Goal: Information Seeking & Learning: Learn about a topic

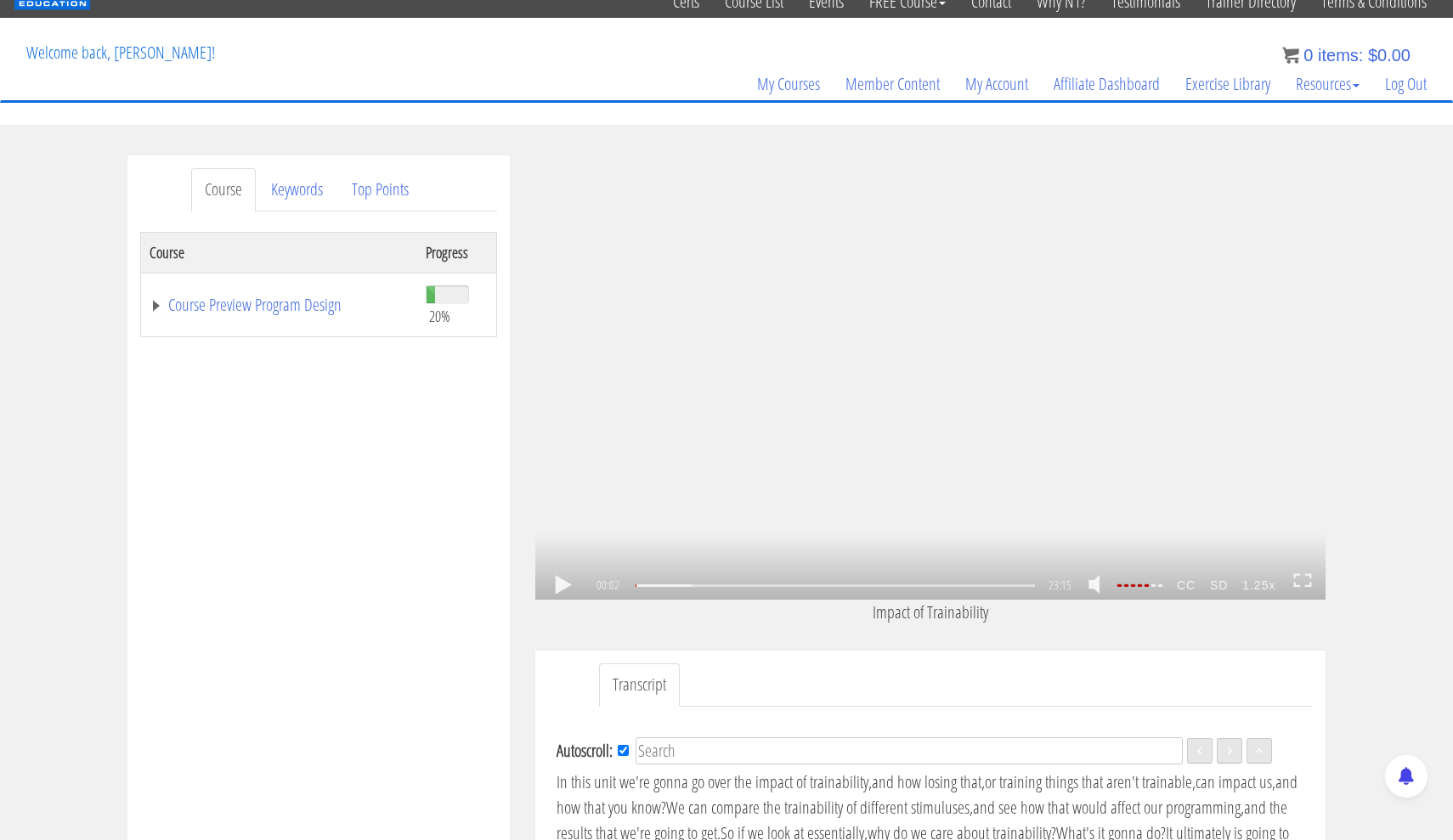
scroll to position [69, 0]
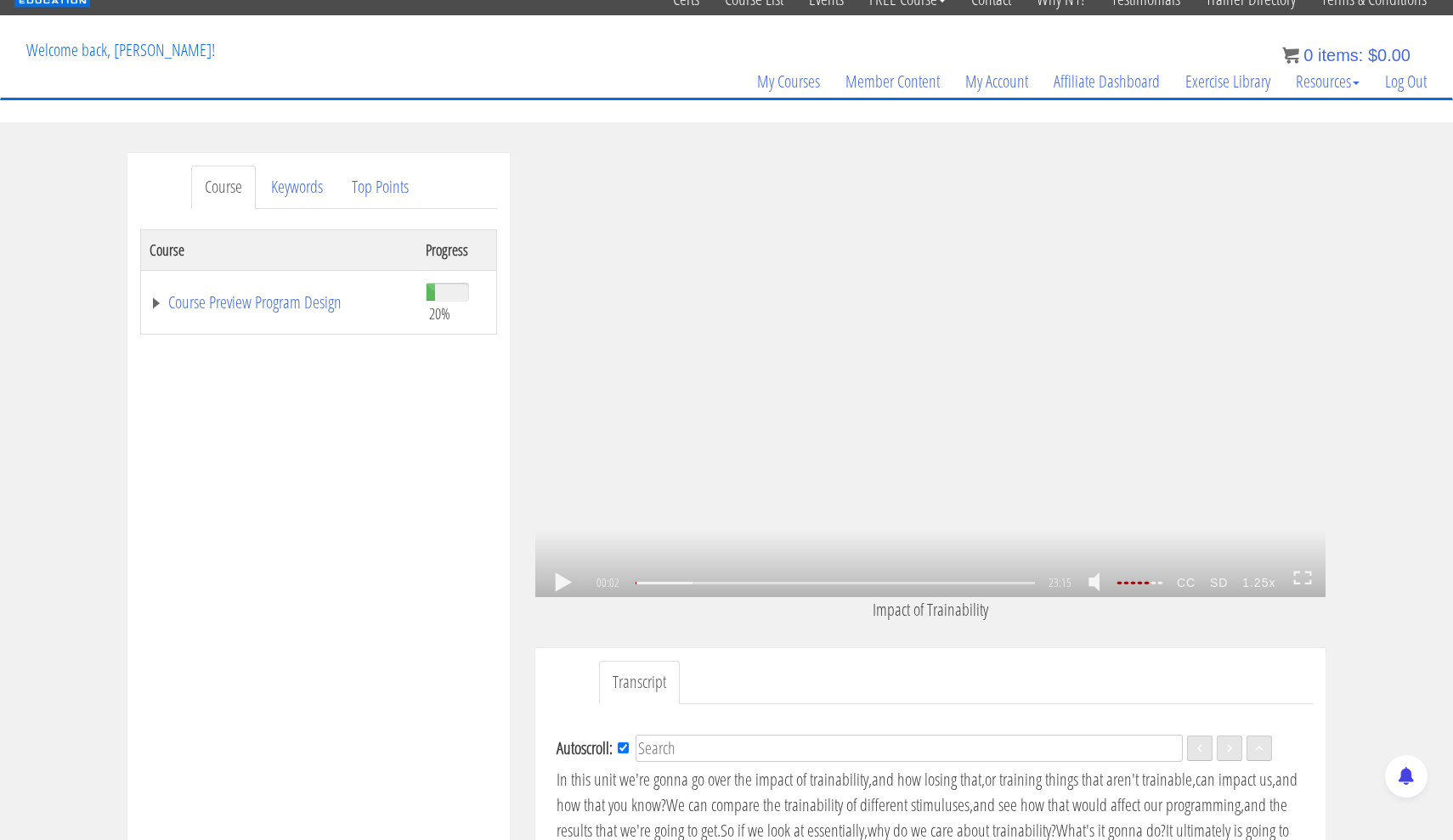
click at [1307, 581] on icon at bounding box center [1302, 578] width 19 height 14
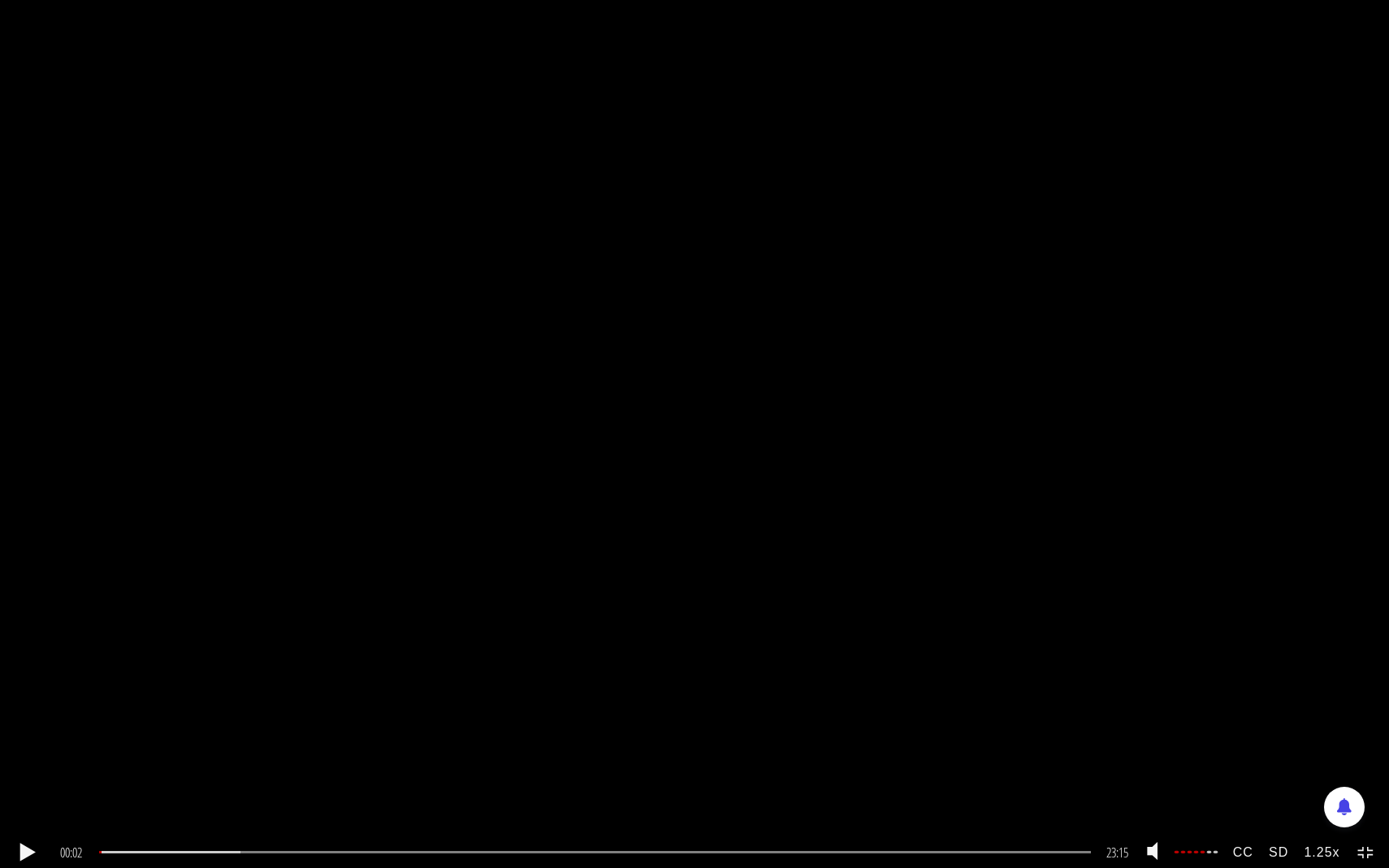
click at [1324, 803] on strong "1.25x" at bounding box center [1322, 852] width 51 height 30
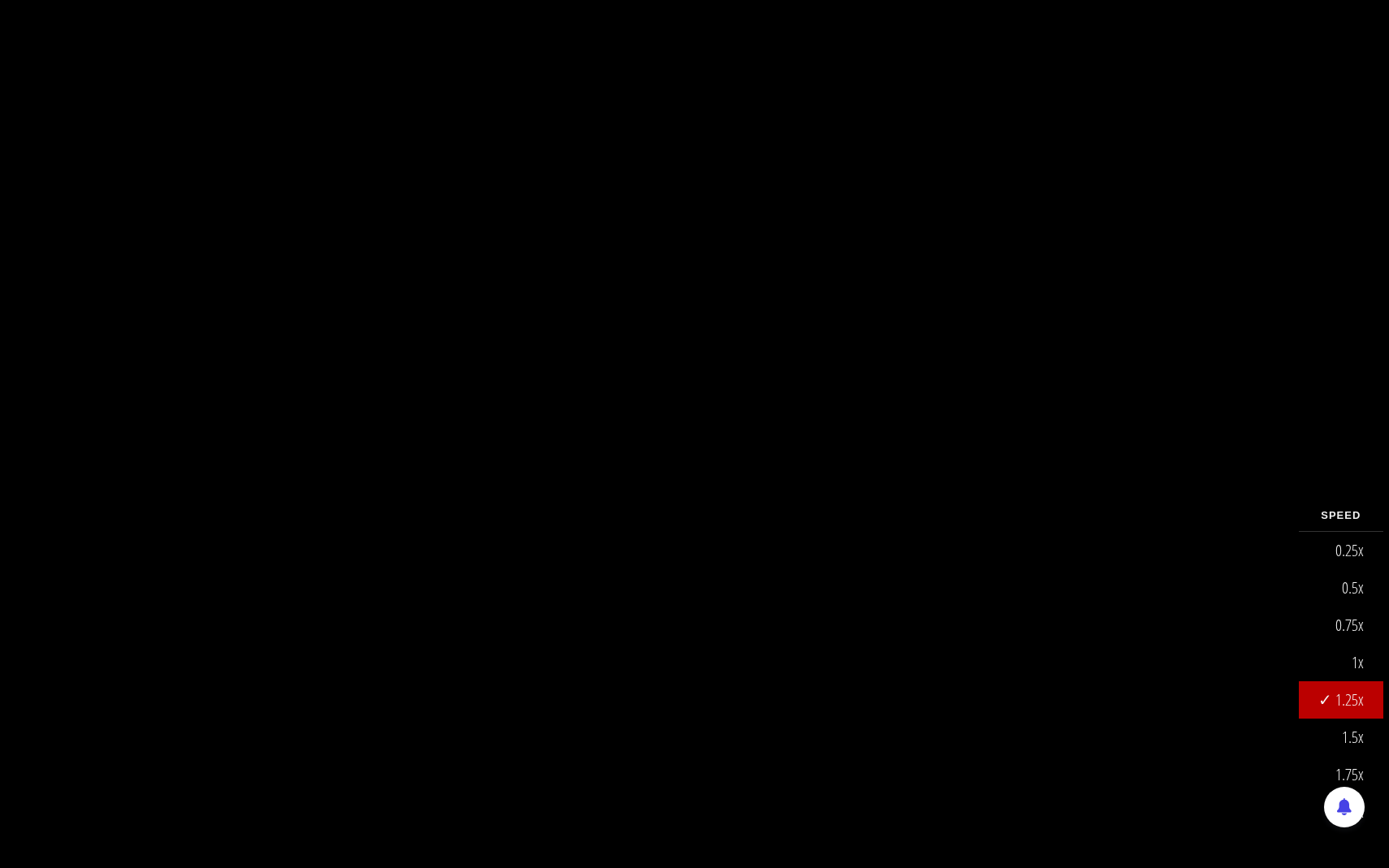
click at [1341, 674] on link "1x" at bounding box center [1341, 663] width 84 height 37
click at [1114, 663] on div "1x .a{fill:#000;opacity:0.65;}.b{fill:#fff;opacity:1.0;} .fp-color-play{opacity…" at bounding box center [694, 434] width 1389 height 868
click at [1320, 616] on div "1x .a{fill:#000;opacity:0.65;}.b{fill:#fff;opacity:1.0;} .fp-color-play{opacity…" at bounding box center [694, 434] width 1389 height 868
click at [1230, 581] on div "1x .a{fill:#000;opacity:0.65;}.b{fill:#fff;opacity:1.0;} .fp-color-play{opacity…" at bounding box center [694, 434] width 1389 height 868
click at [702, 553] on div "1x .a{fill:#000;opacity:0.65;}.b{fill:#fff;opacity:1.0;} .fp-color-play{opacity…" at bounding box center [694, 434] width 1389 height 868
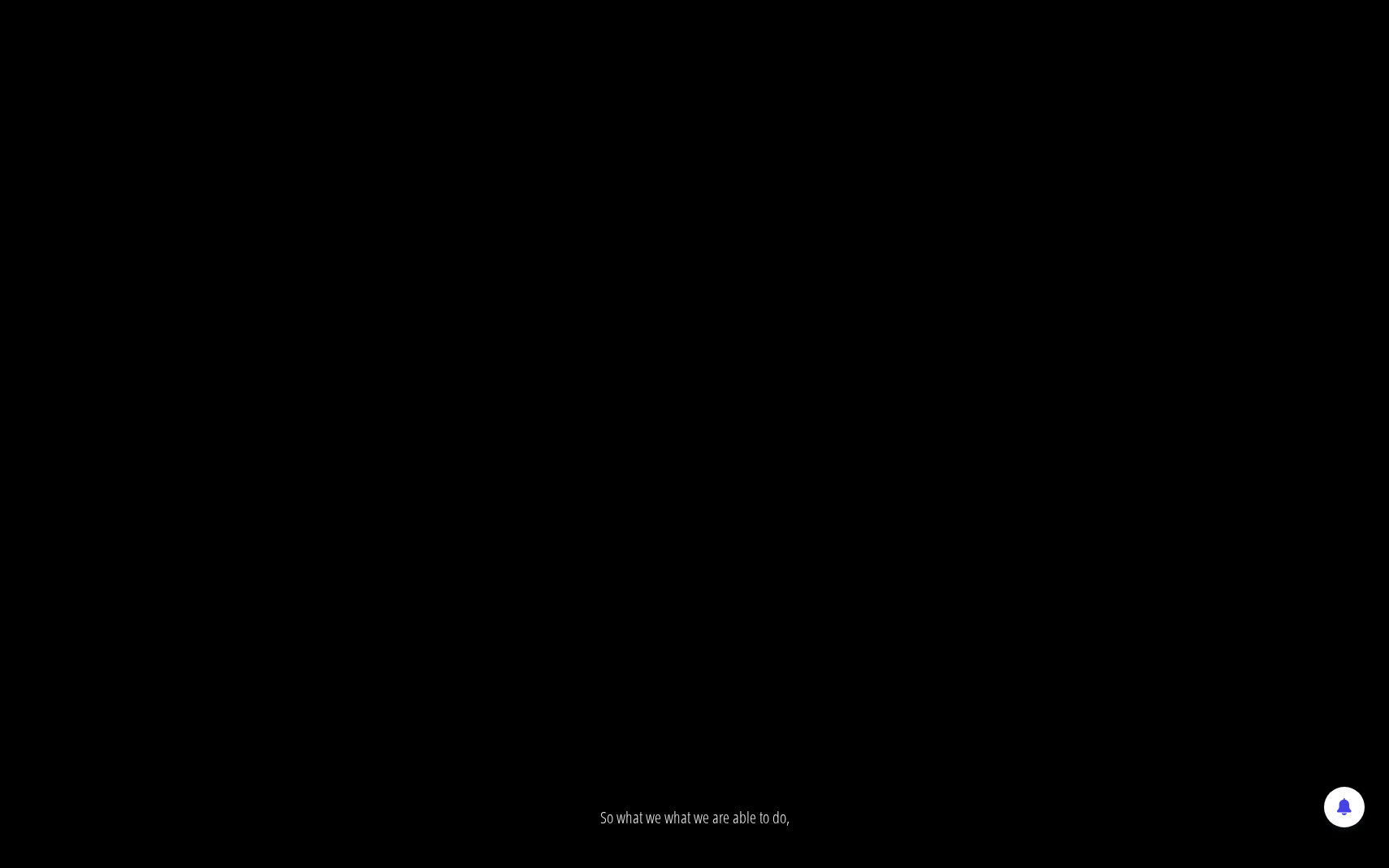
click at [702, 620] on div "1x .a{fill:#000;opacity:0.65;}.b{fill:#fff;opacity:1.0;} .fp-color-play{opacity…" at bounding box center [694, 434] width 1389 height 868
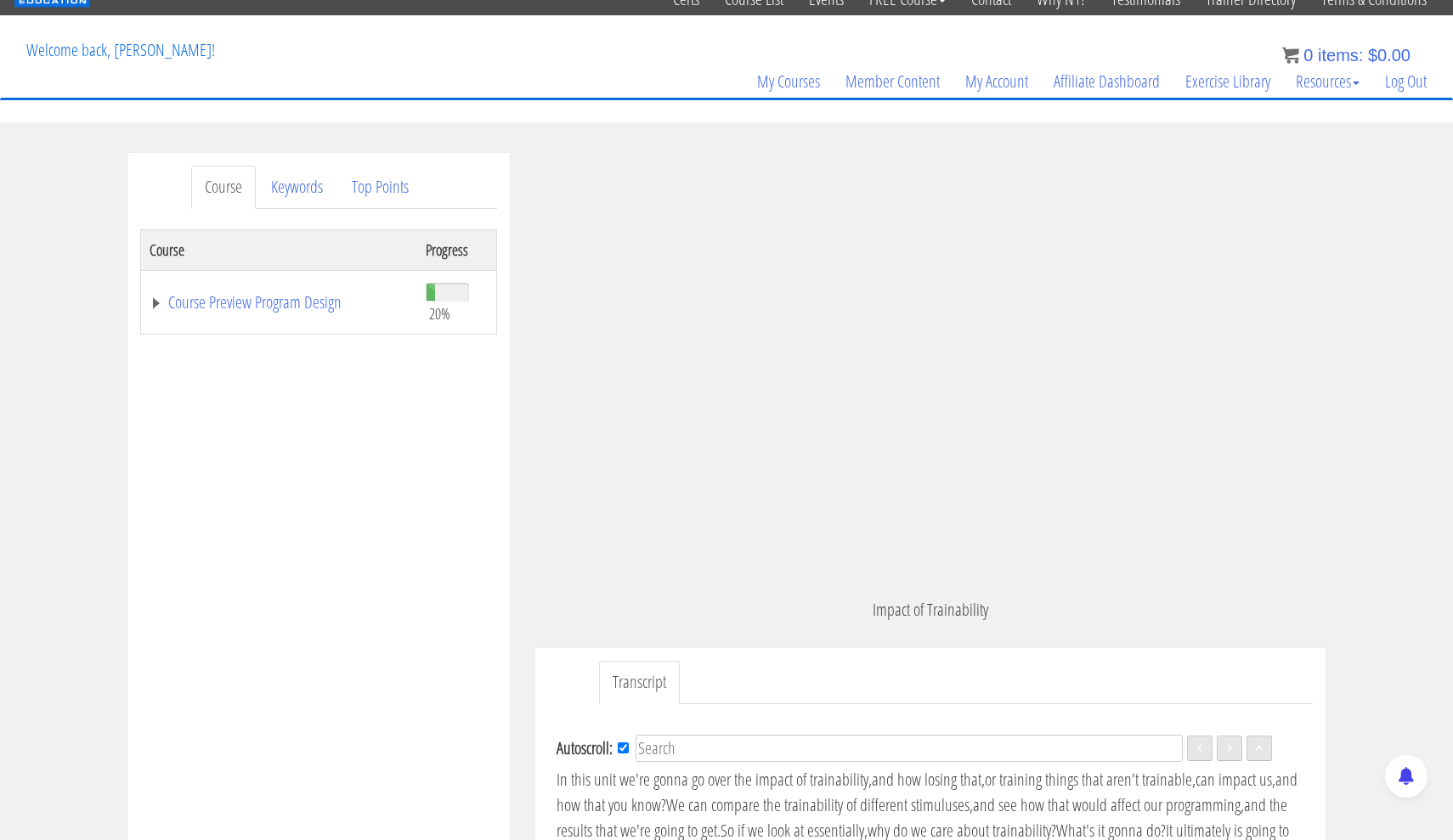
scroll to position [4532, 0]
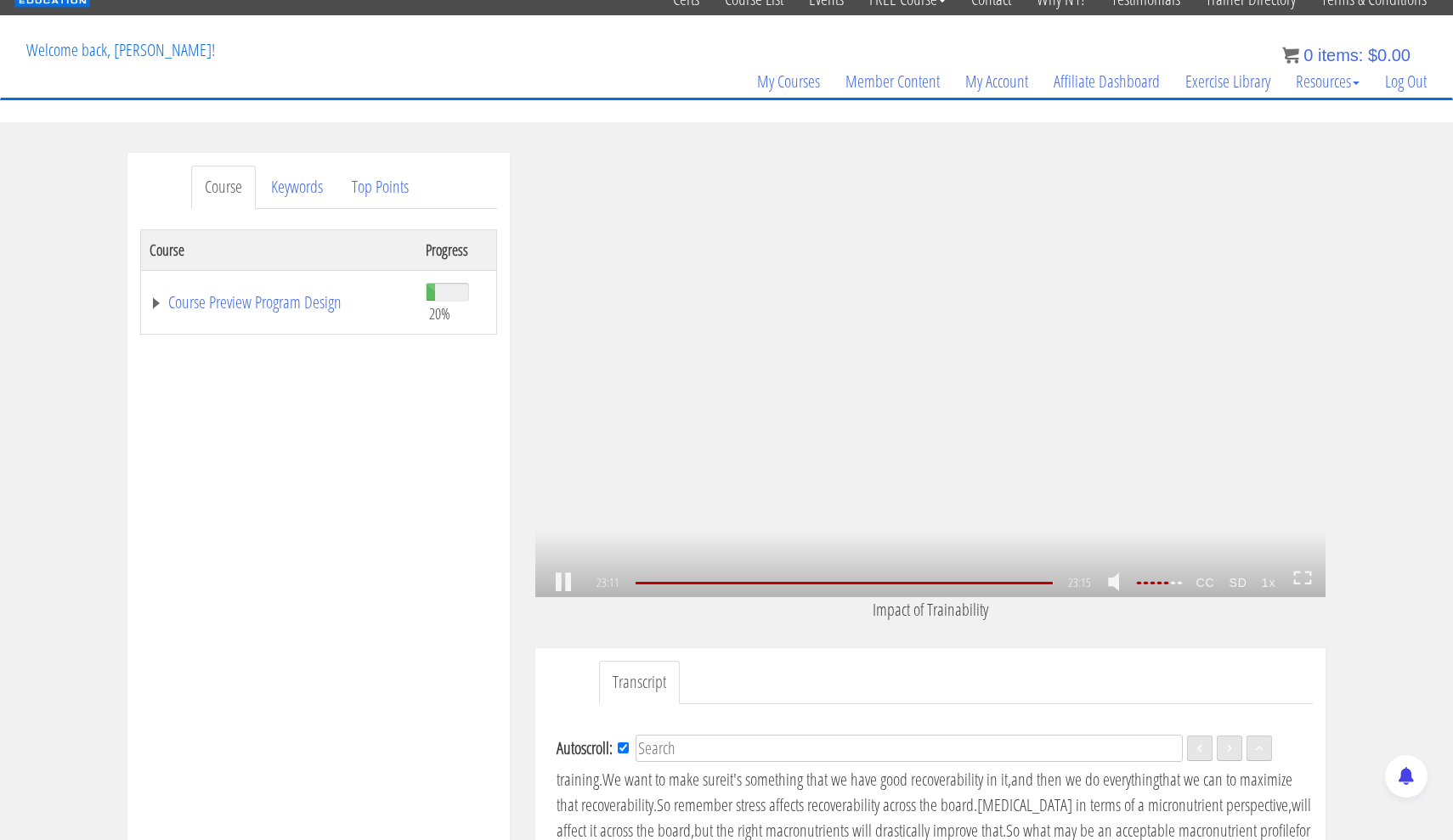
click at [1032, 427] on div "1x .a{fill:#000;opacity:0.65;}.b{fill:#fff;opacity:1.0;} .fp-color-play{opacity…" at bounding box center [930, 375] width 790 height 444
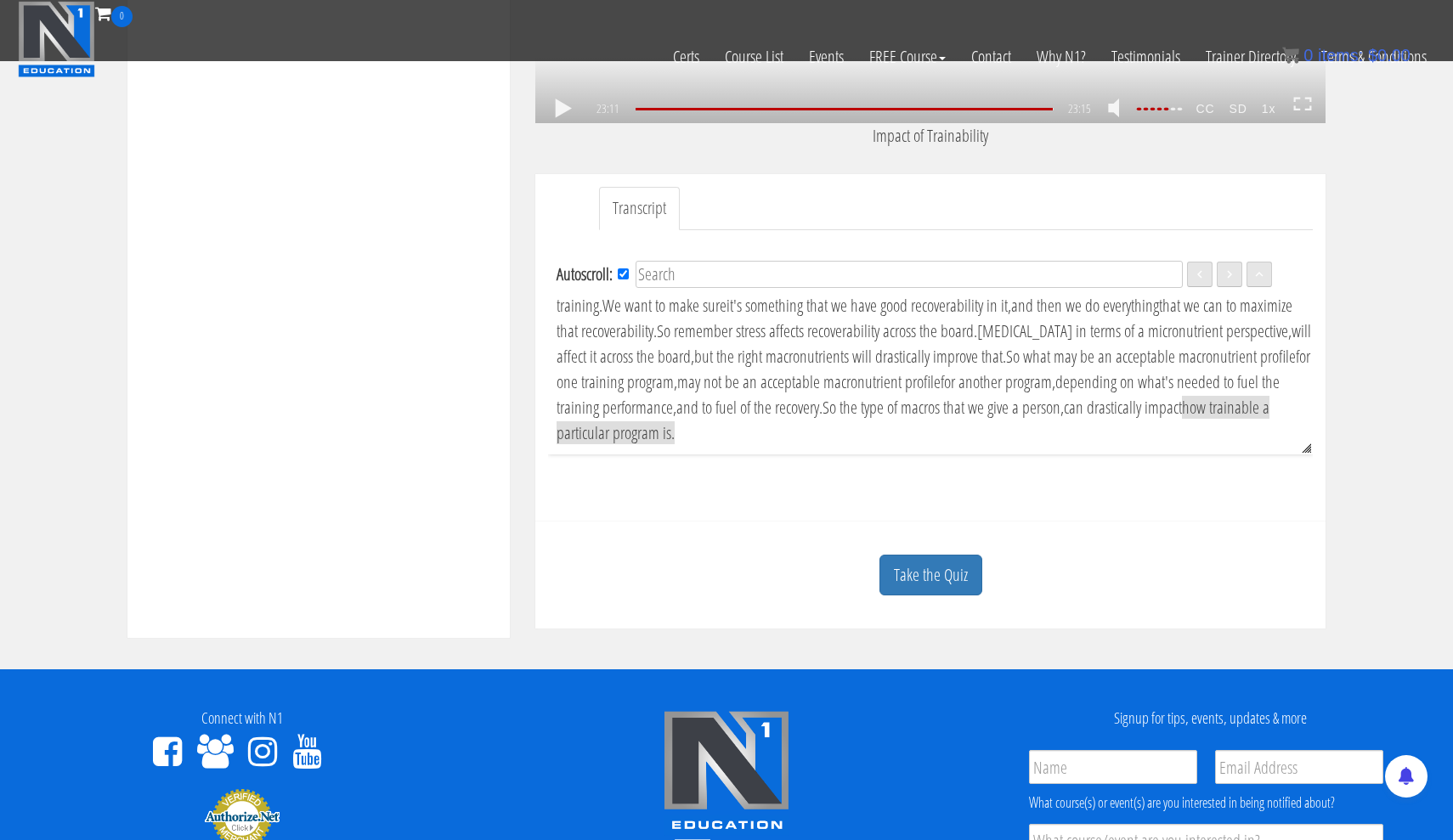
scroll to position [596, 0]
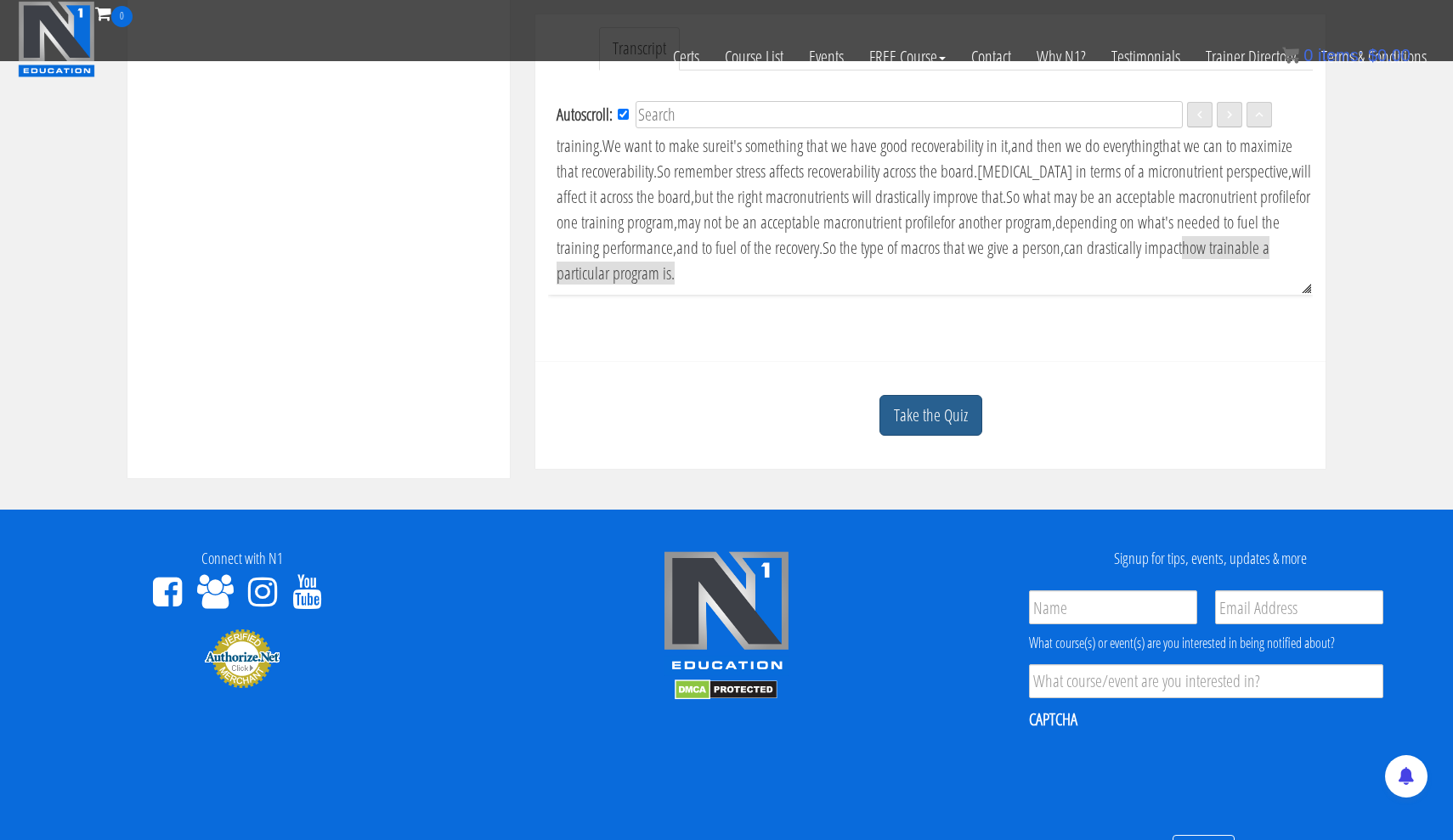
click at [957, 411] on link "Take the Quiz" at bounding box center [931, 415] width 103 height 42
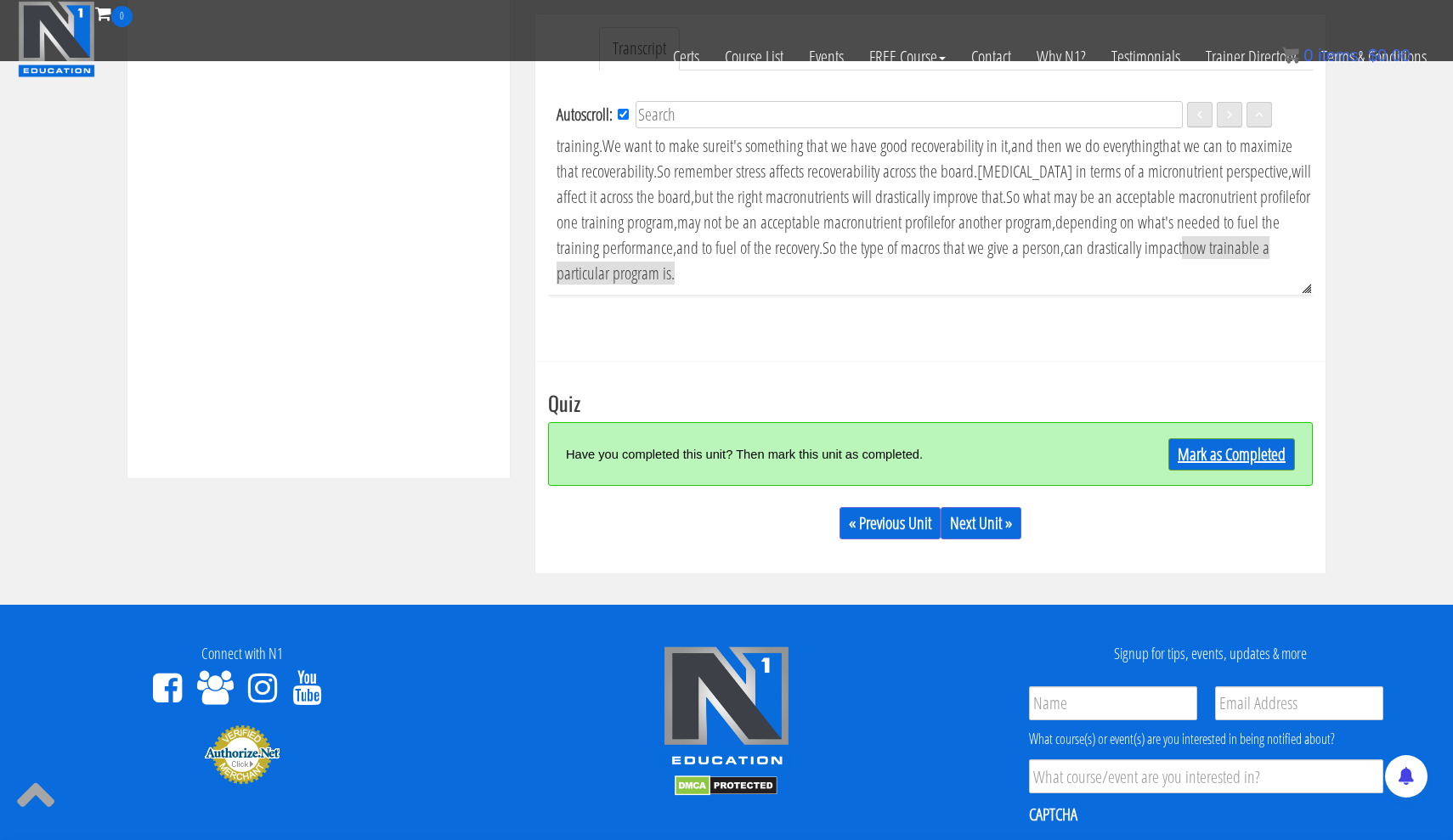
click at [1224, 451] on link "Mark as Completed" at bounding box center [1232, 454] width 126 height 32
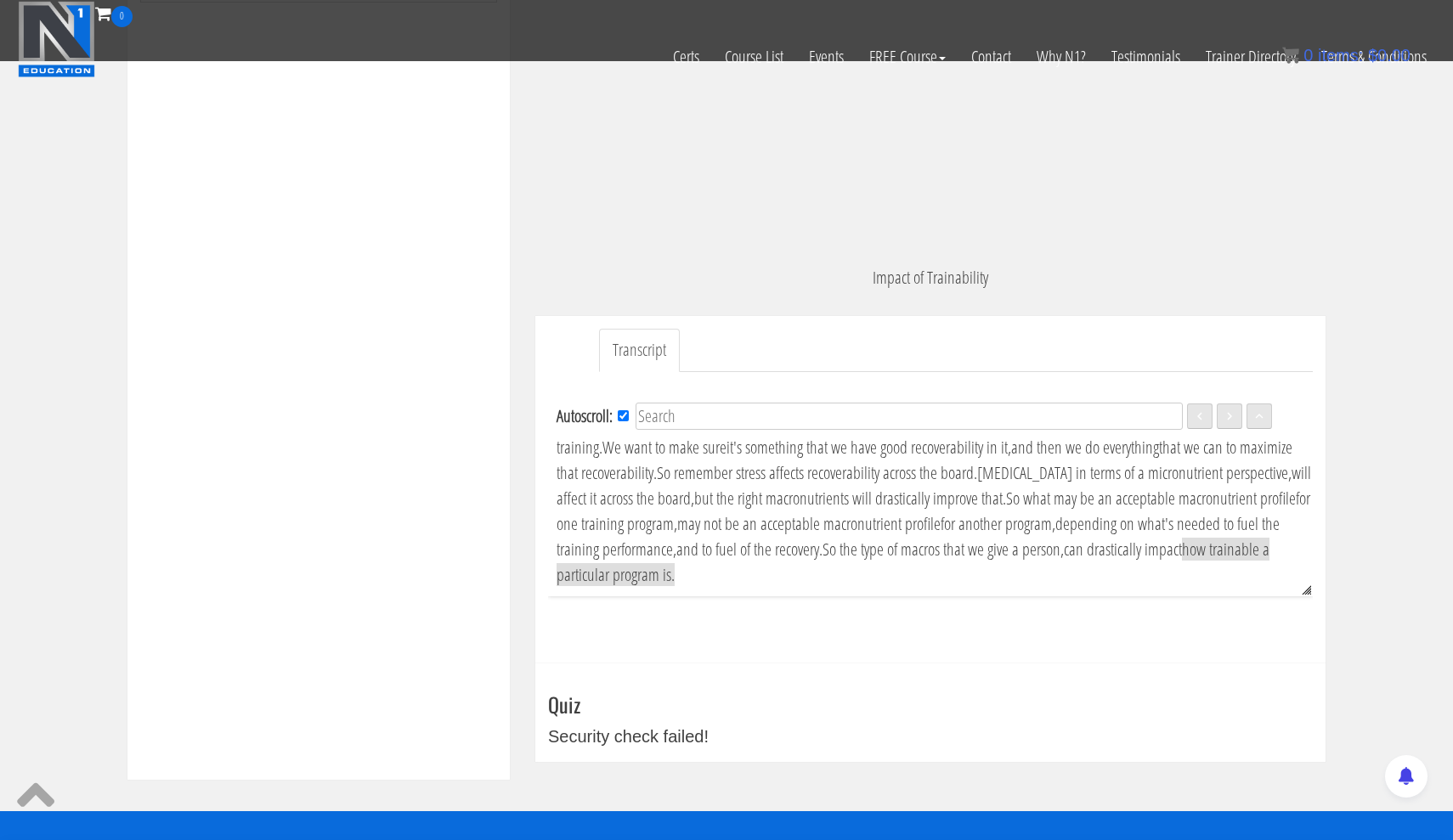
scroll to position [292, 0]
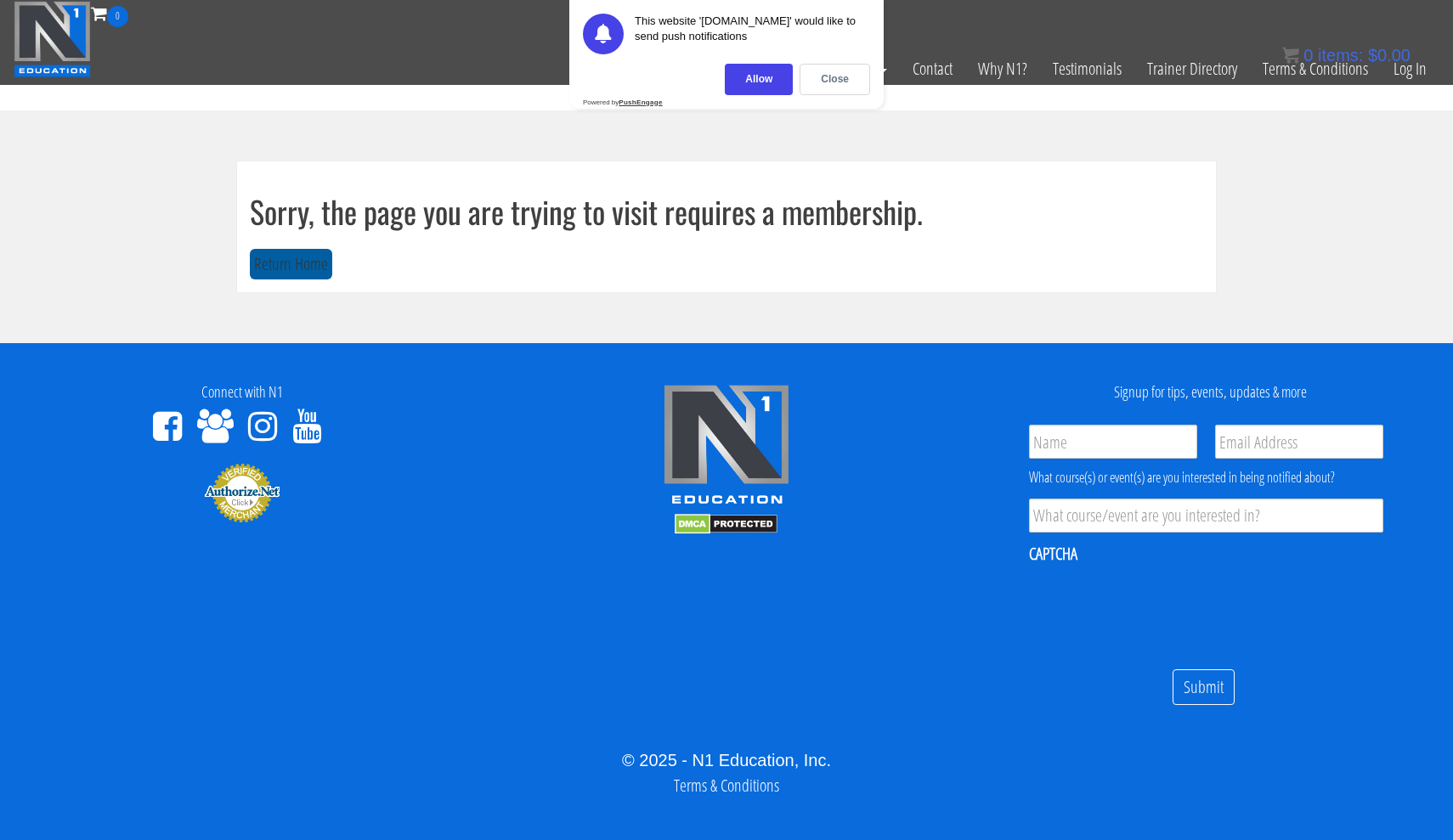
click at [261, 273] on button "Return Home" at bounding box center [291, 264] width 83 height 31
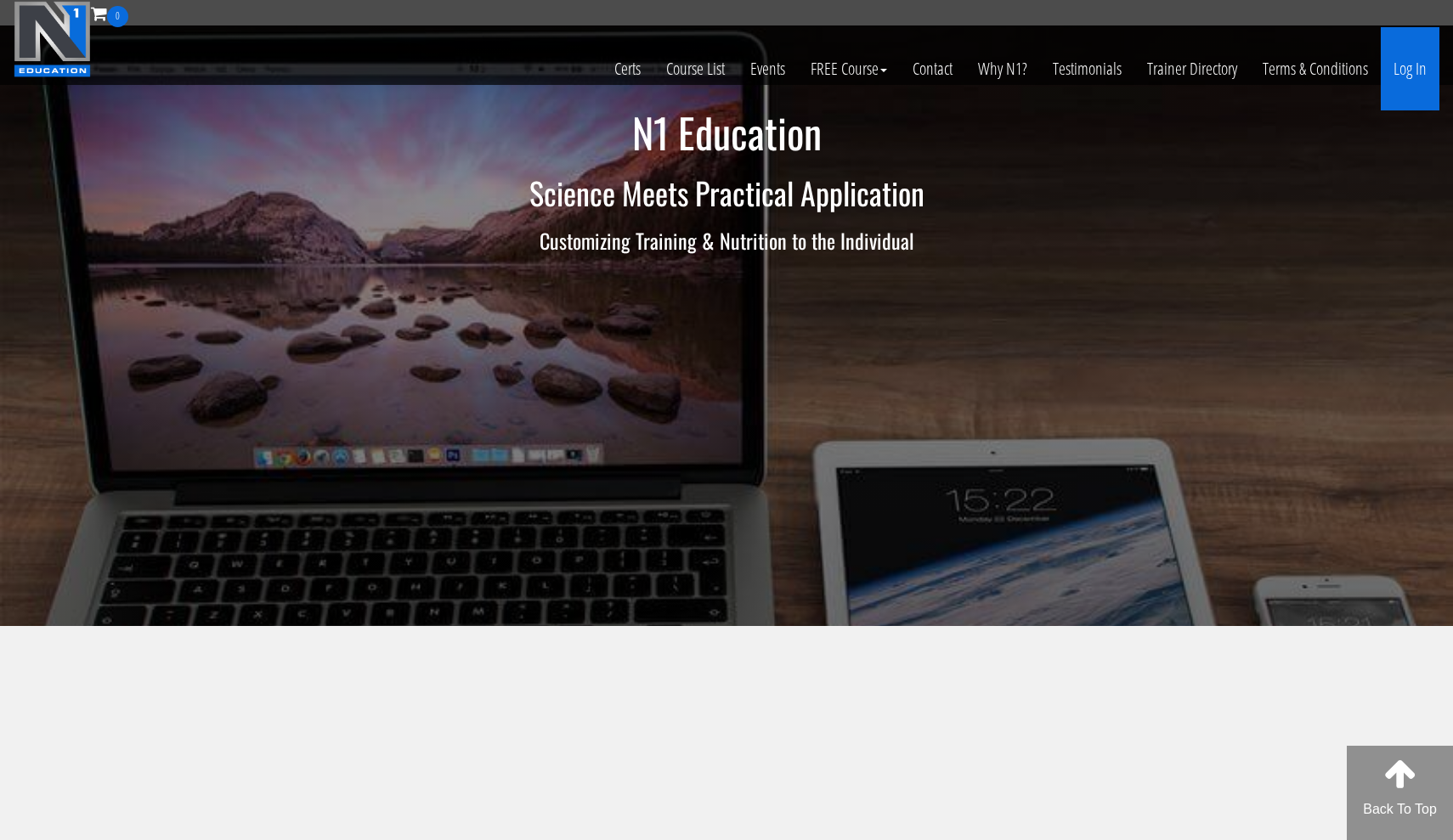
click at [1410, 72] on link "Log In" at bounding box center [1409, 69] width 59 height 84
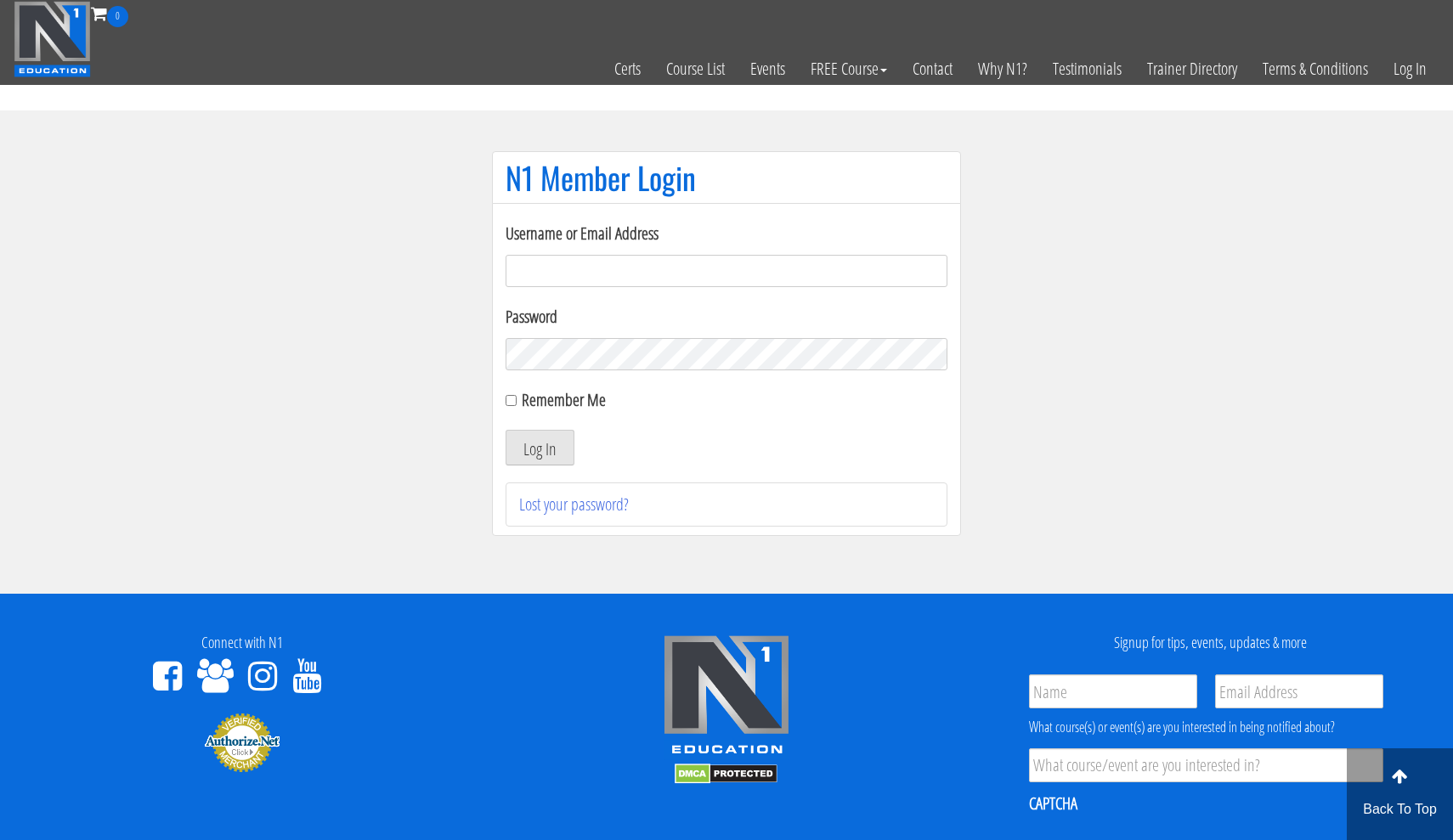
type input "[EMAIL_ADDRESS][DOMAIN_NAME]"
click at [518, 395] on div "Remember Me" at bounding box center [726, 400] width 442 height 26
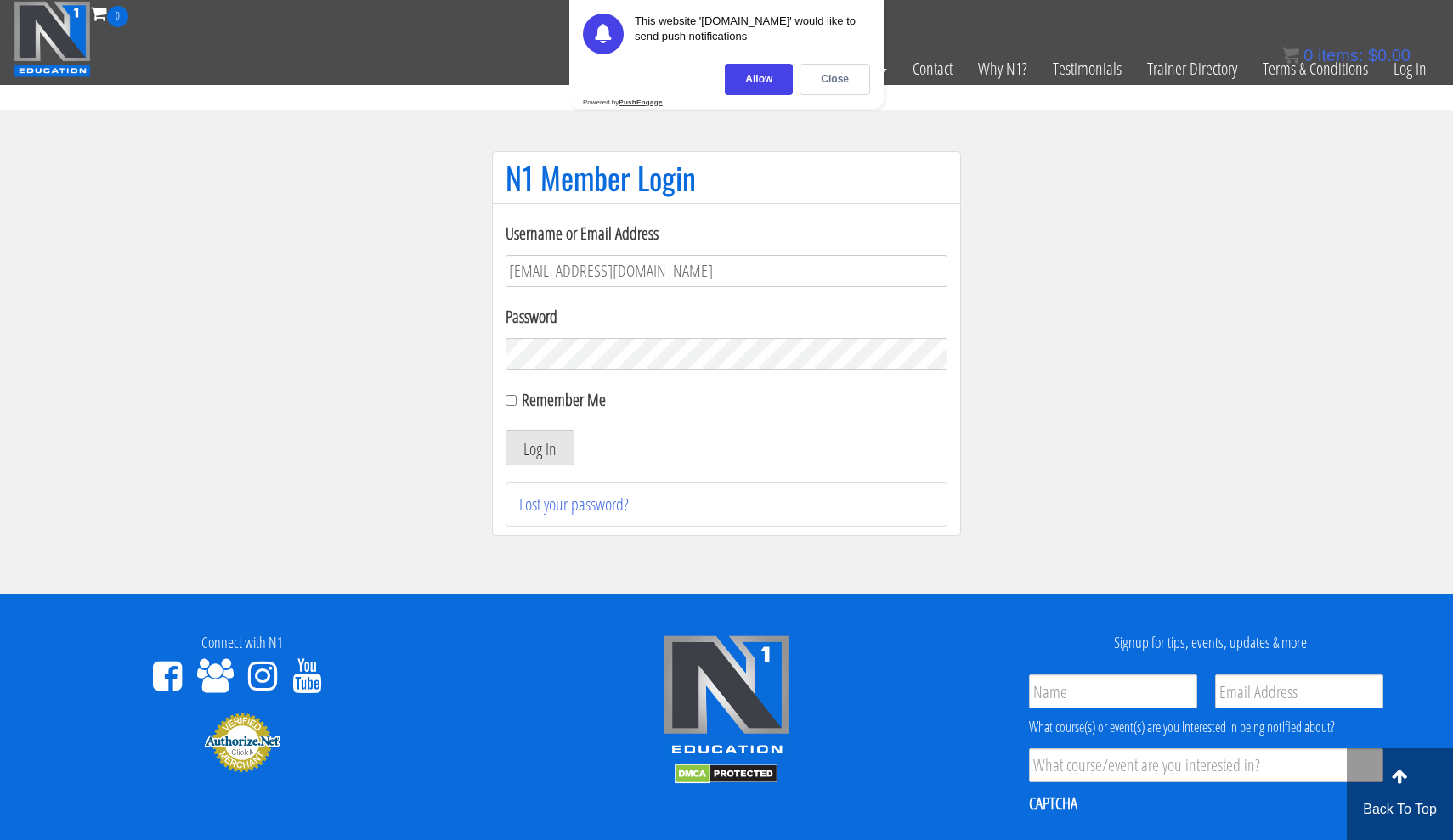
click at [513, 399] on input "Remember Me" at bounding box center [510, 400] width 11 height 11
checkbox input "true"
click at [527, 440] on button "Log In" at bounding box center [539, 447] width 68 height 36
click at [839, 75] on div "Close" at bounding box center [834, 79] width 70 height 31
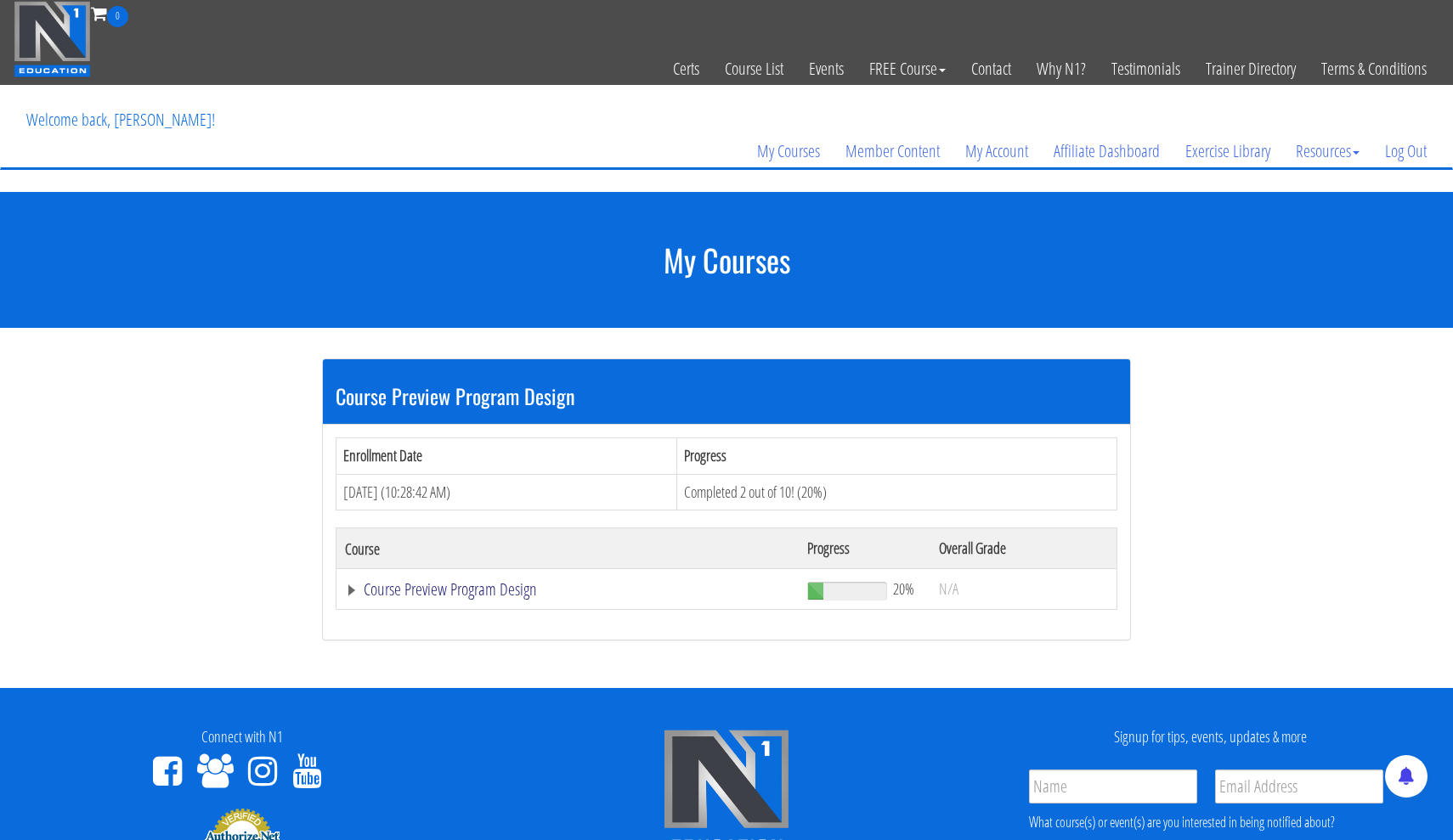
click at [438, 593] on link "Course Preview Program Design" at bounding box center [567, 588] width 446 height 17
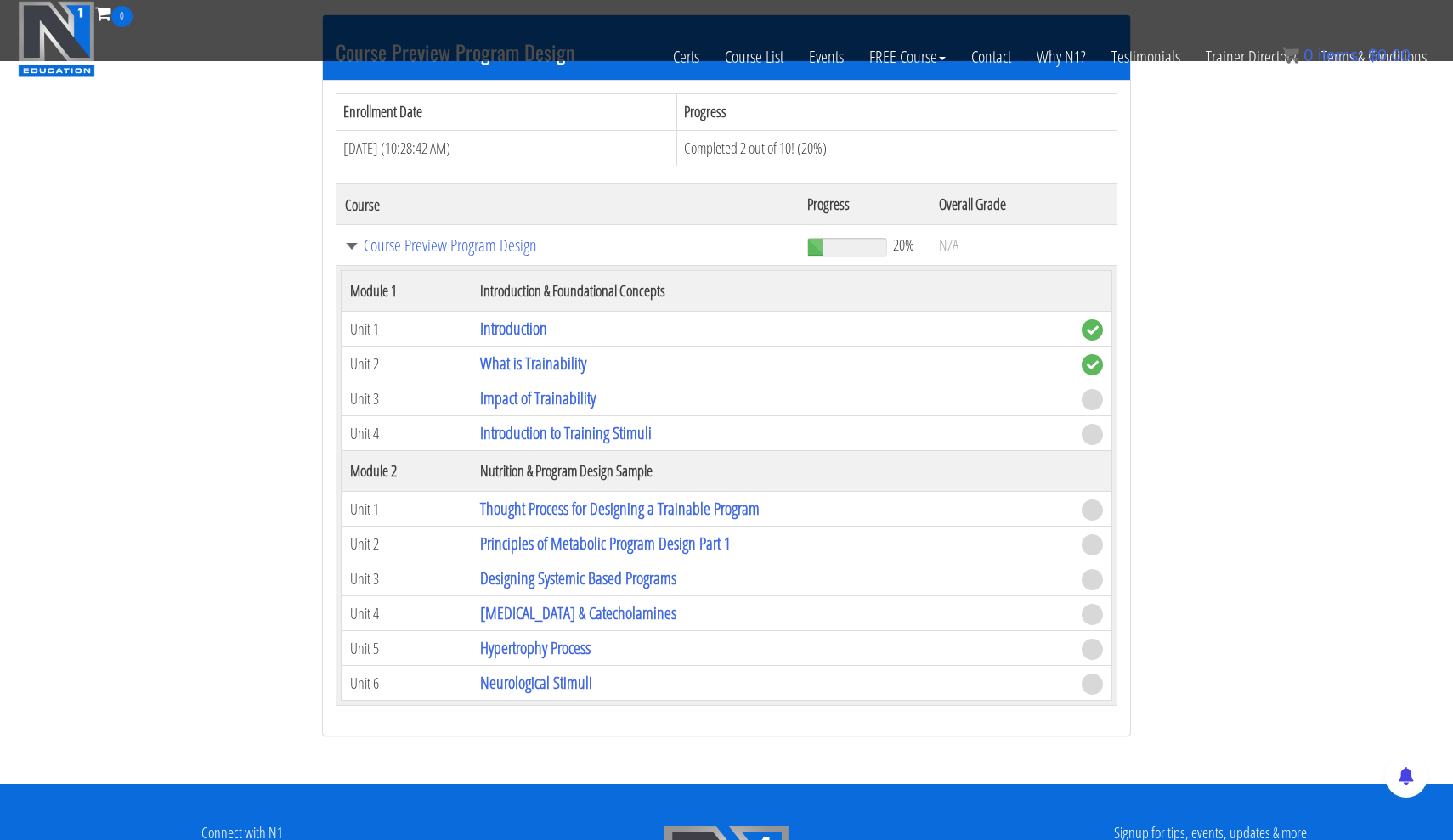
scroll to position [343, 0]
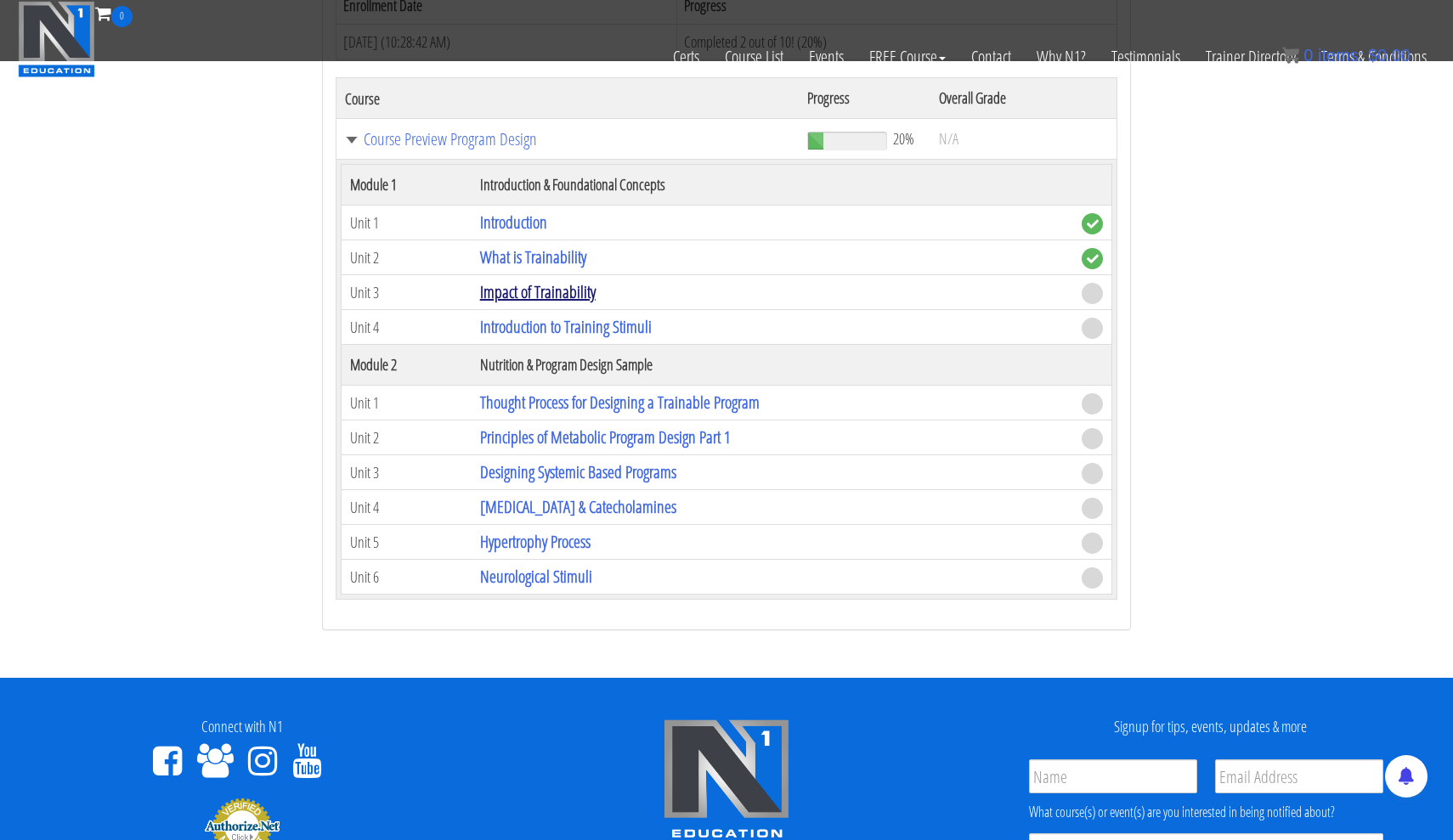
click at [572, 294] on link "Impact of Trainability" at bounding box center [538, 292] width 116 height 23
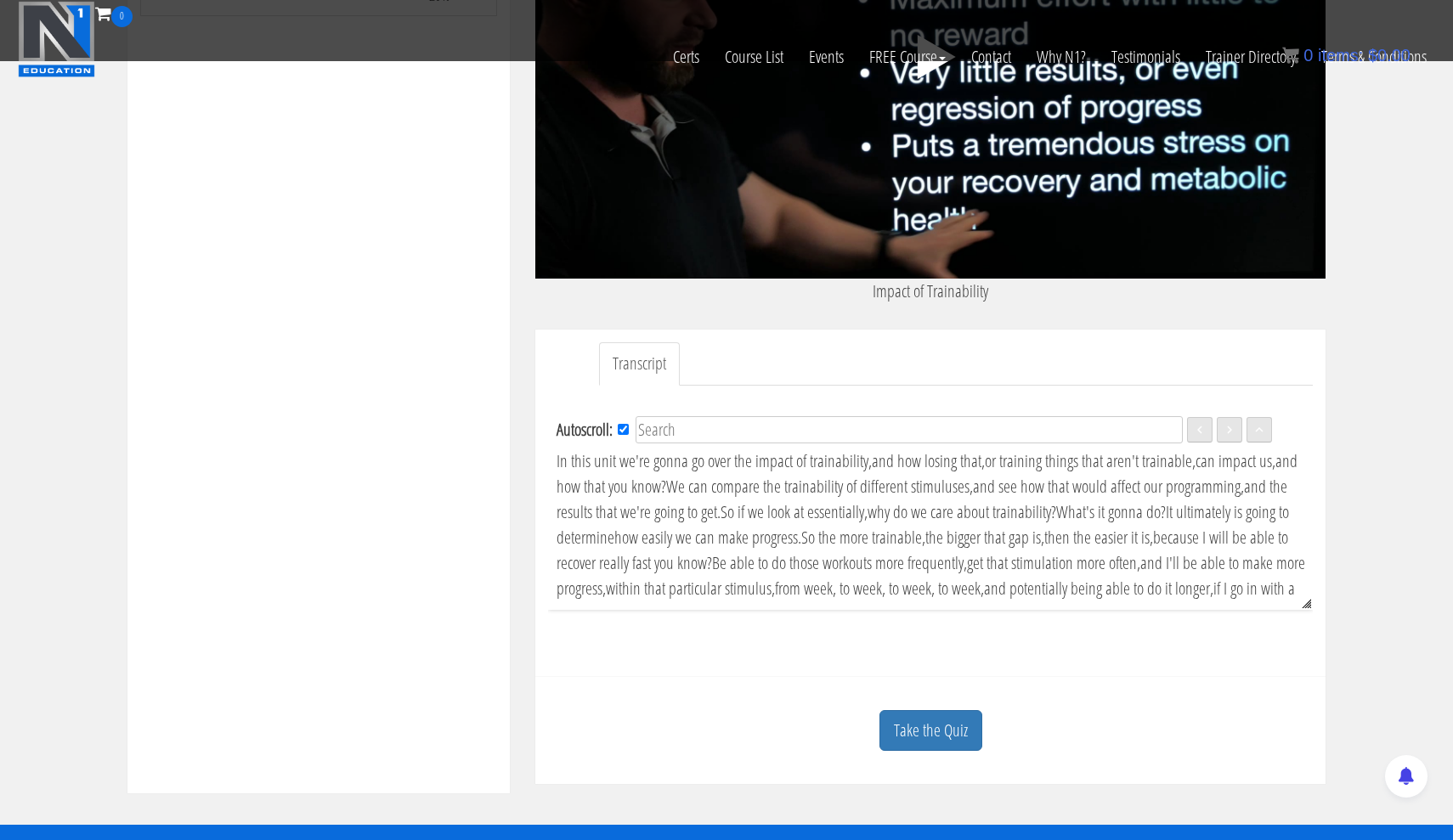
scroll to position [560, 0]
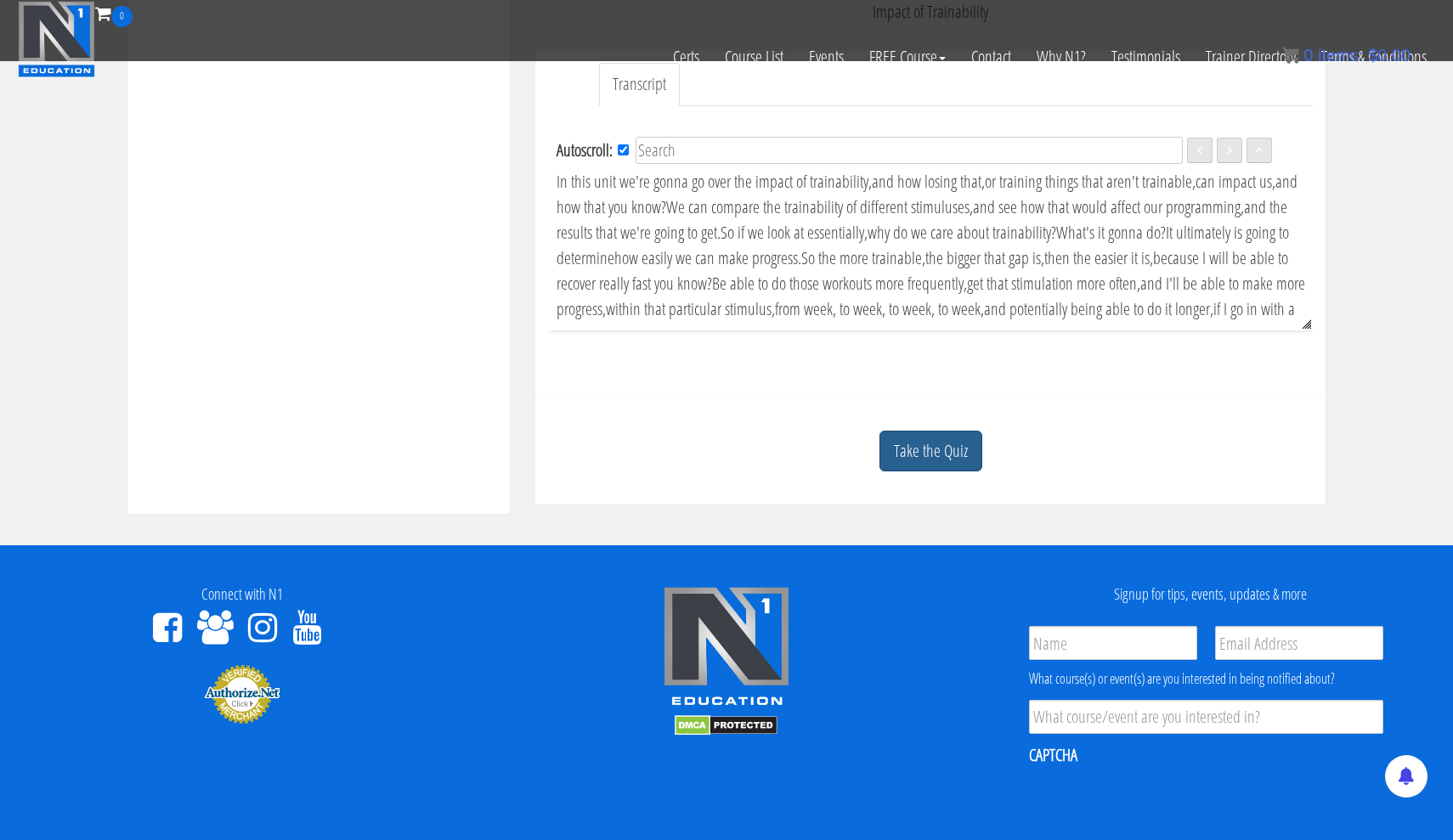
click at [916, 460] on link "Take the Quiz" at bounding box center [931, 451] width 103 height 42
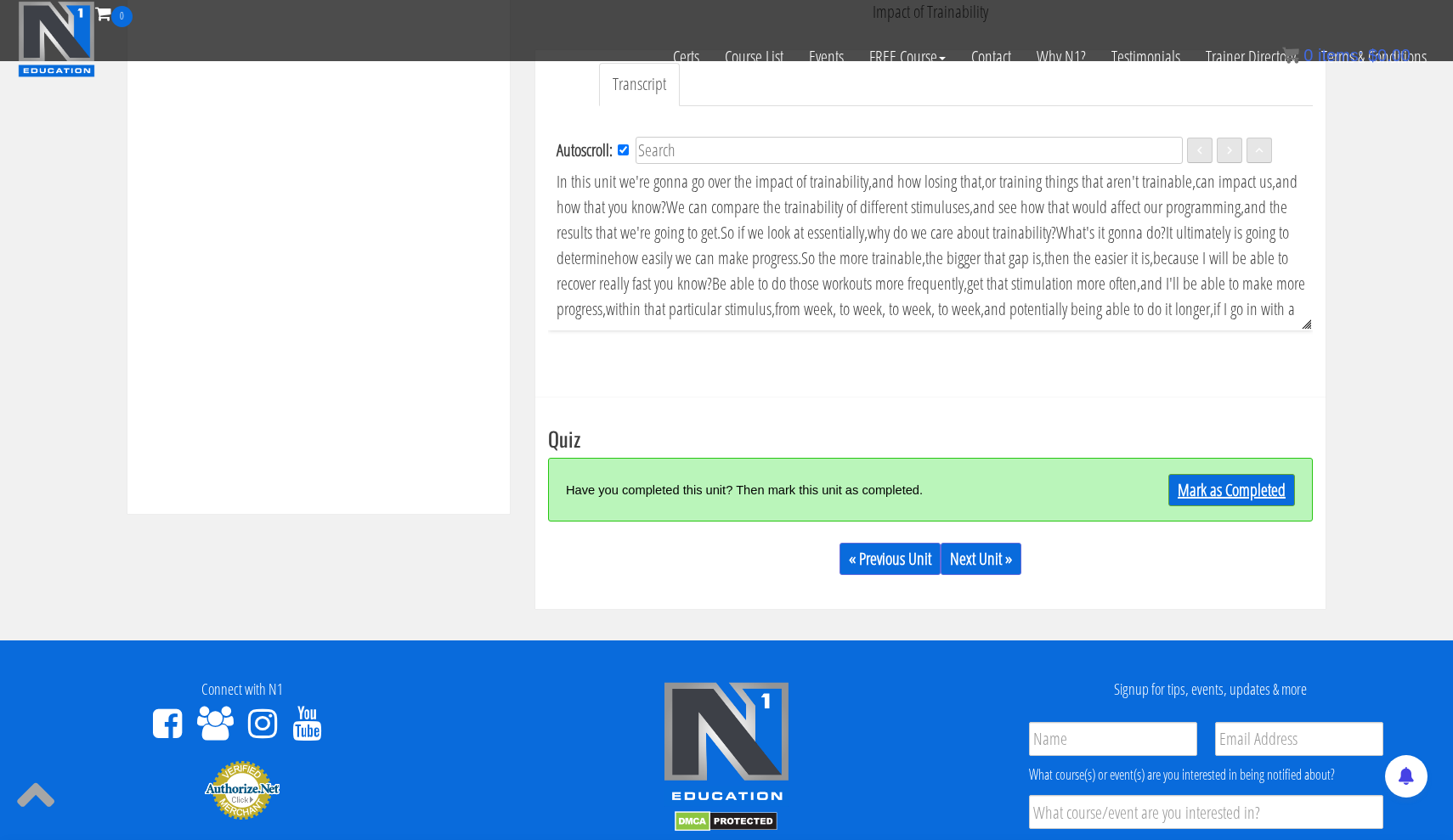
click at [1254, 477] on link "Mark as Completed" at bounding box center [1232, 490] width 126 height 32
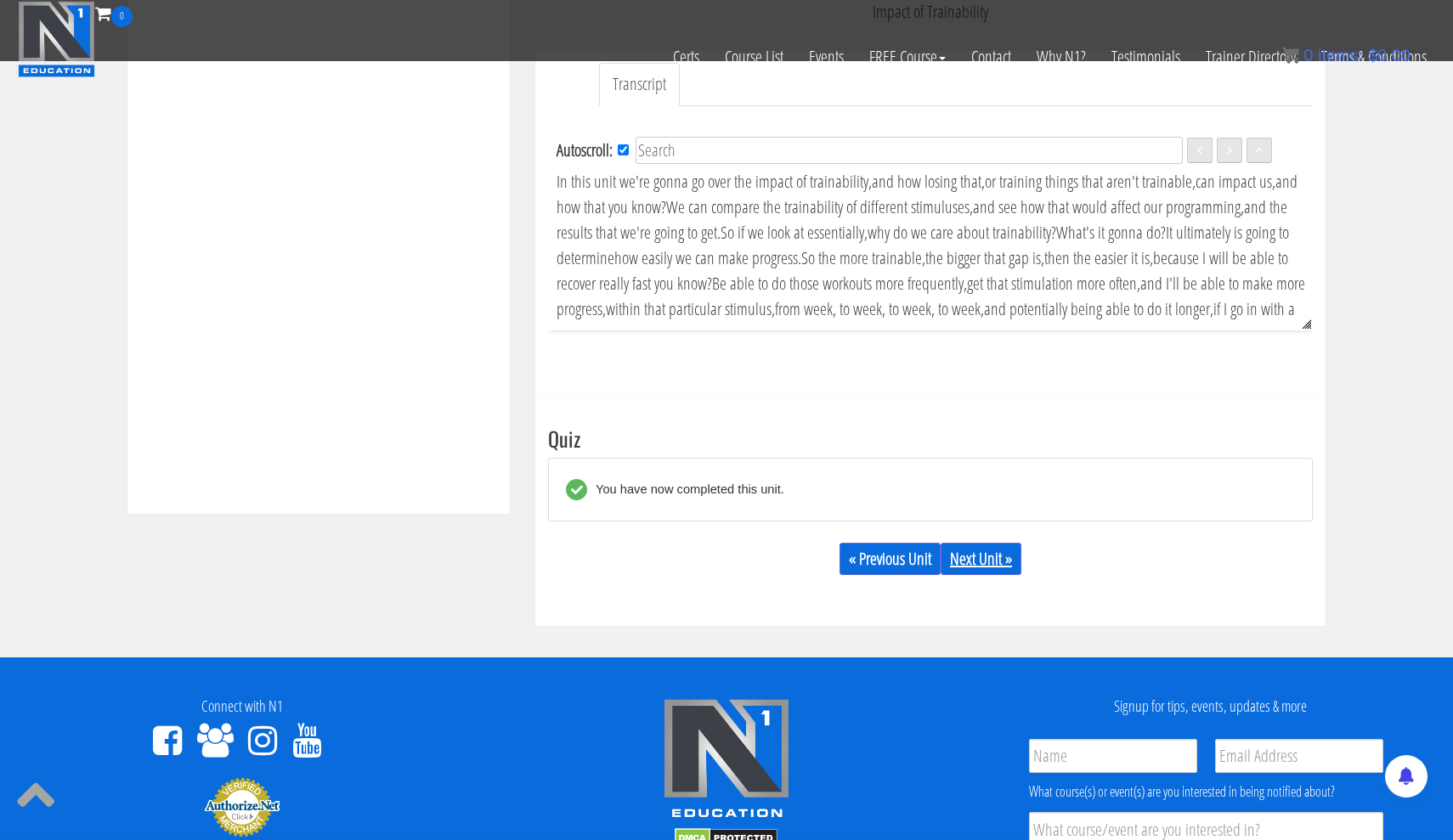
click at [987, 554] on link "Next Unit »" at bounding box center [981, 558] width 81 height 32
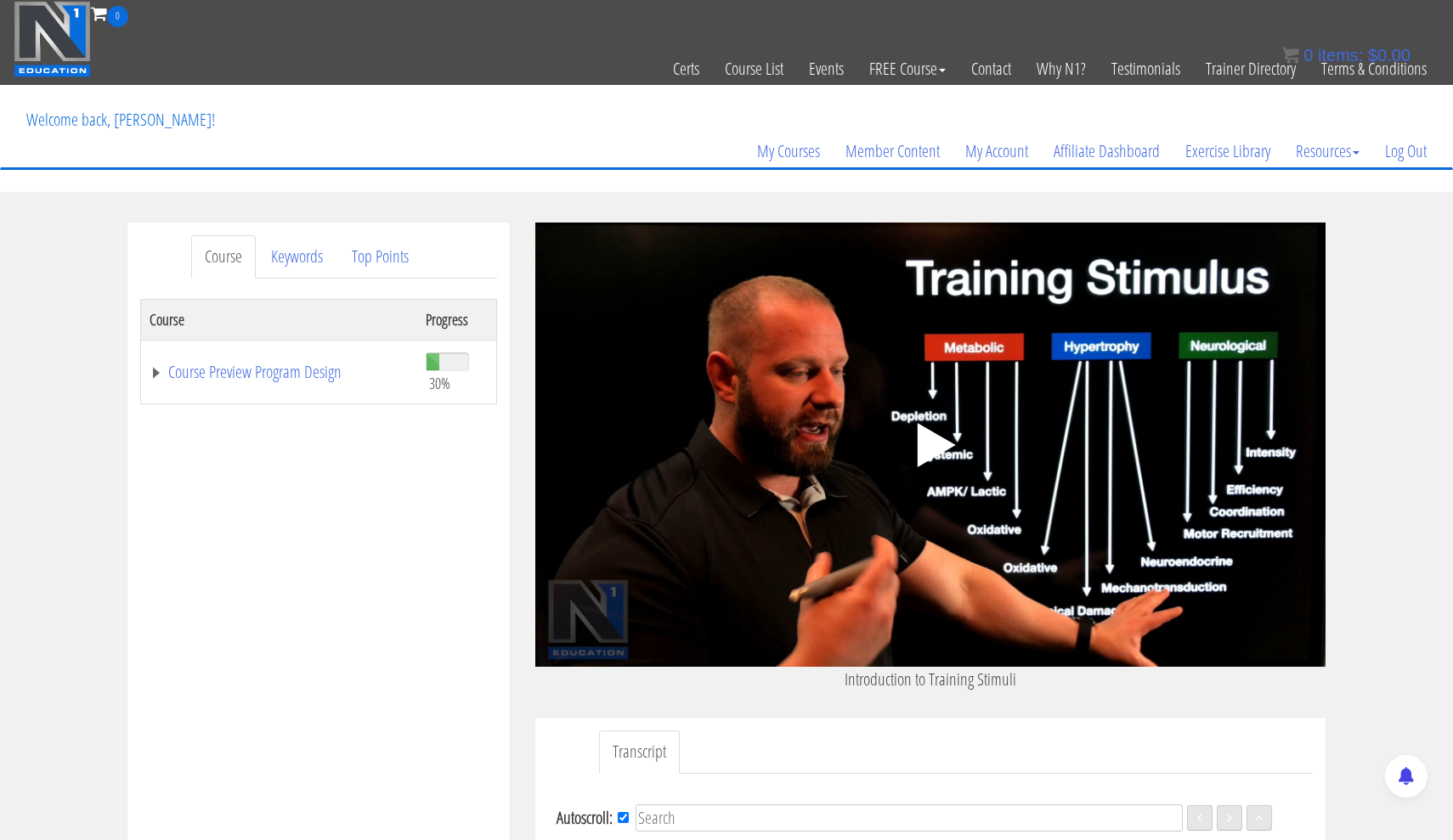
click at [954, 445] on polygon at bounding box center [936, 445] width 38 height 44
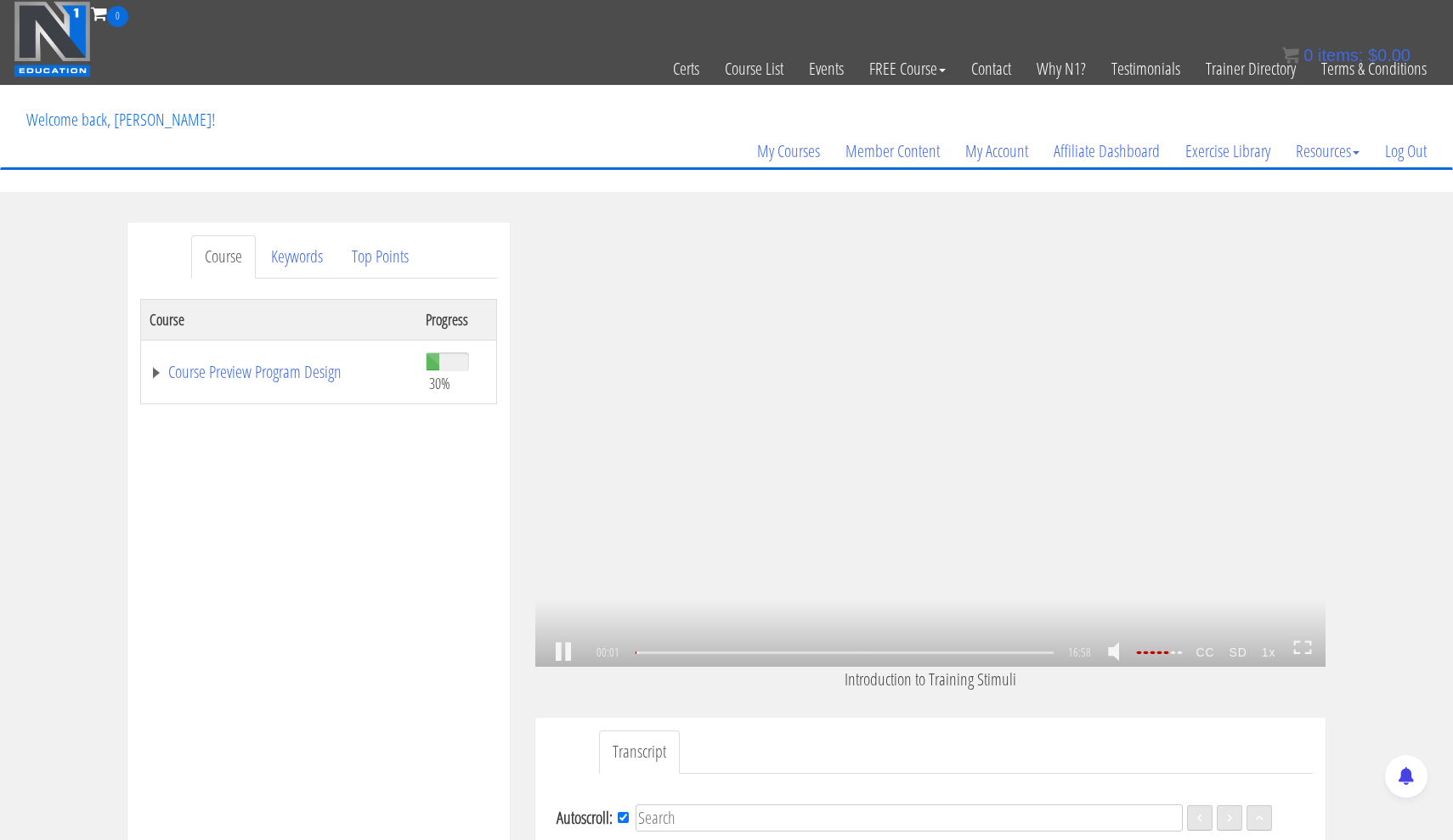
click at [1306, 648] on icon at bounding box center [1302, 647] width 19 height 14
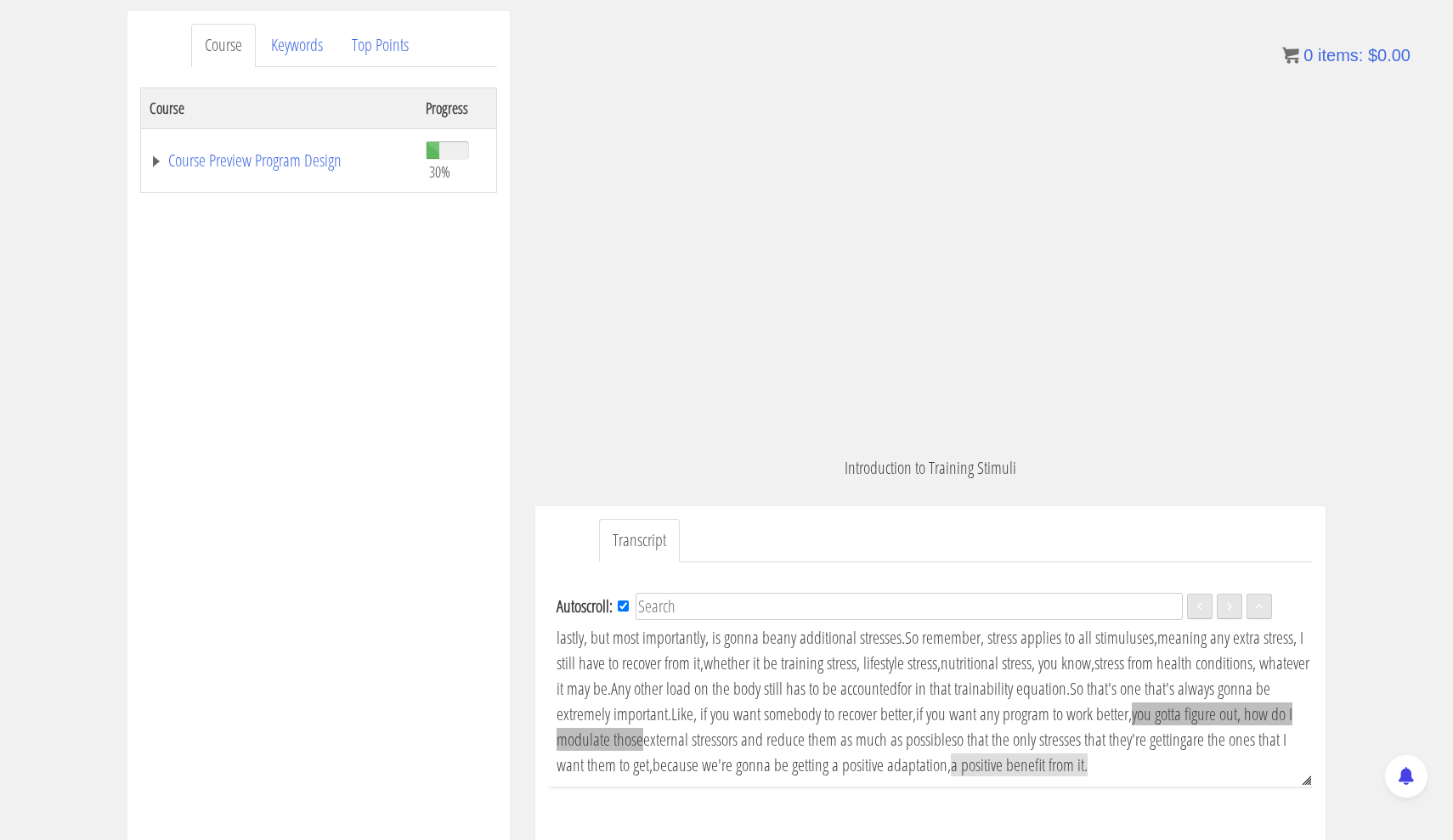
scroll to position [595, 0]
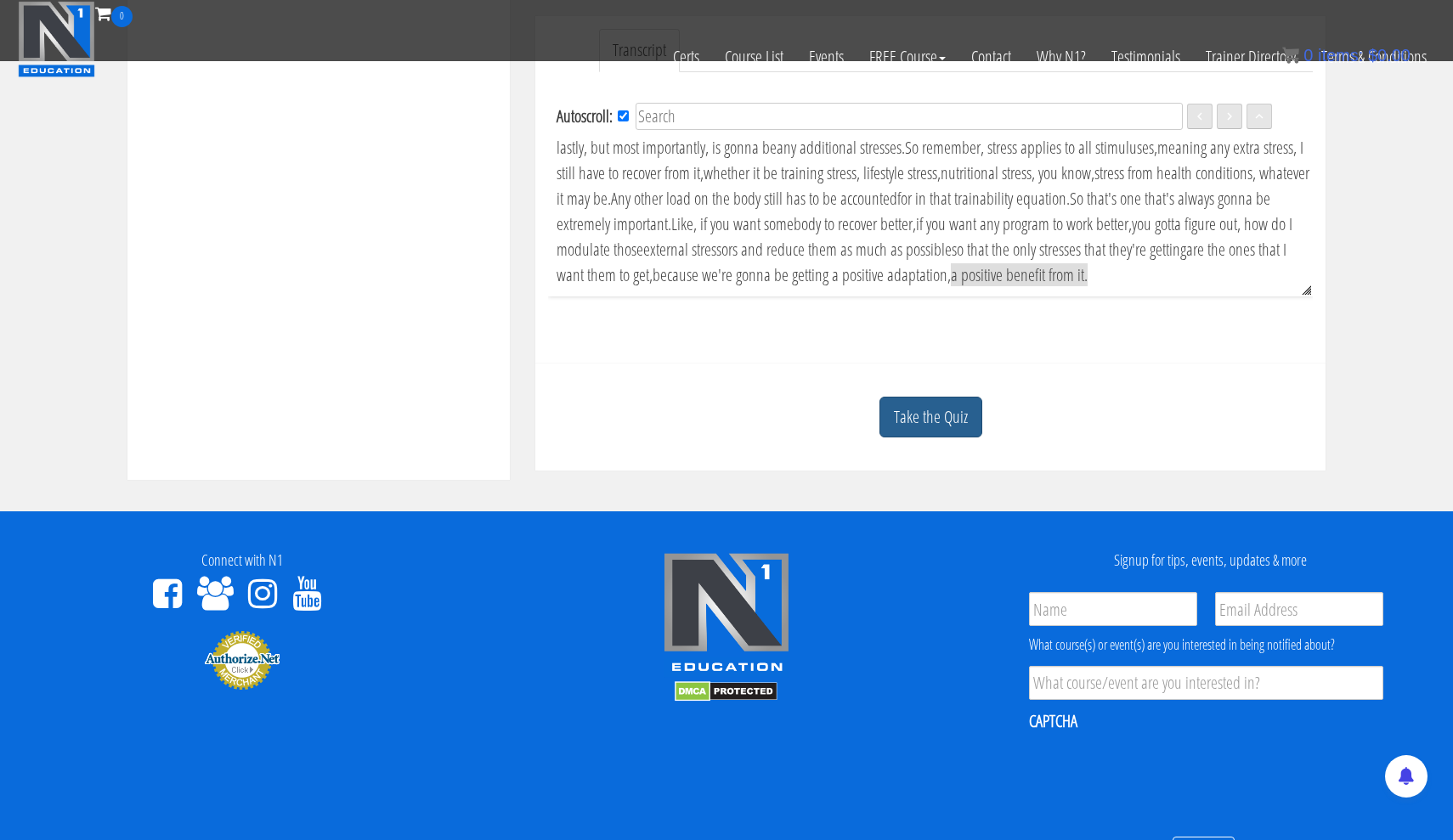
click at [959, 410] on link "Take the Quiz" at bounding box center [931, 417] width 103 height 42
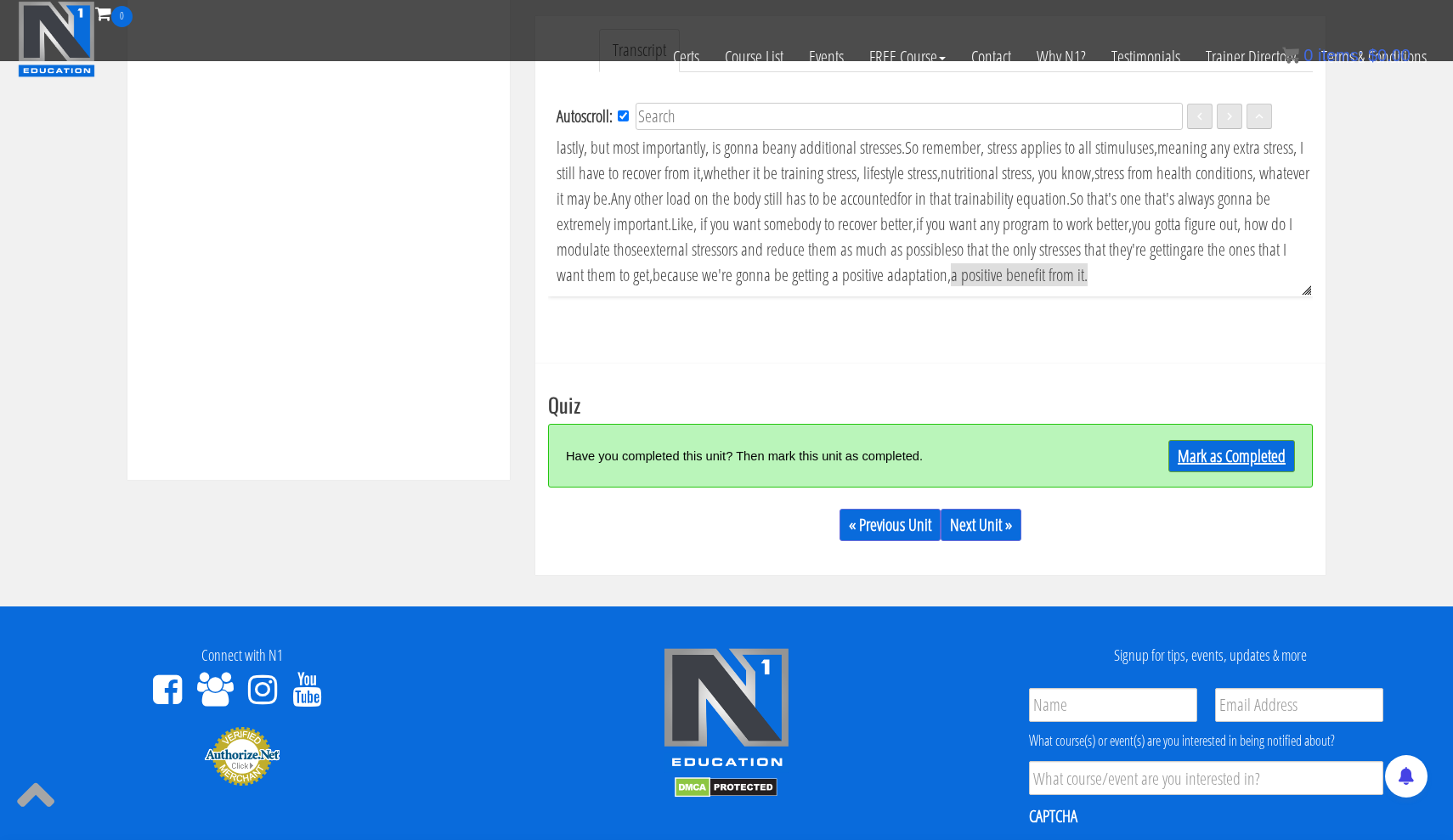
click at [1240, 460] on link "Mark as Completed" at bounding box center [1232, 456] width 126 height 32
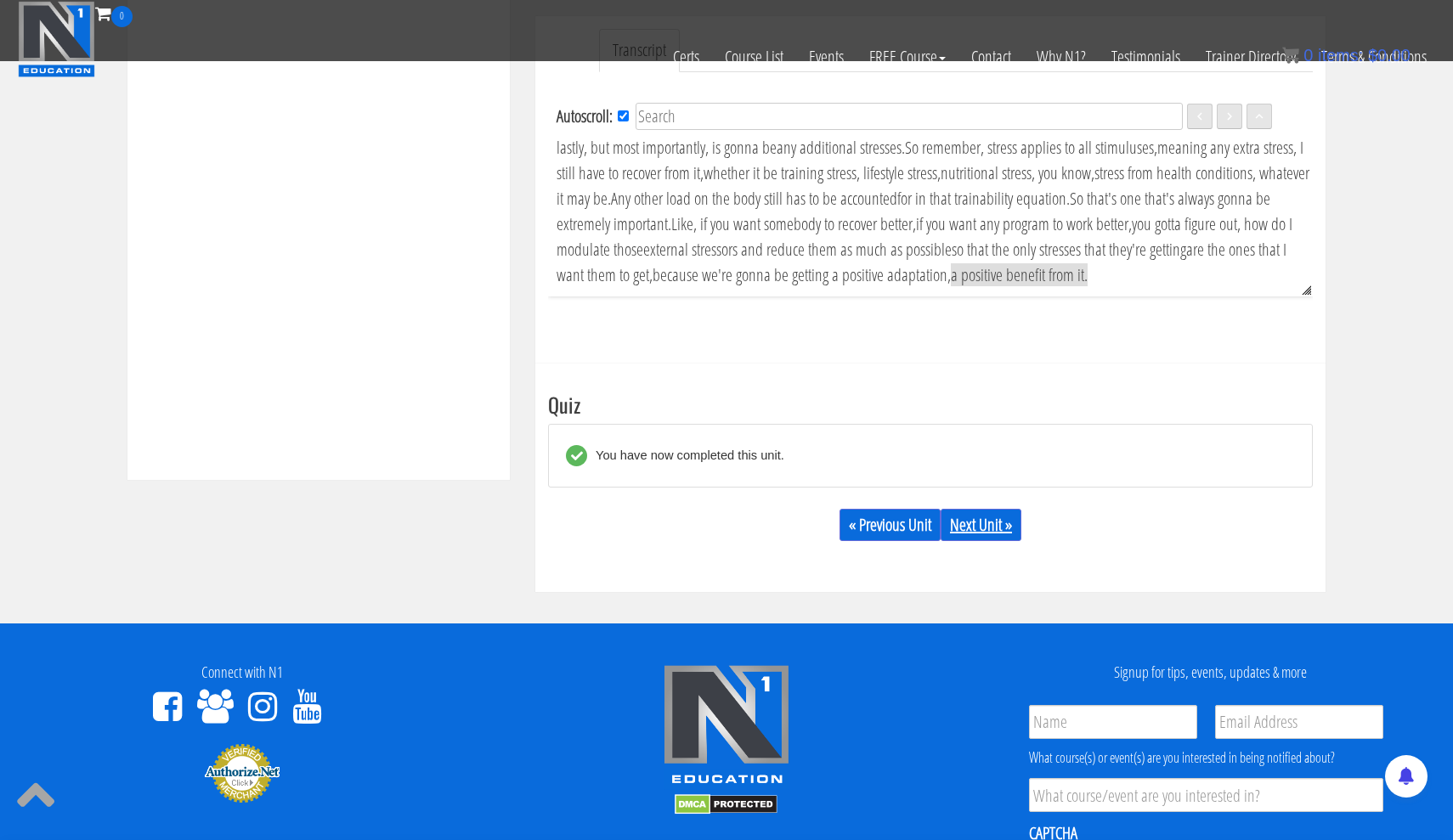
click at [978, 523] on link "Next Unit »" at bounding box center [981, 524] width 81 height 32
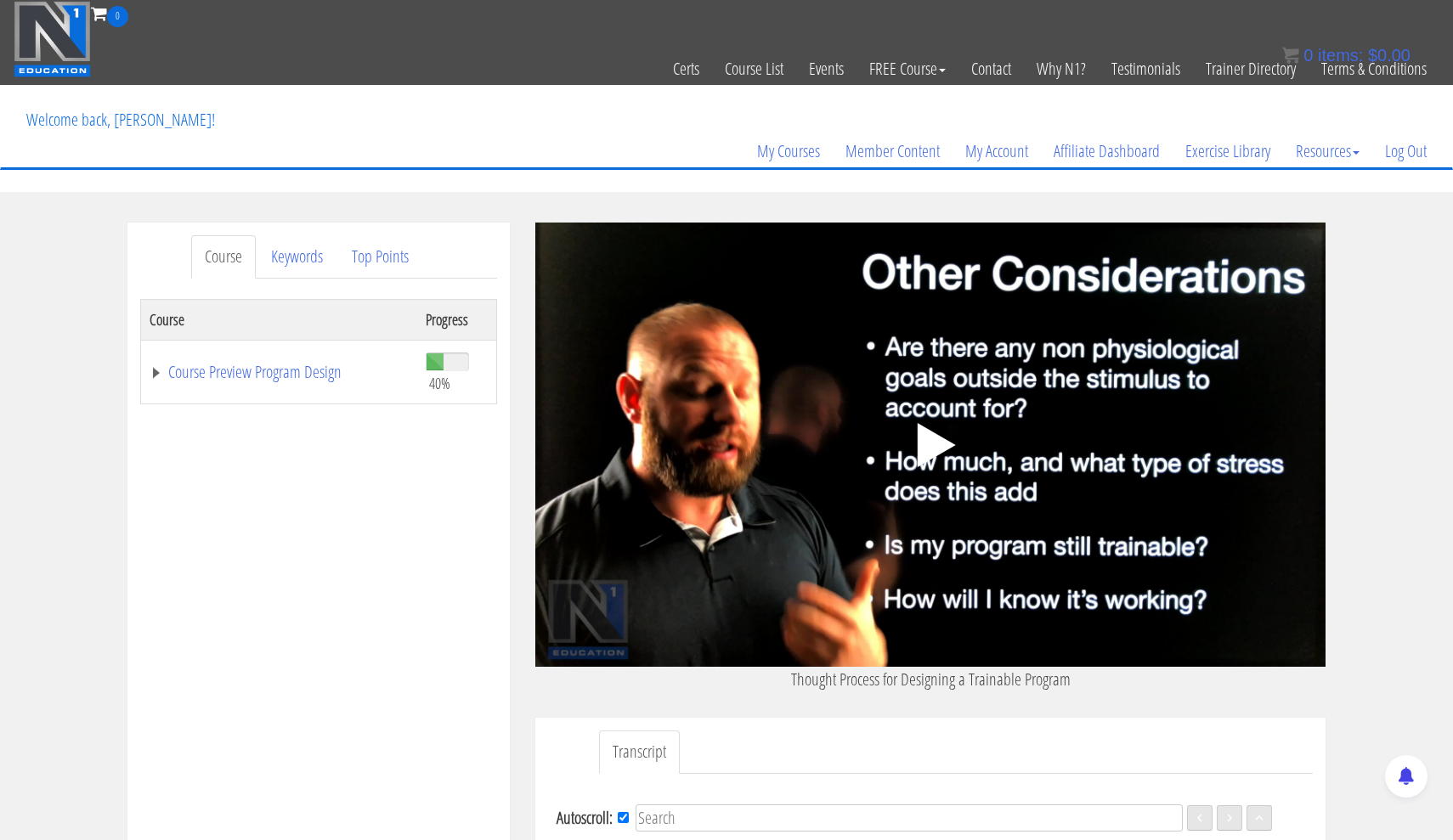
click at [936, 449] on polygon at bounding box center [936, 445] width 38 height 44
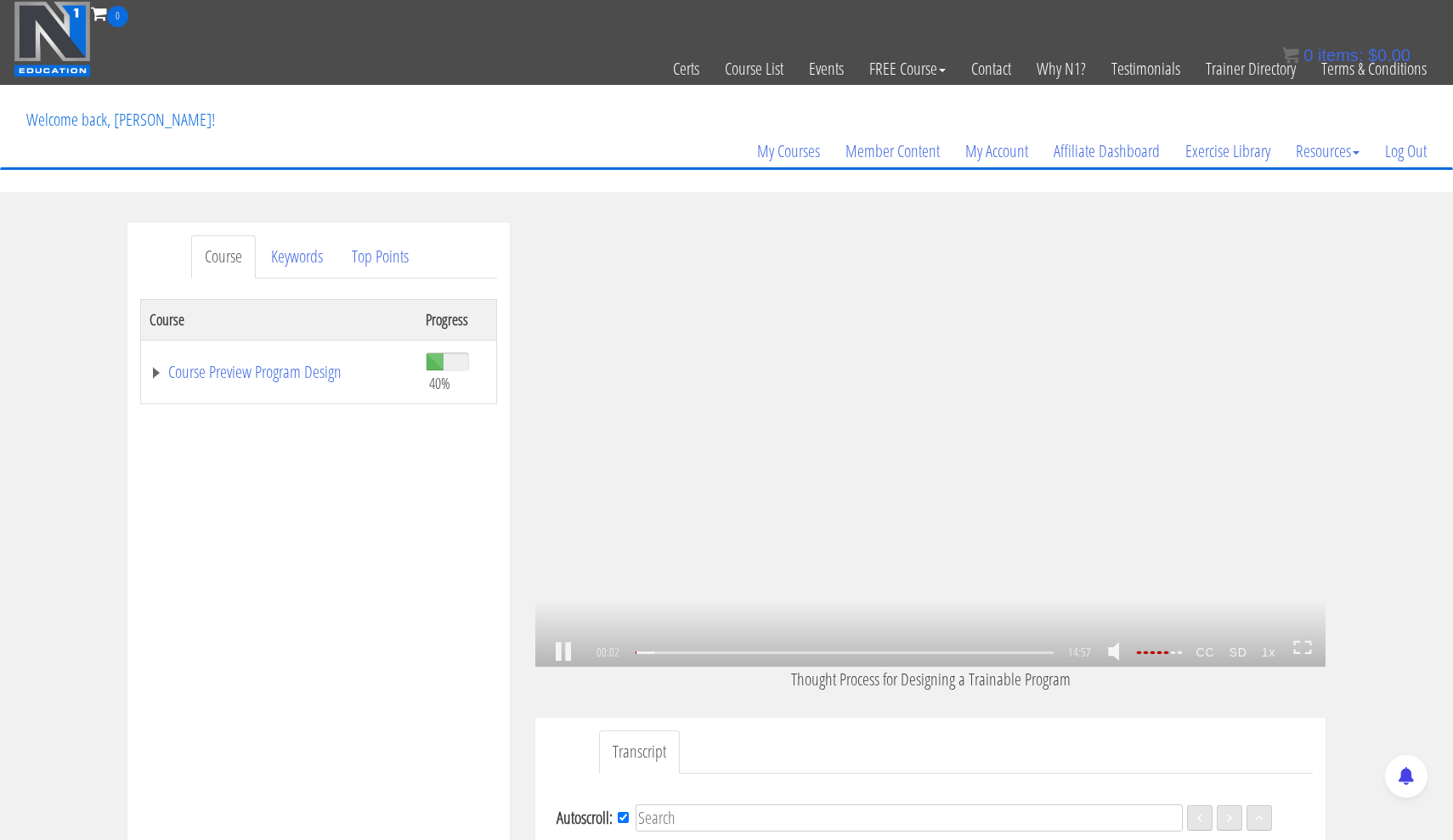
click at [1301, 647] on icon at bounding box center [1302, 647] width 19 height 14
click at [569, 652] on link at bounding box center [563, 652] width 28 height 0
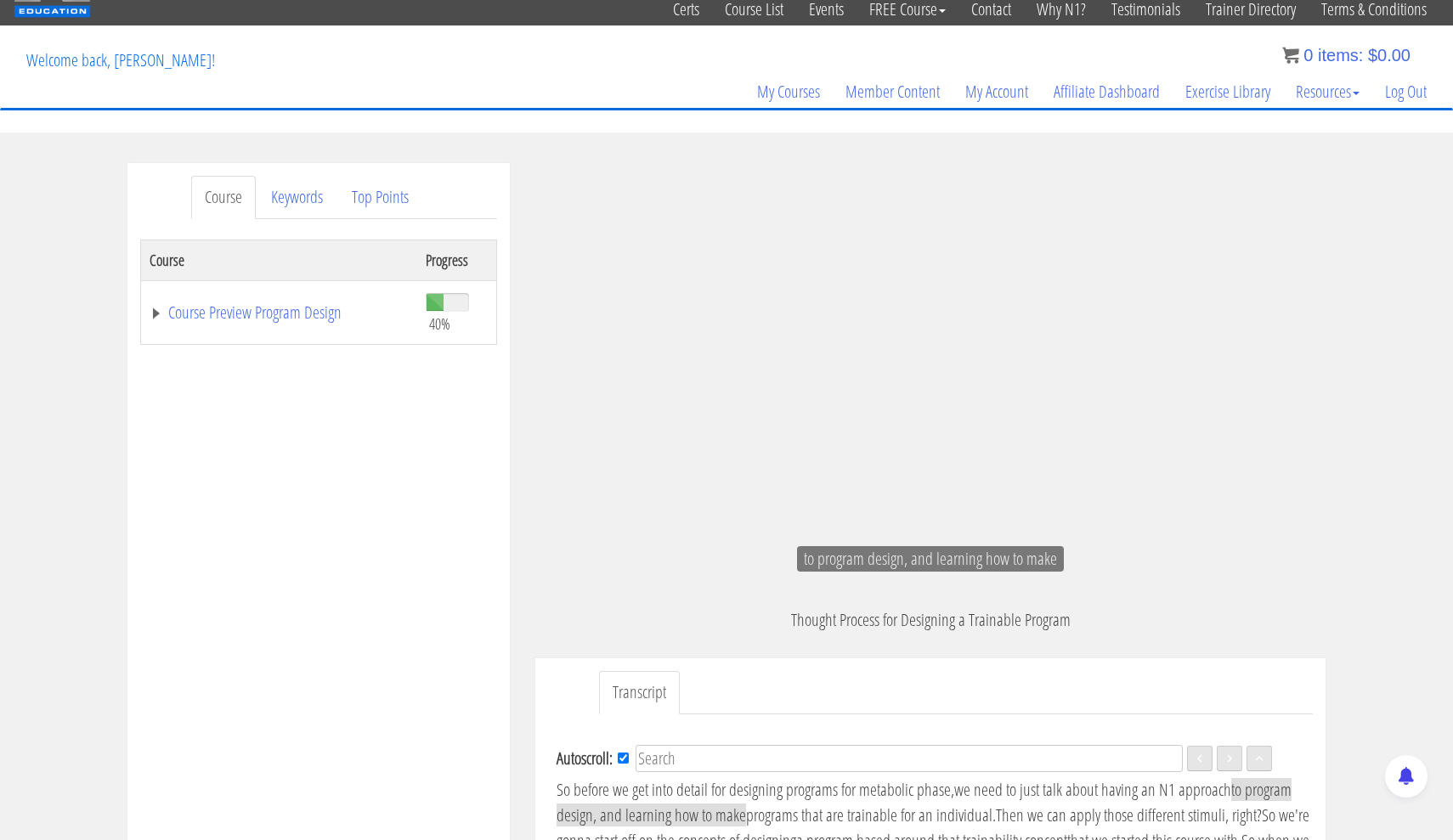
scroll to position [60, 0]
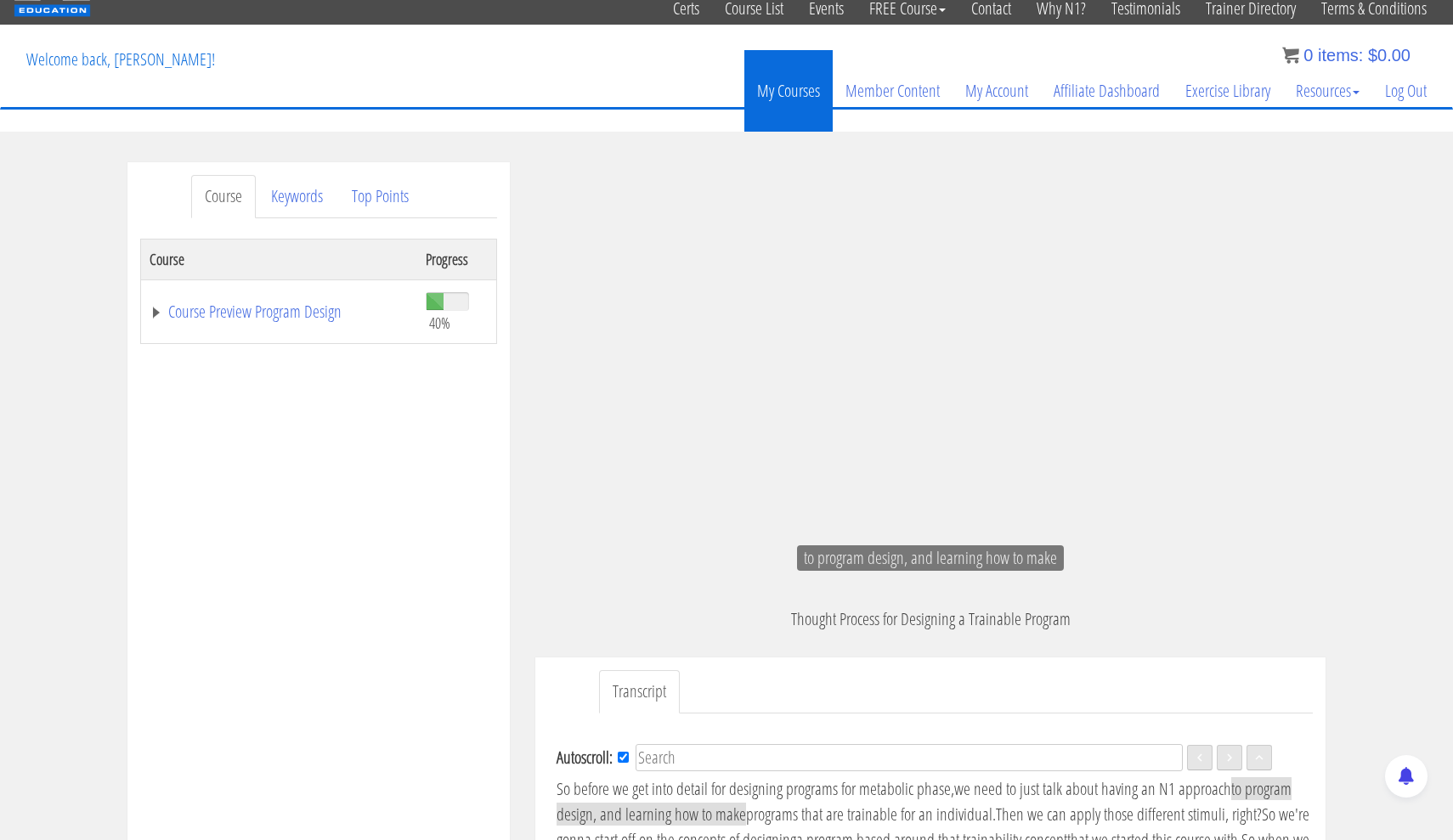
click at [785, 101] on link "My Courses" at bounding box center [788, 91] width 88 height 82
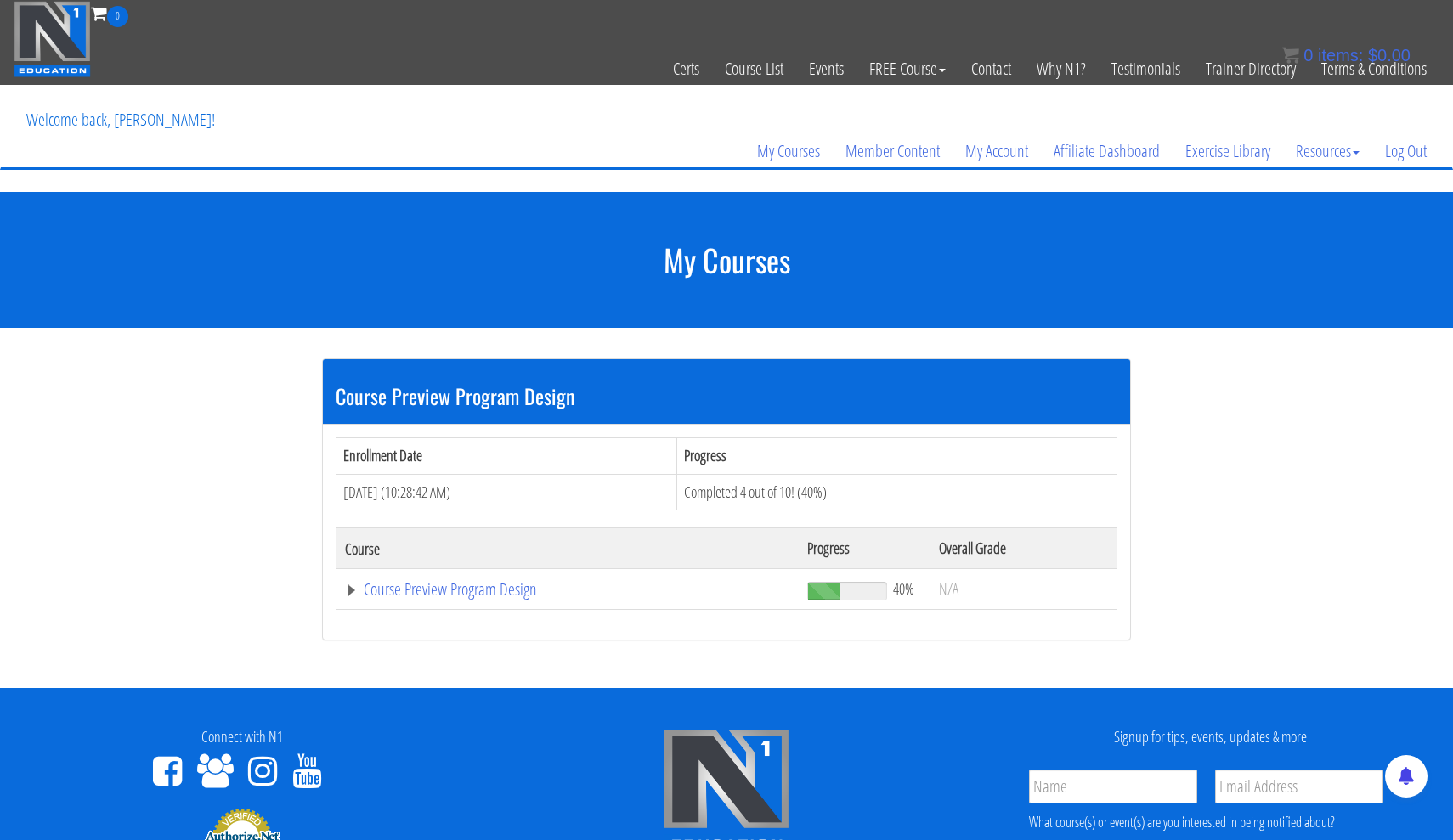
click at [818, 589] on span at bounding box center [823, 590] width 31 height 17
click at [512, 586] on link "Course Preview Program Design" at bounding box center [567, 588] width 446 height 17
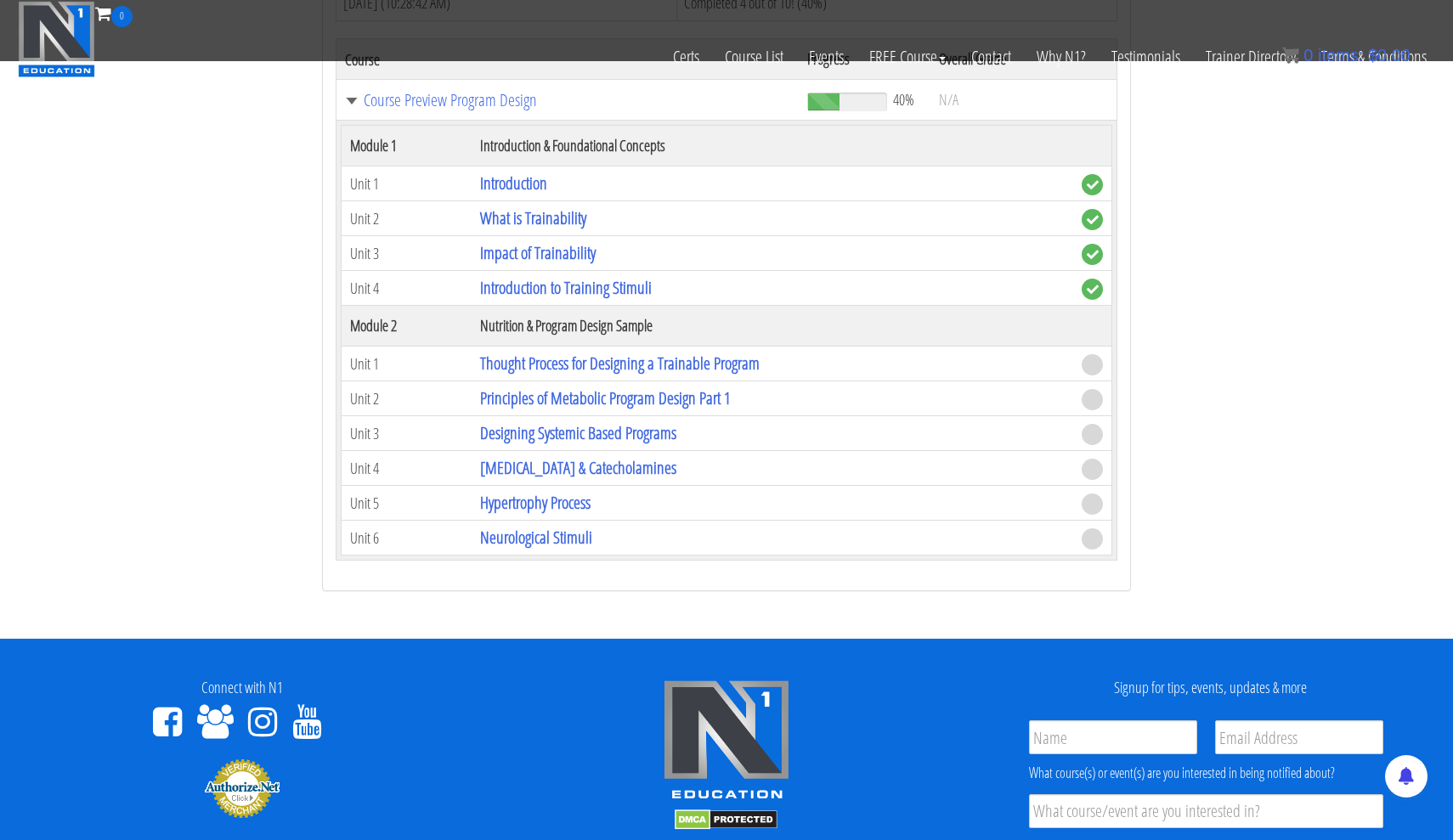
scroll to position [385, 0]
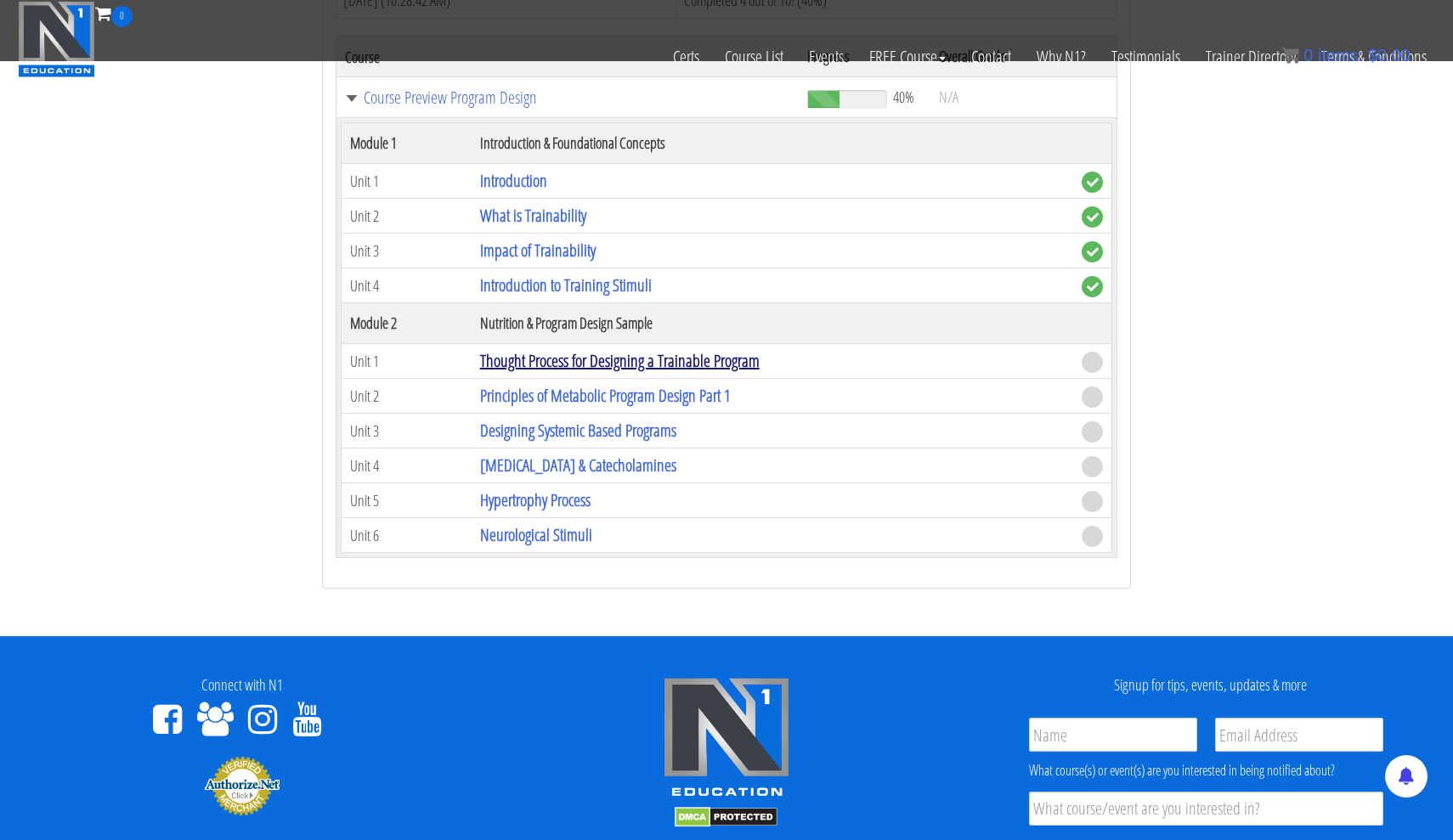
click at [712, 364] on link "Thought Process for Designing a Trainable Program" at bounding box center [620, 361] width 279 height 23
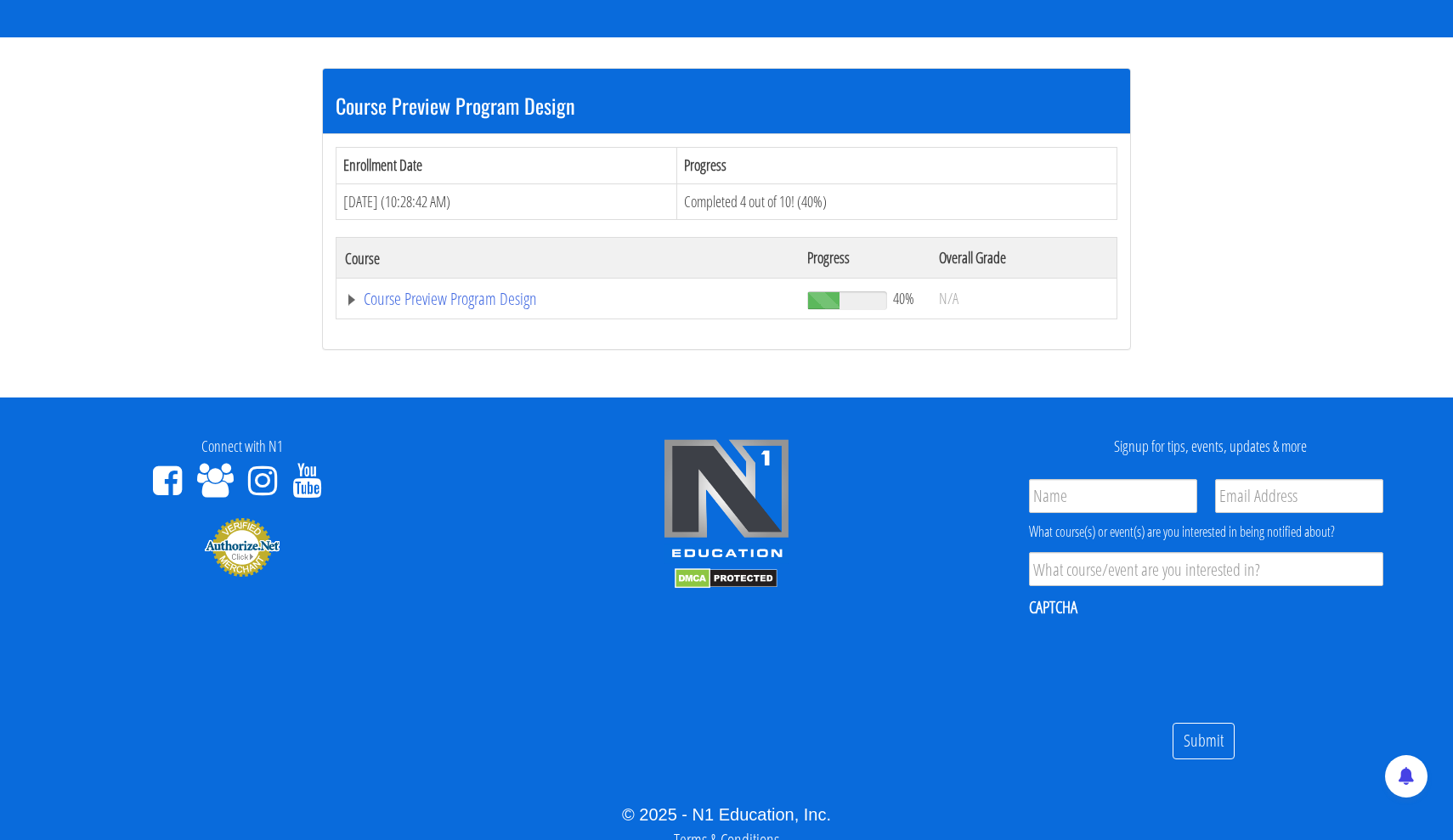
scroll to position [293, 0]
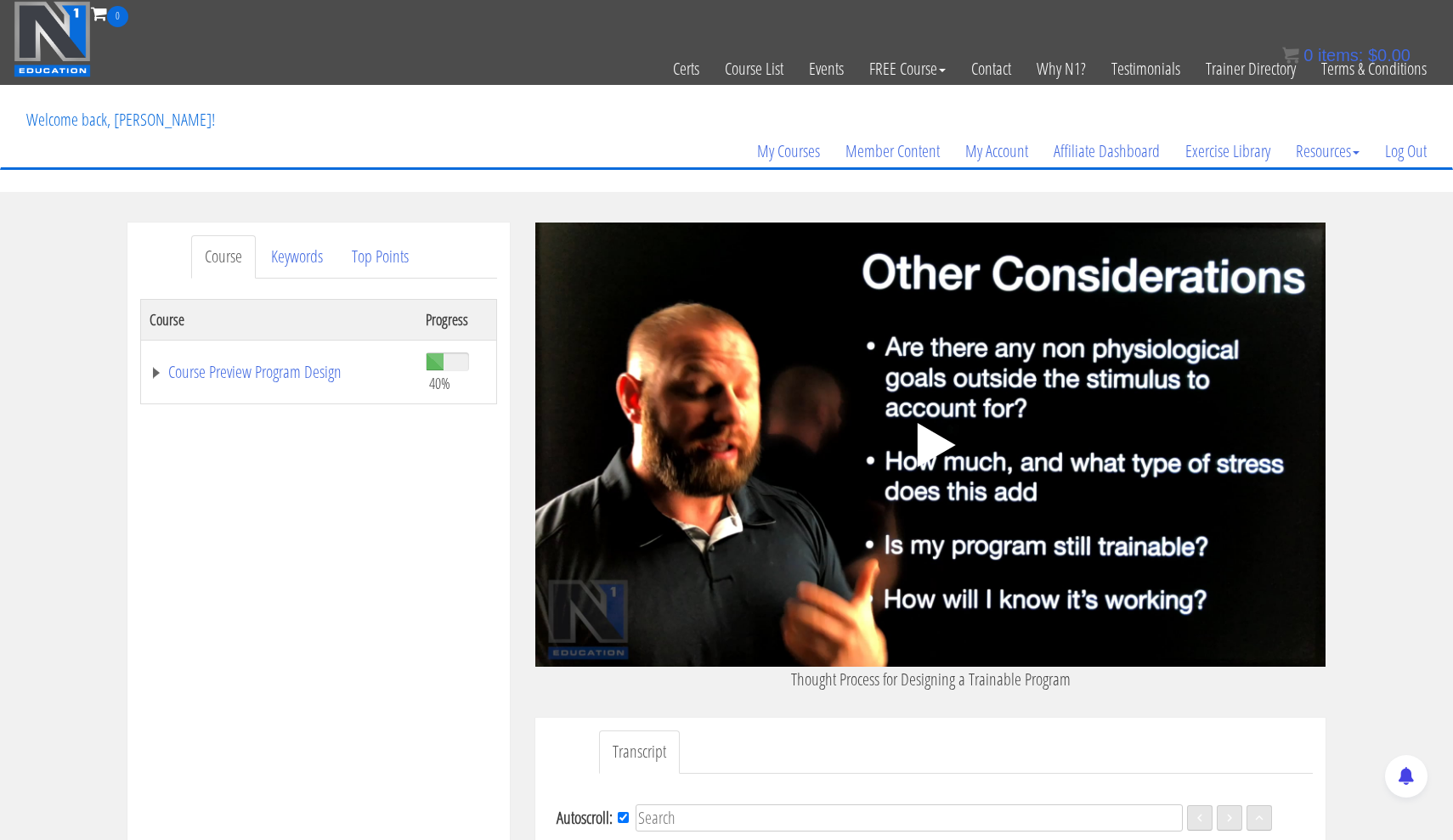
click at [937, 444] on polygon at bounding box center [936, 445] width 38 height 44
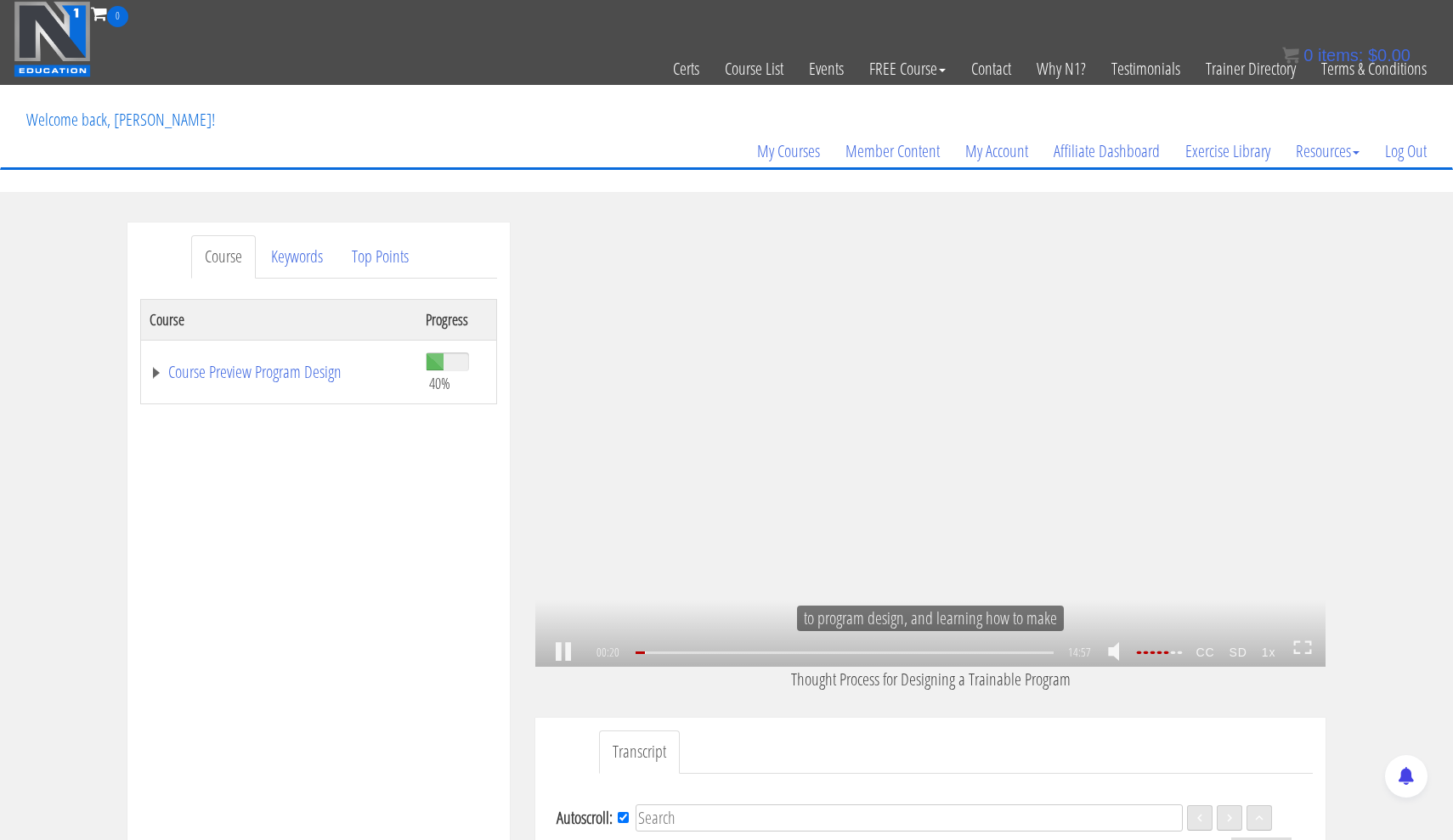
click at [1304, 647] on icon at bounding box center [1302, 647] width 19 height 14
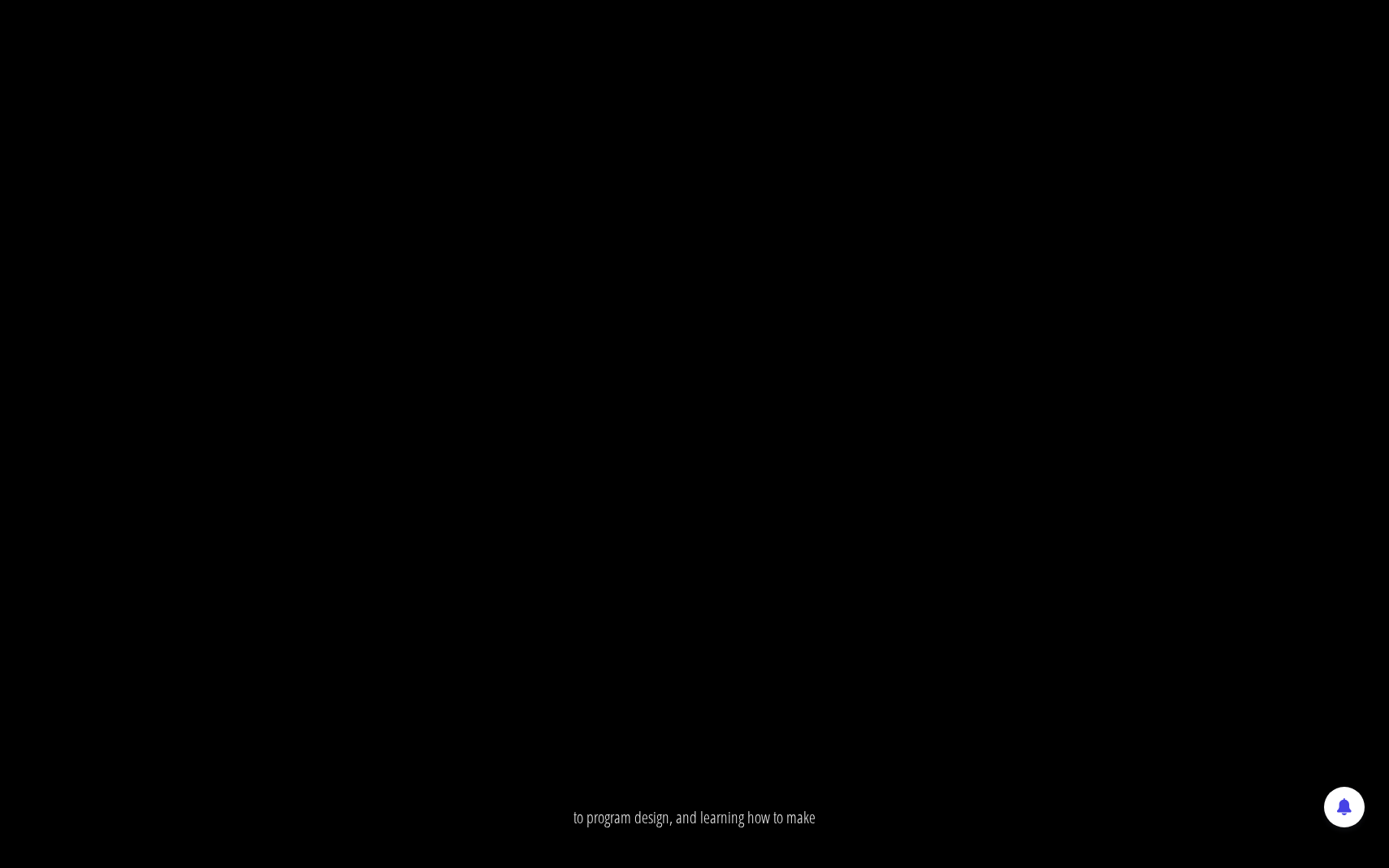
click at [763, 446] on div ".a{fill:#000;opacity:0.65;}.b{fill:#fff;opacity:1.0;} .fp-color-play{opacity:0.…" at bounding box center [694, 434] width 1389 height 868
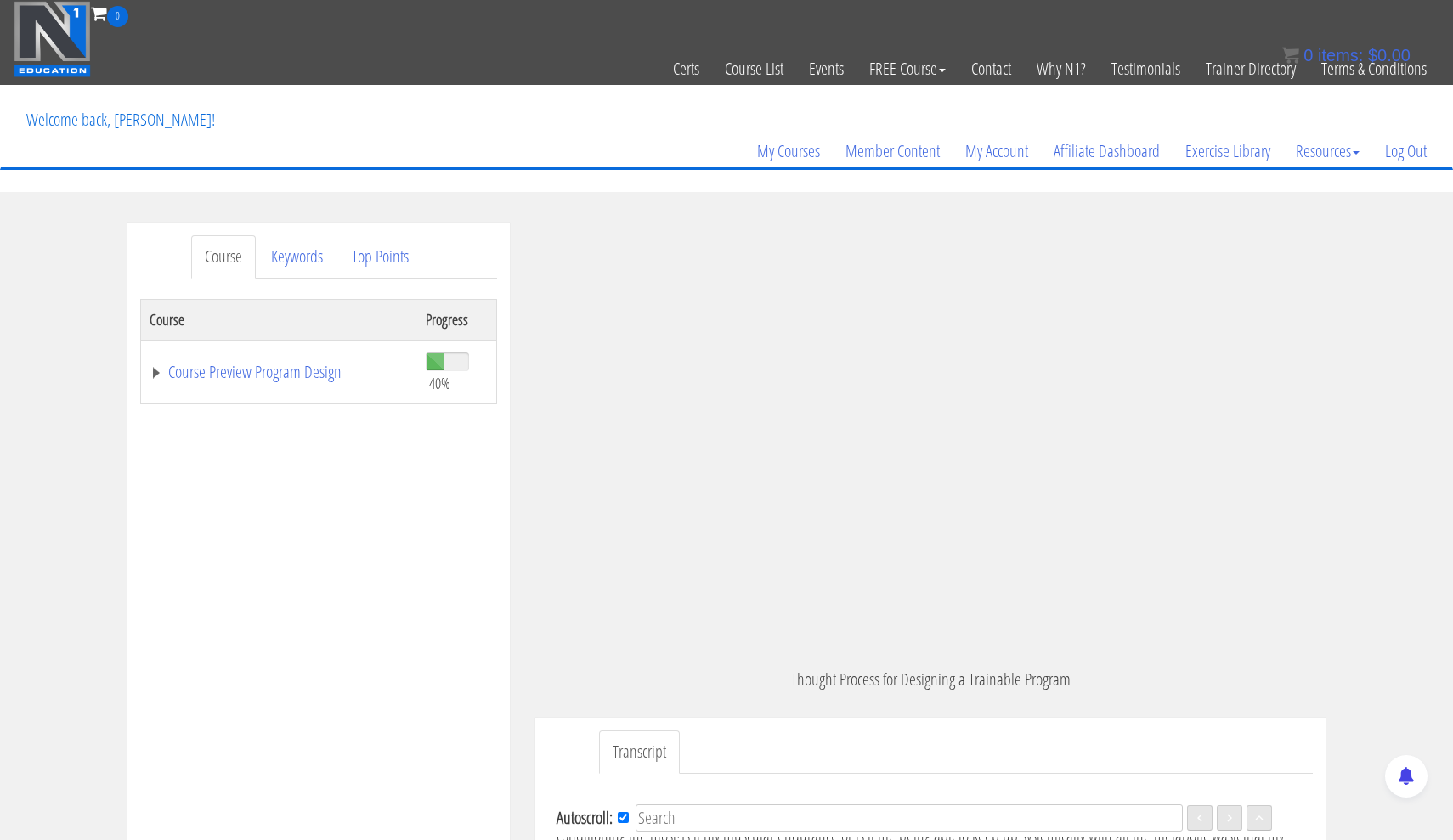
scroll to position [2637, 0]
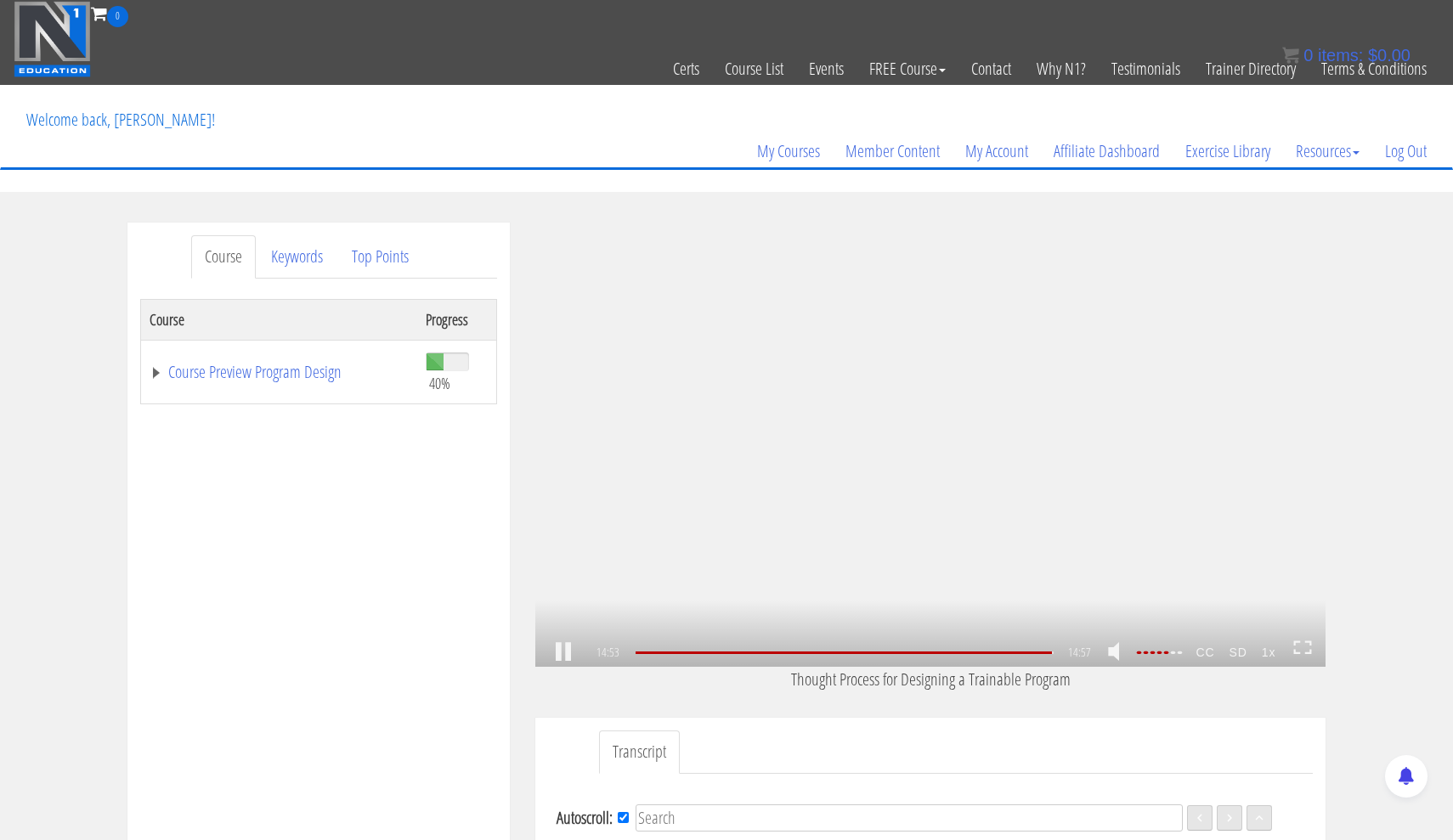
click at [943, 408] on div ".a{fill:#000;opacity:0.65;}.b{fill:#fff;opacity:1.0;} .fp-color-play{opacity:0.…" at bounding box center [930, 444] width 790 height 444
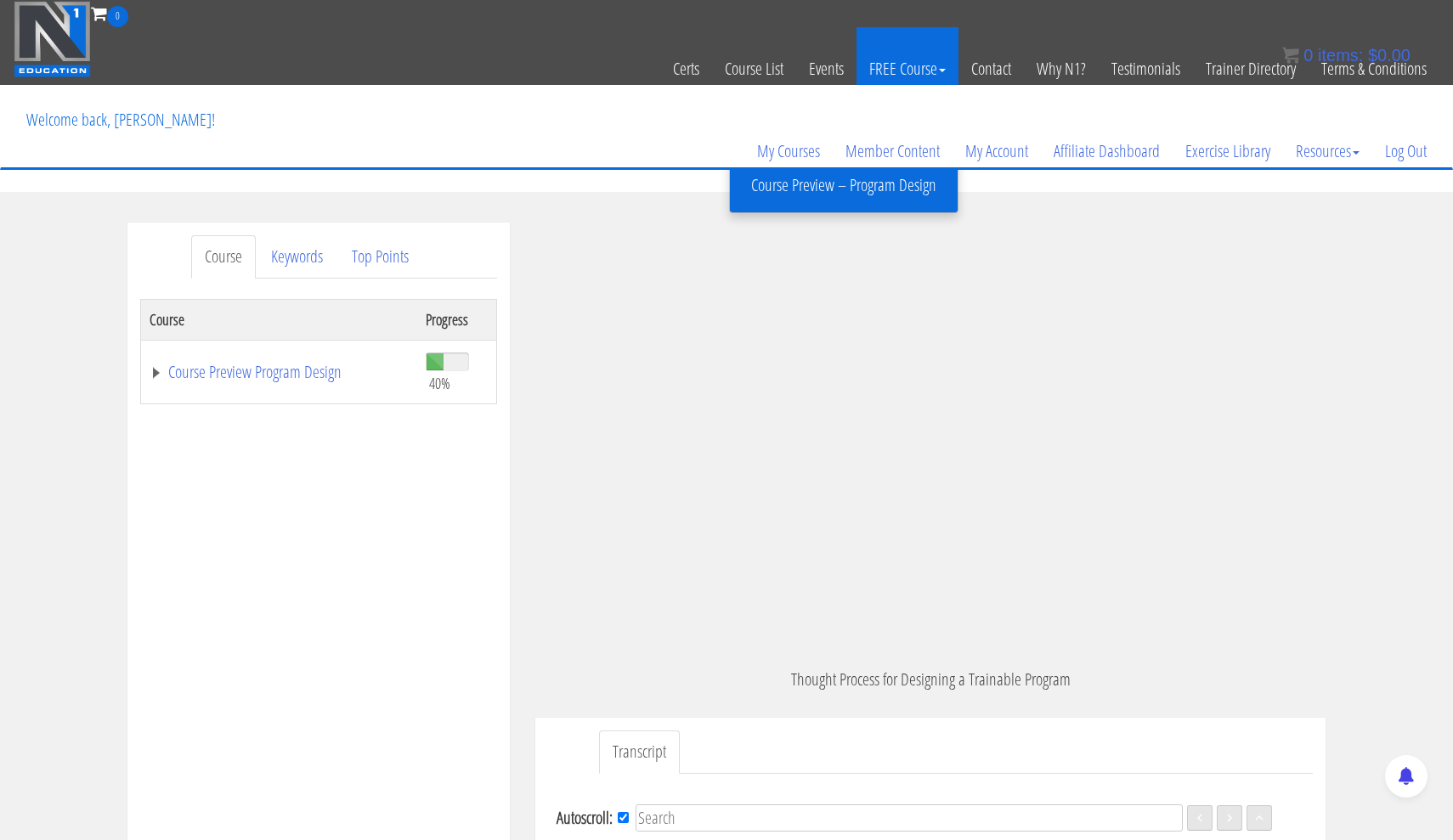
click at [935, 69] on link "FREE Course" at bounding box center [907, 69] width 102 height 84
click at [945, 73] on link "FREE Course" at bounding box center [907, 69] width 102 height 84
click at [943, 70] on span at bounding box center [943, 70] width 7 height 4
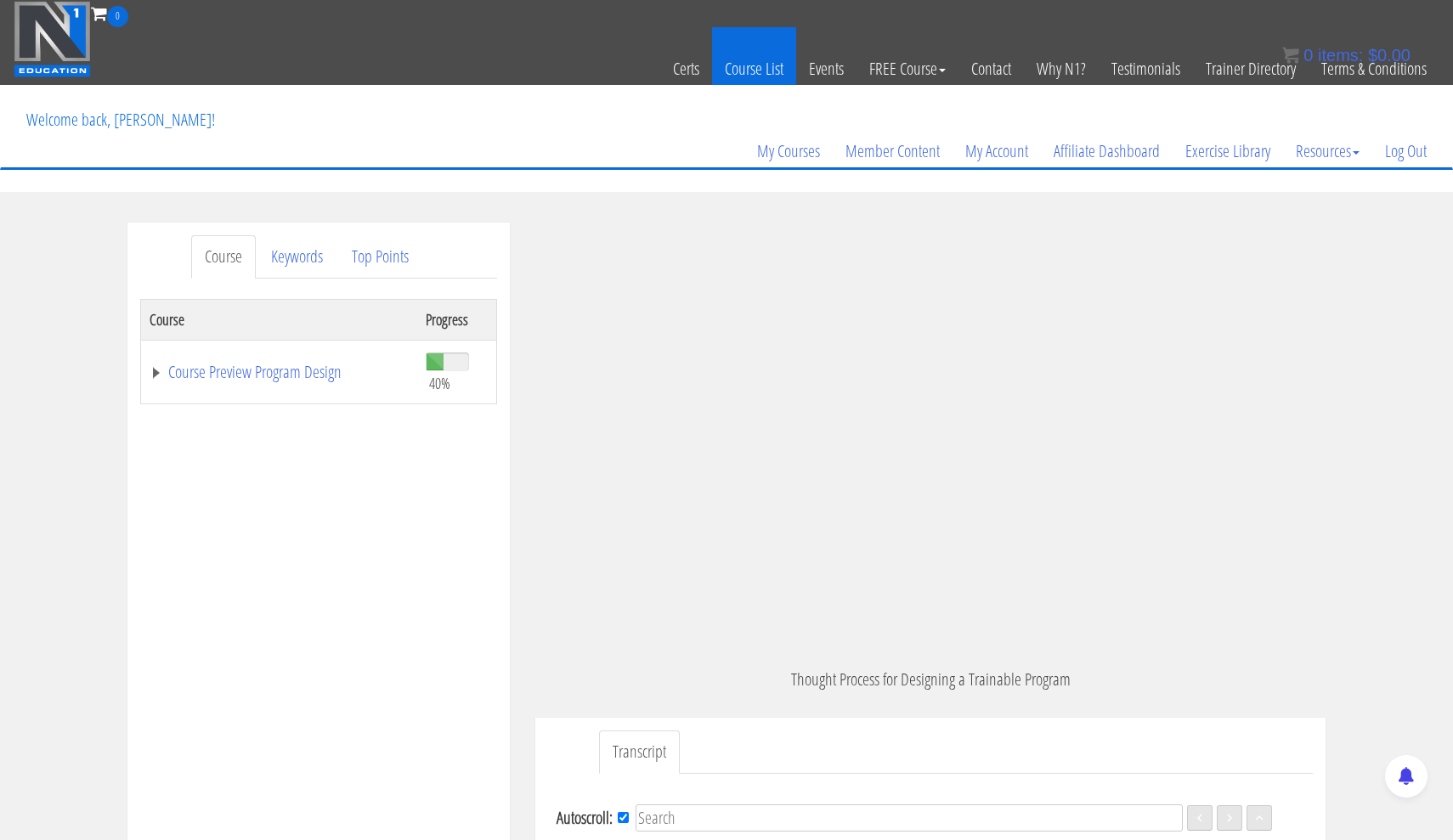
click at [747, 79] on link "Course List" at bounding box center [754, 69] width 84 height 84
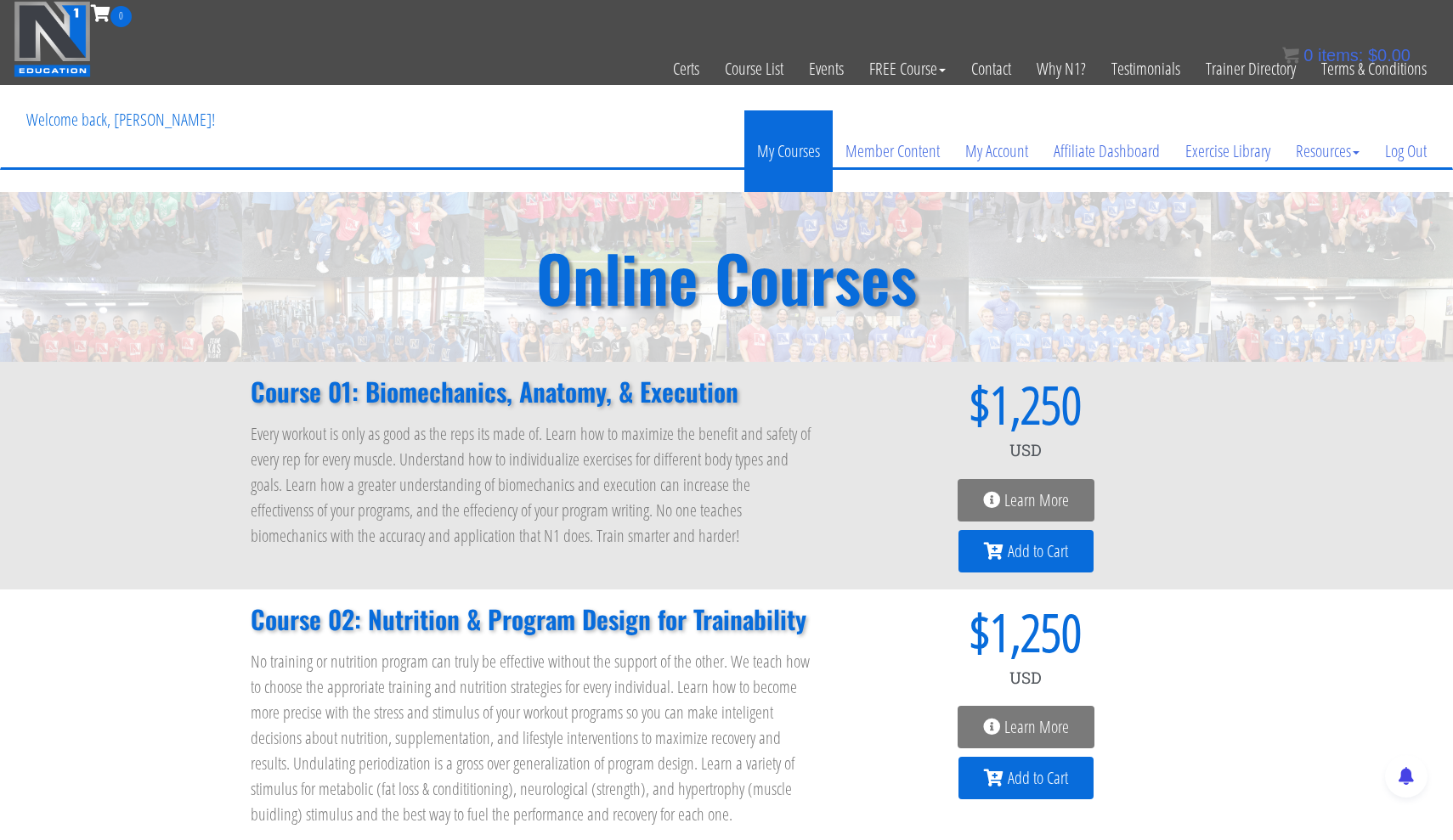
click at [799, 156] on link "My Courses" at bounding box center [788, 151] width 88 height 82
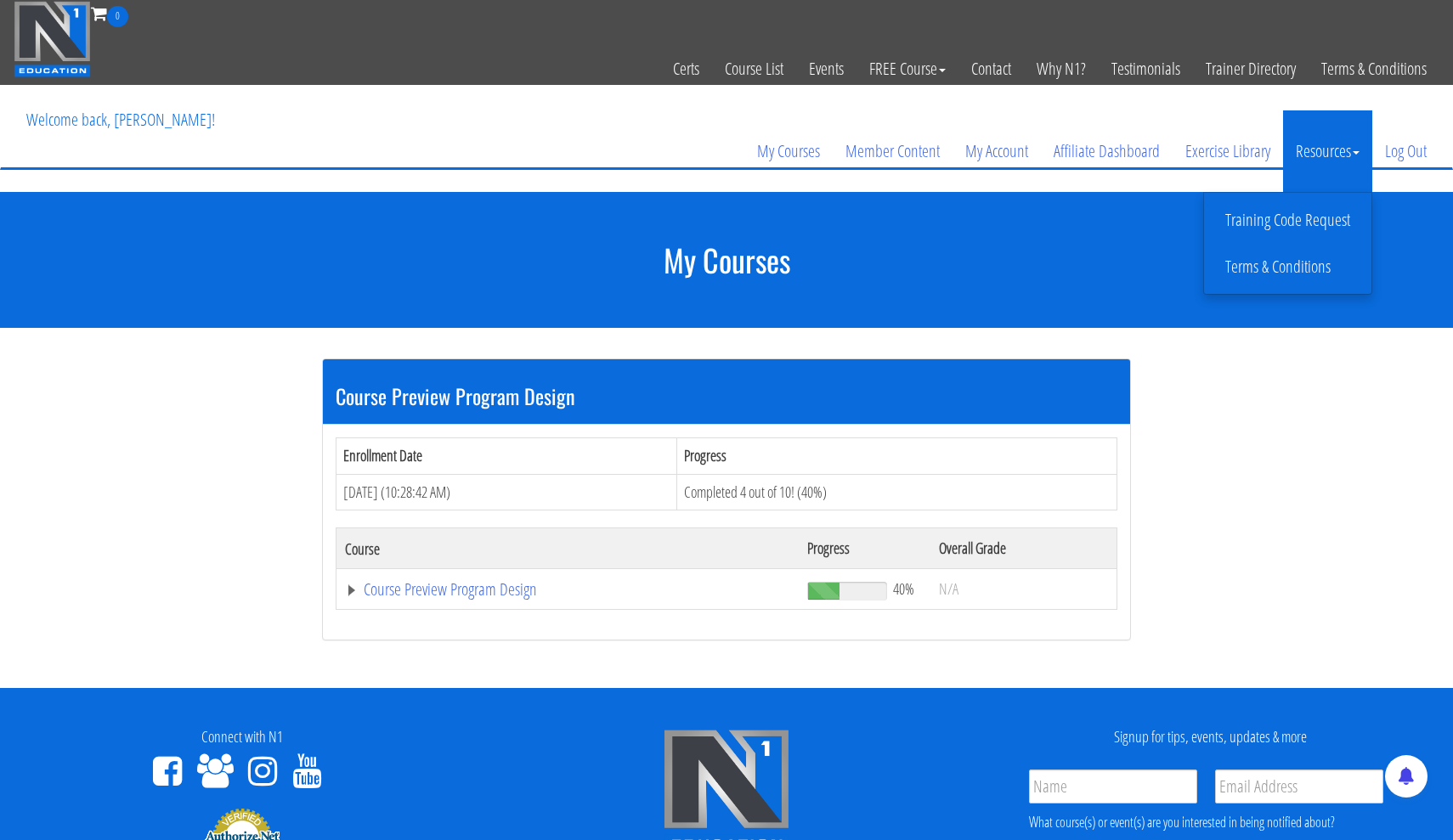
click at [1355, 155] on link "Resources" at bounding box center [1327, 151] width 89 height 82
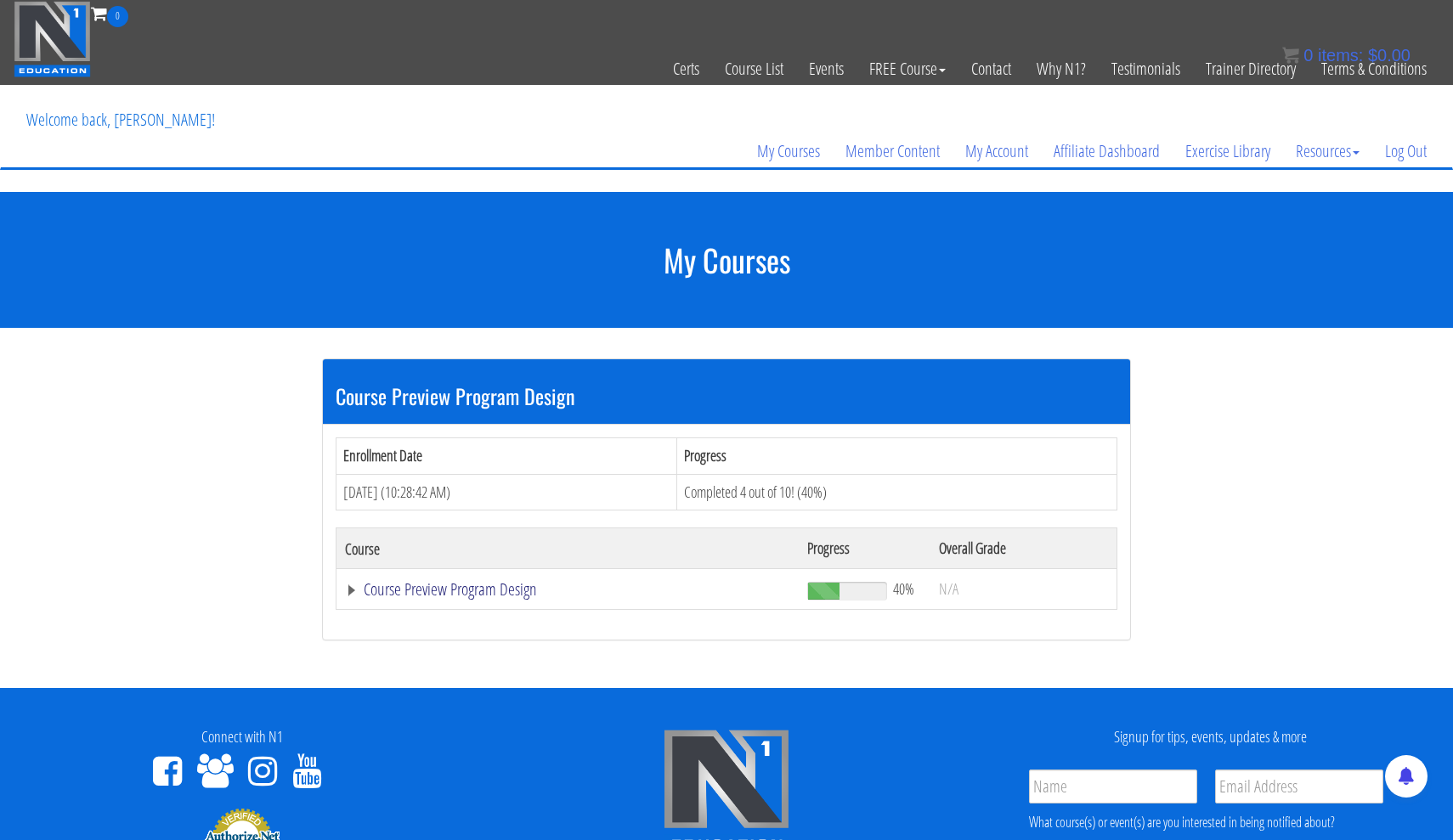
click at [456, 594] on link "Course Preview Program Design" at bounding box center [567, 588] width 446 height 17
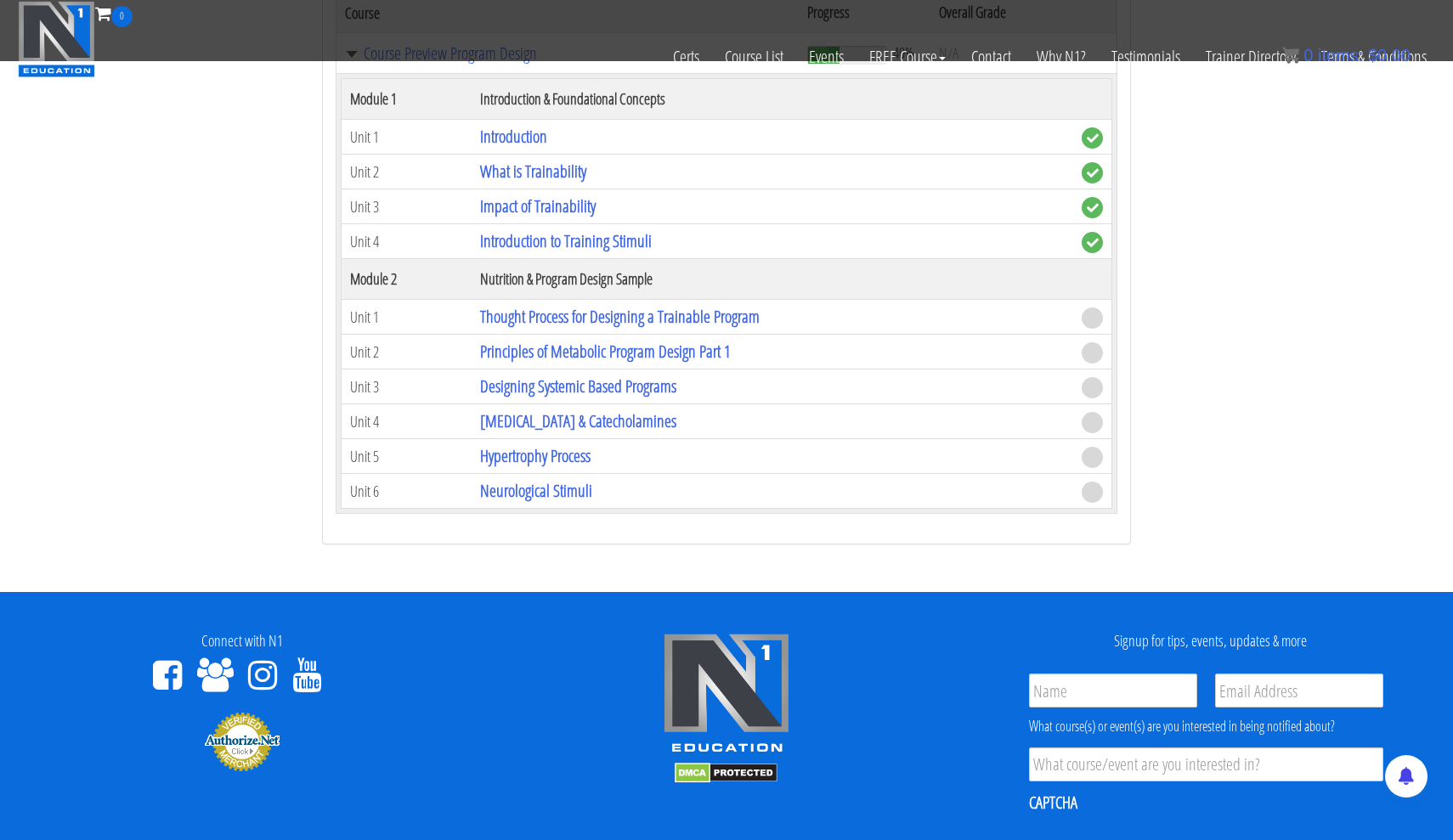
scroll to position [447, 0]
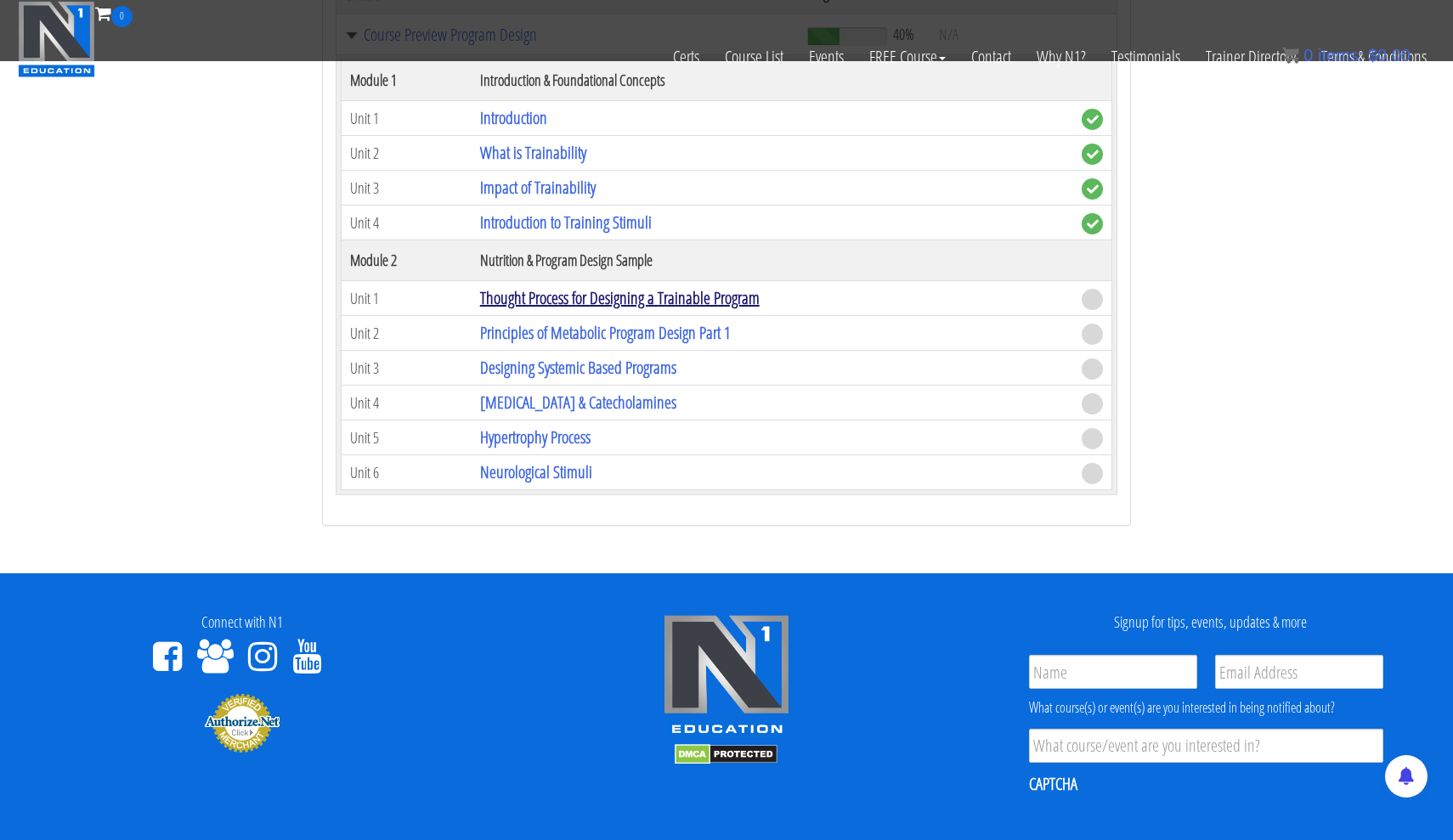
click at [654, 295] on link "Thought Process for Designing a Trainable Program" at bounding box center [620, 298] width 279 height 23
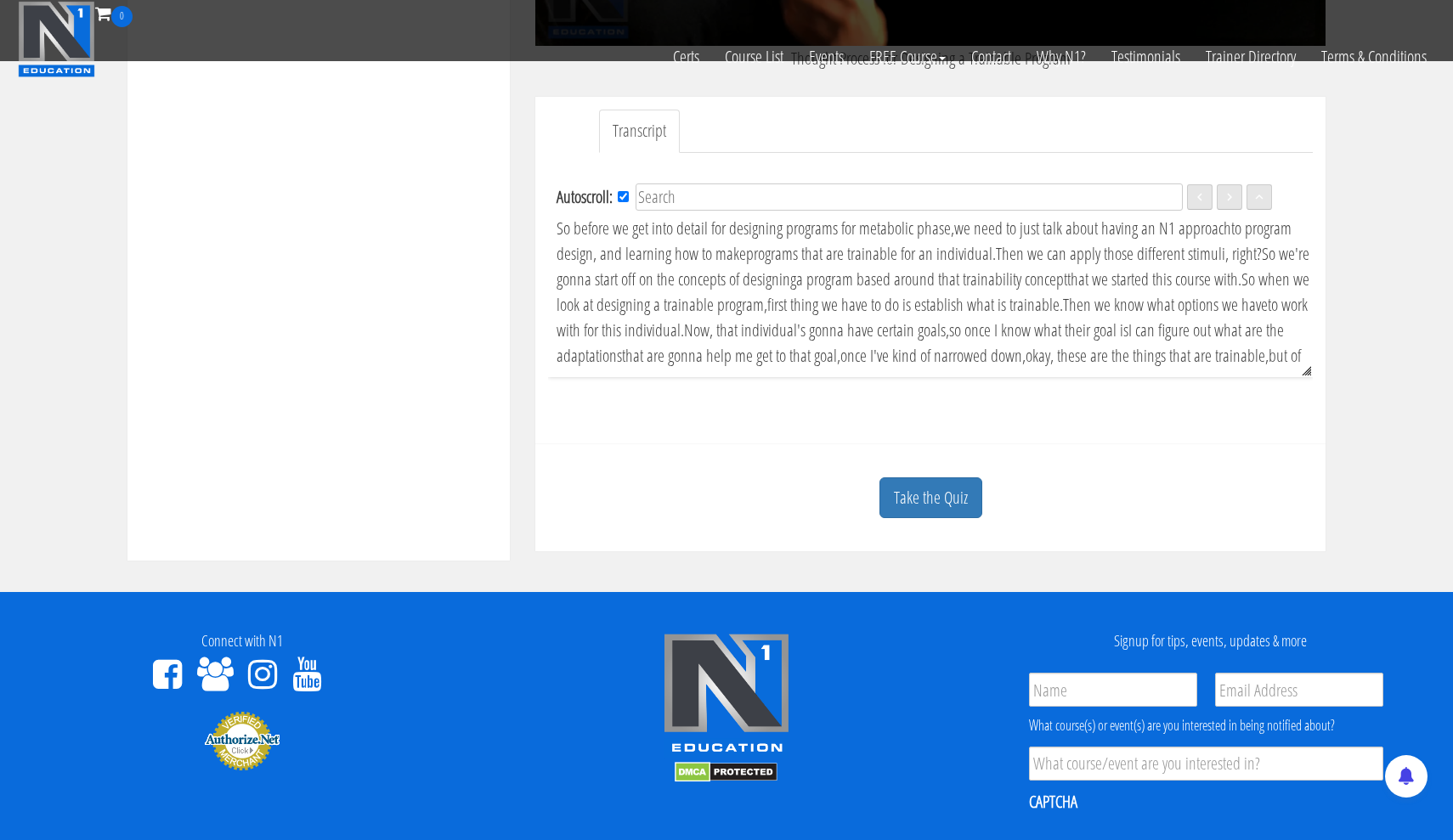
scroll to position [519, 0]
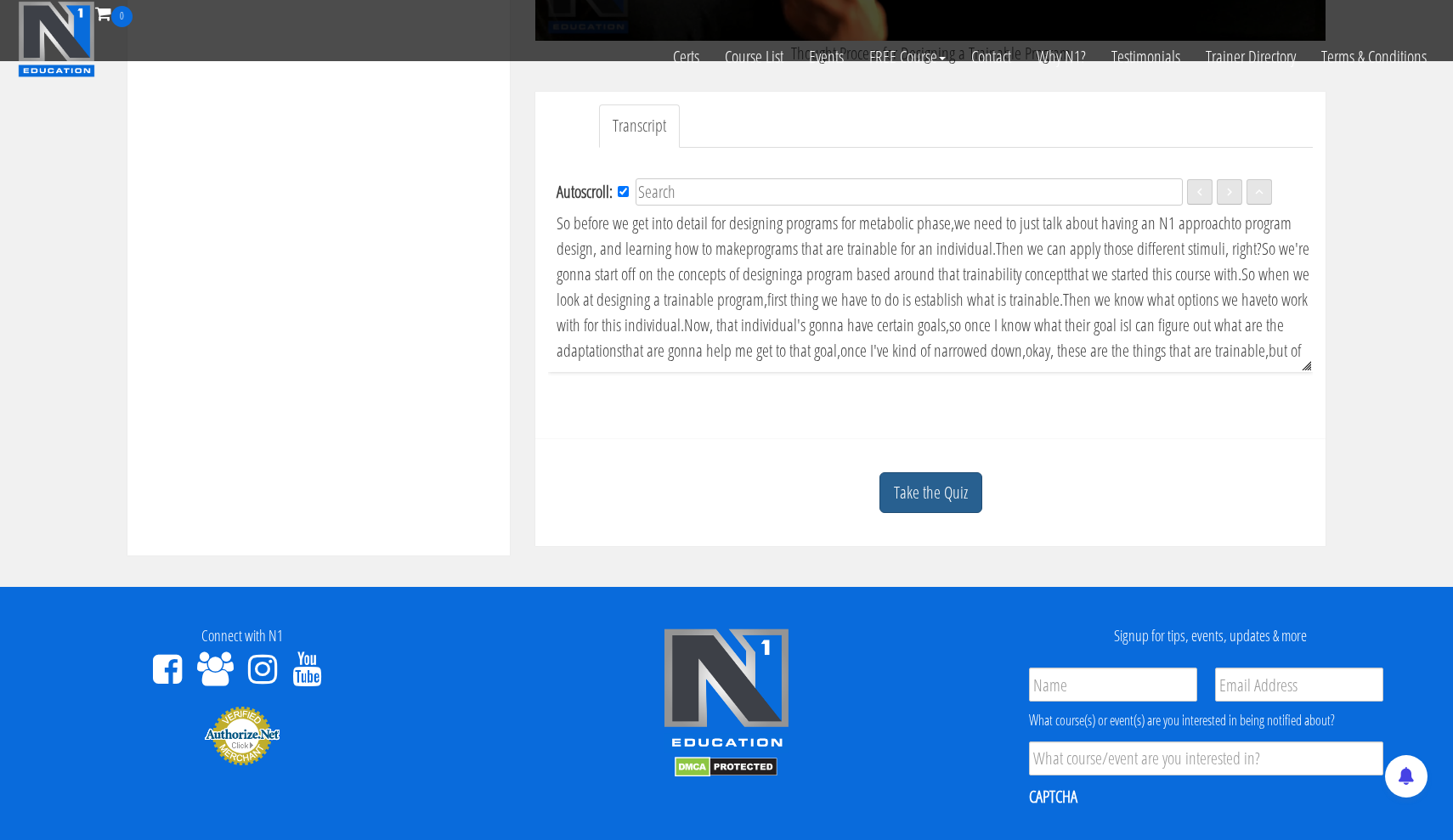
click at [959, 481] on link "Take the Quiz" at bounding box center [931, 492] width 103 height 42
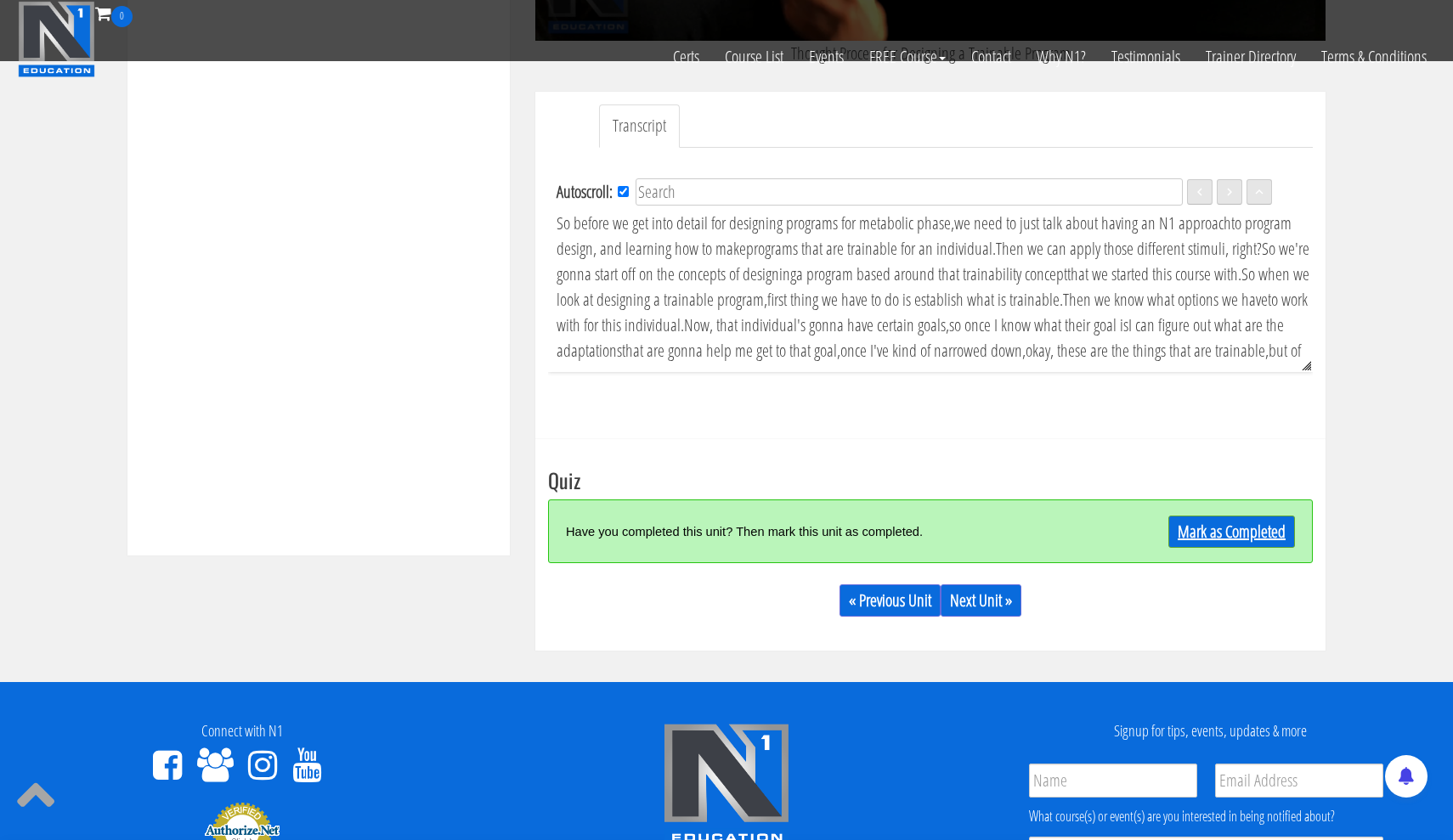
click at [1275, 529] on link "Mark as Completed" at bounding box center [1232, 532] width 126 height 32
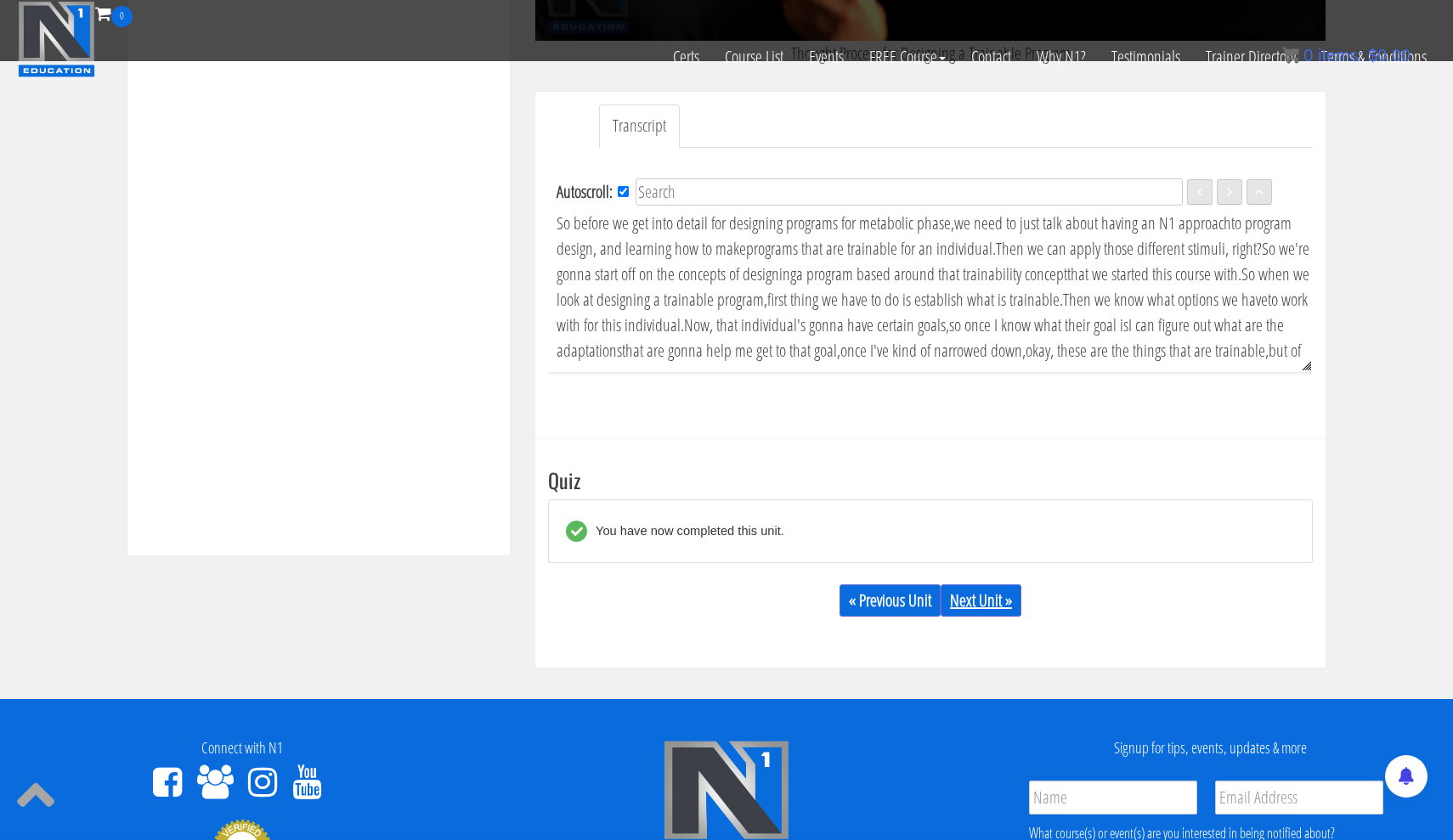
click at [982, 595] on link "Next Unit »" at bounding box center [981, 600] width 81 height 32
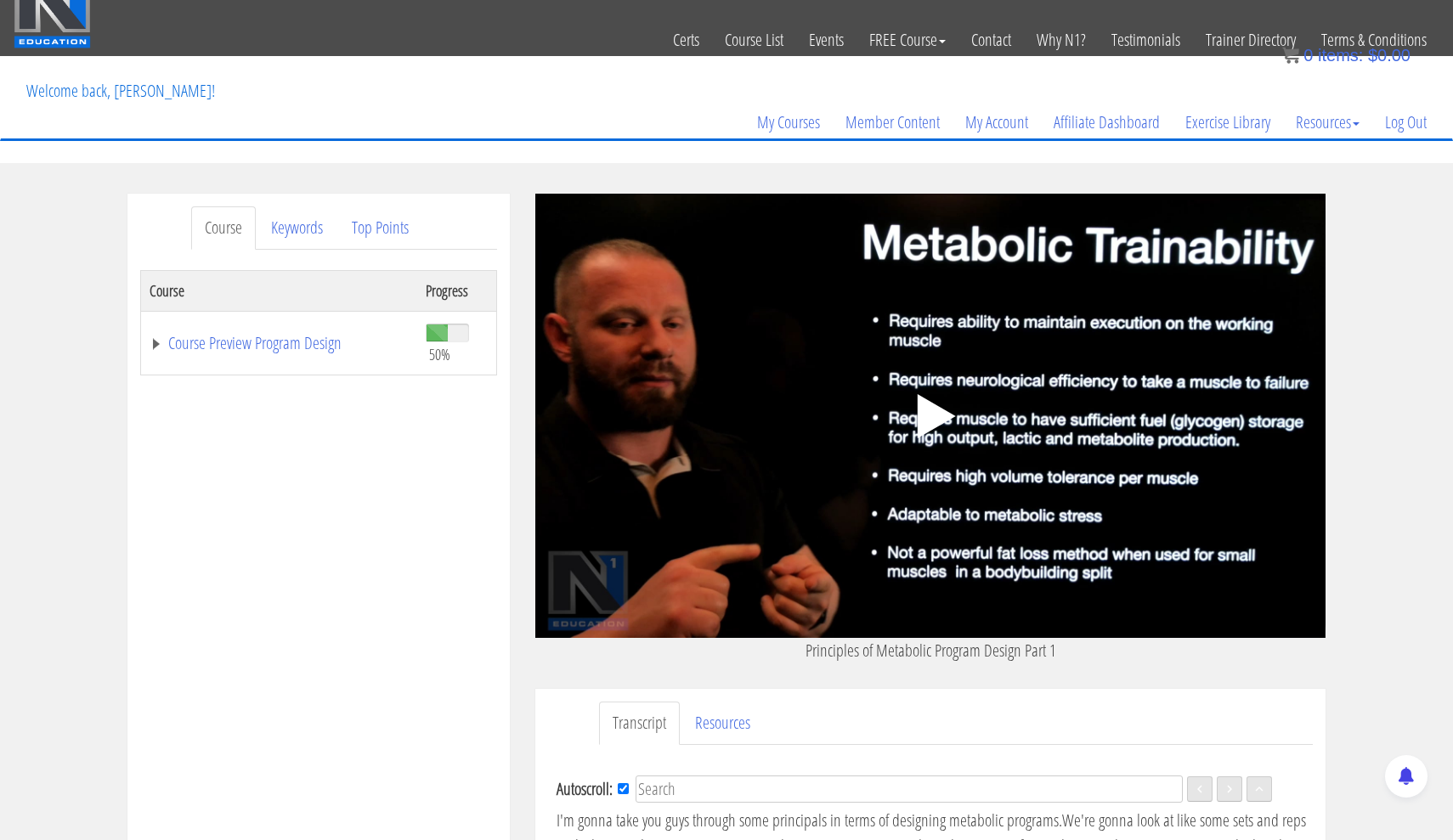
scroll to position [12, 0]
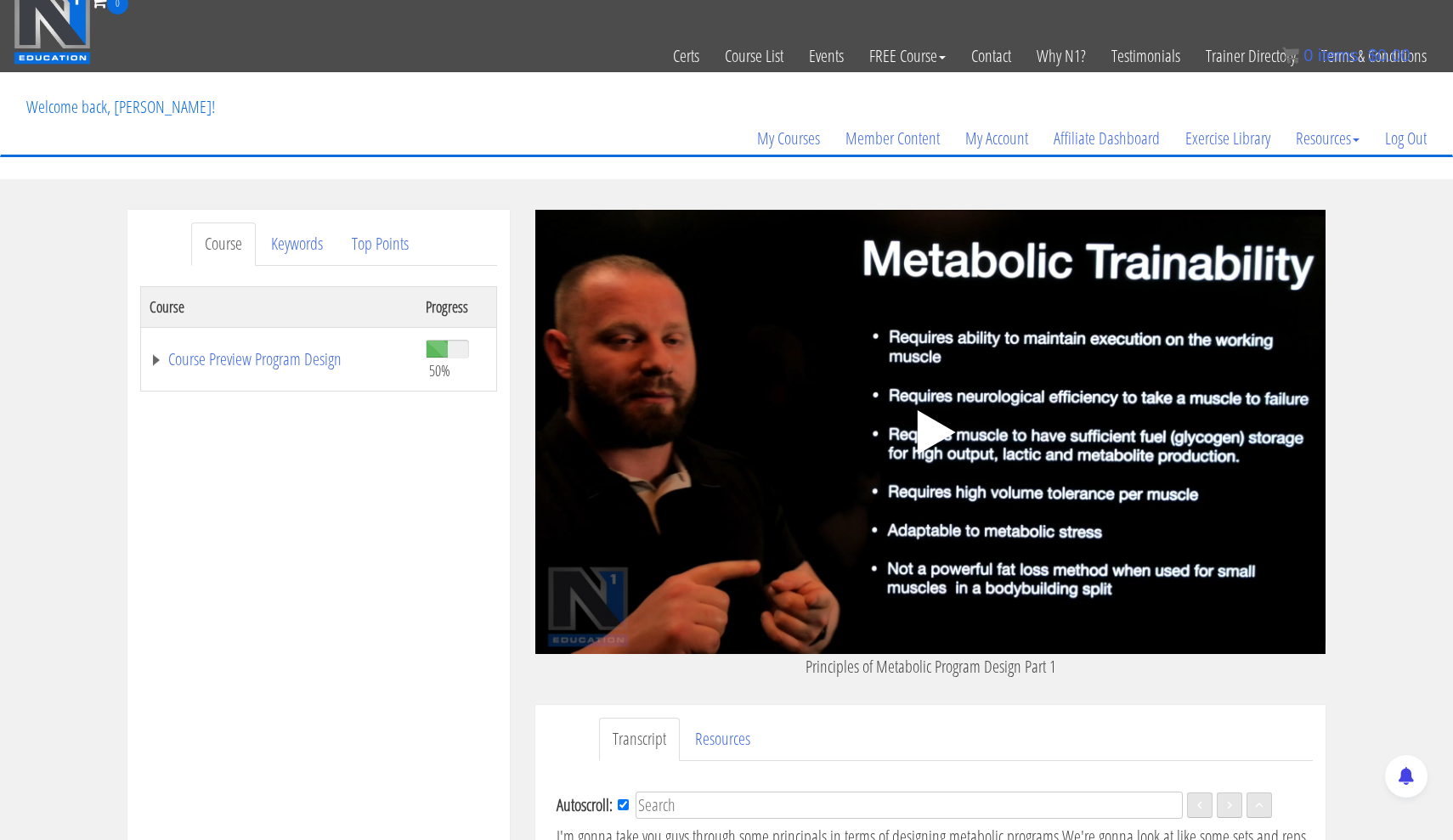
click at [933, 436] on polygon at bounding box center [936, 432] width 38 height 44
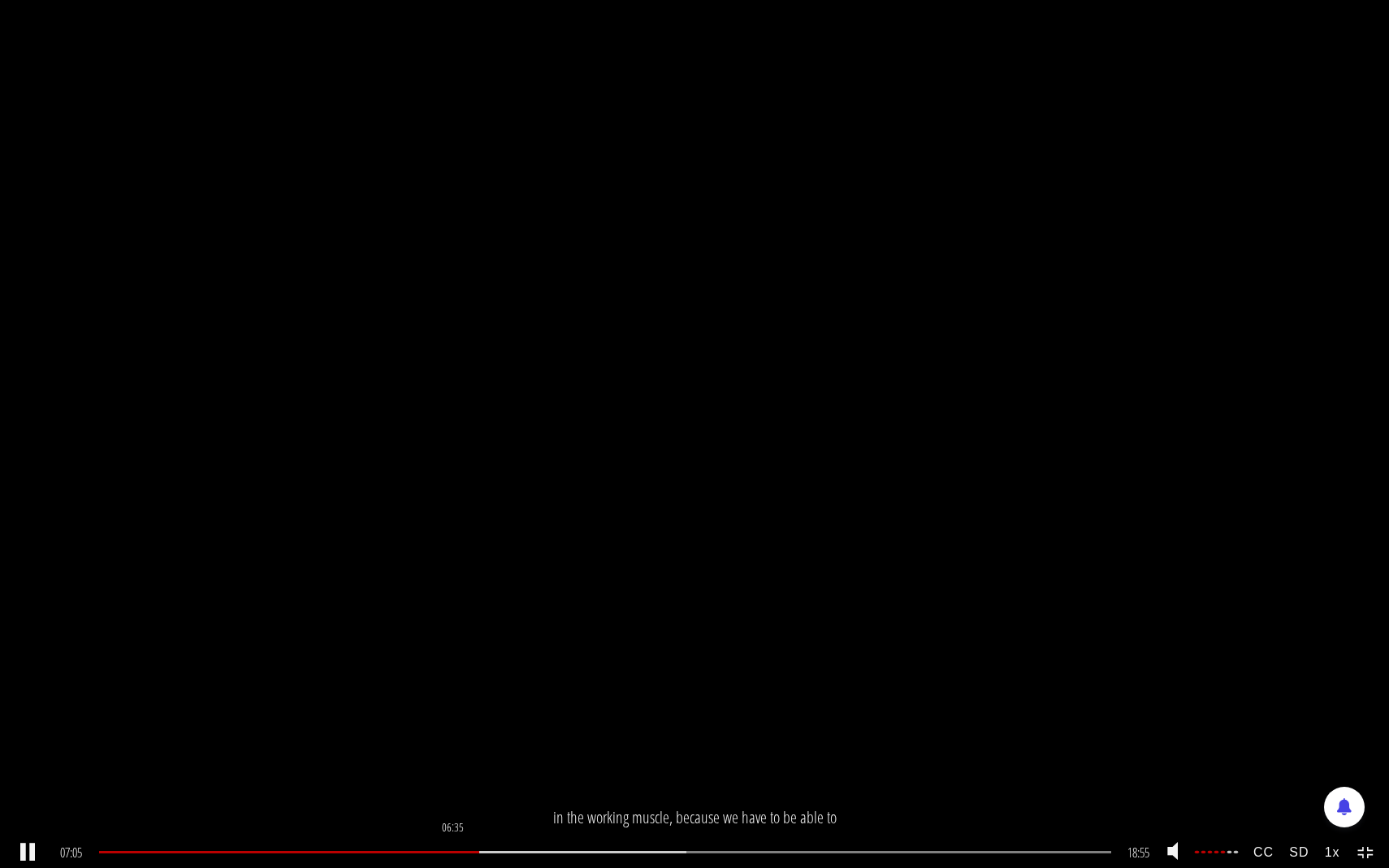
click at [453, 803] on div "06:35" at bounding box center [605, 852] width 1012 height 3
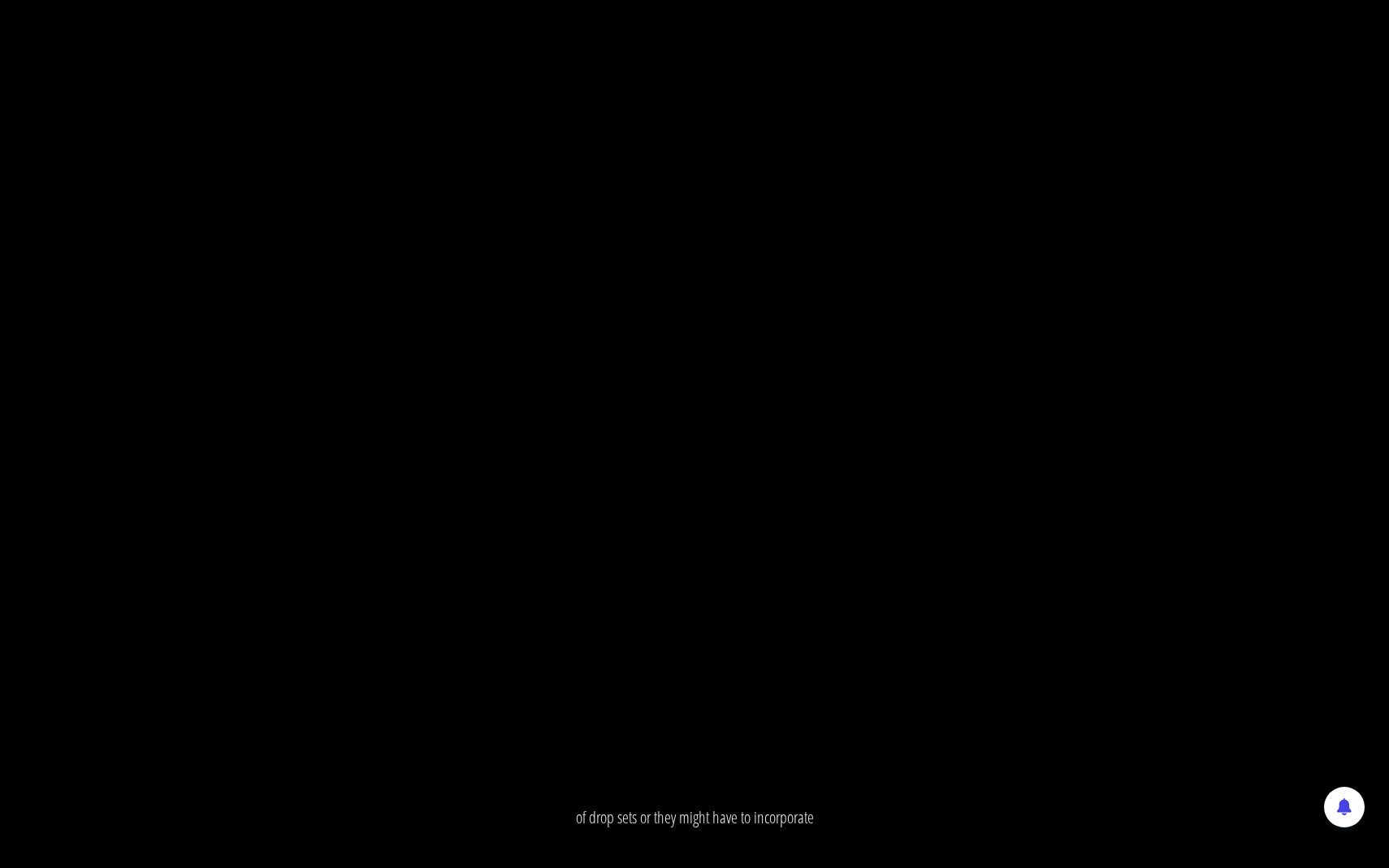
click at [581, 477] on div ".a{fill:#000;opacity:0.65;}.b{fill:#fff;opacity:1.0;} .fp-color-play{opacity:0.…" at bounding box center [694, 434] width 1389 height 868
click at [665, 451] on icon ".fp-color-play{opacity:0.65;}.rect{fill:#fff;}" at bounding box center [694, 434] width 63 height 63
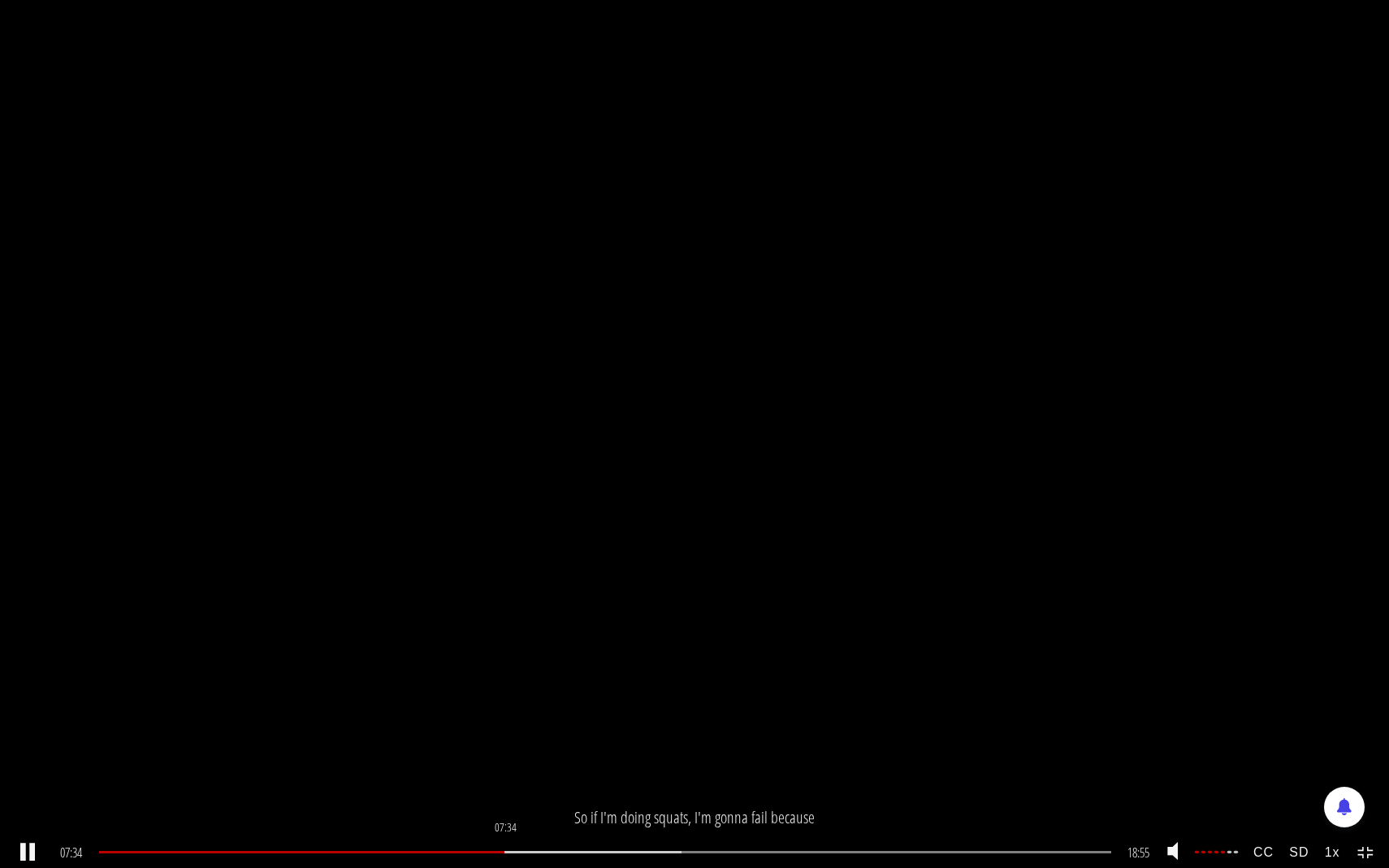
click at [507, 803] on div at bounding box center [566, 852] width 230 height 3
click at [494, 803] on div "07:19" at bounding box center [605, 852] width 1012 height 3
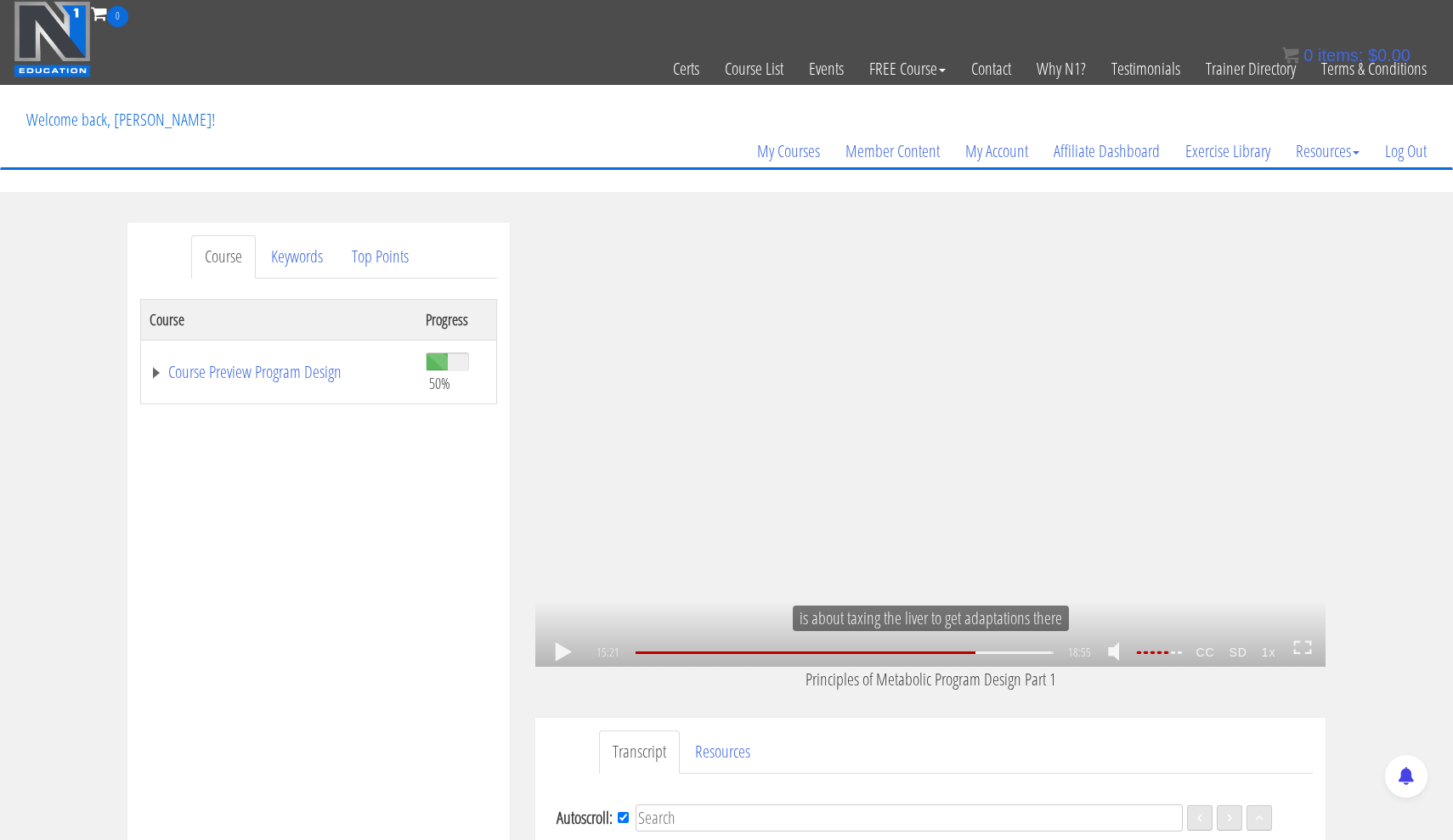
scroll to position [-2, 0]
click at [903, 470] on icon ".fp-color-play{opacity:0.65;}.rect{fill:#fff;}" at bounding box center [930, 444] width 57 height 57
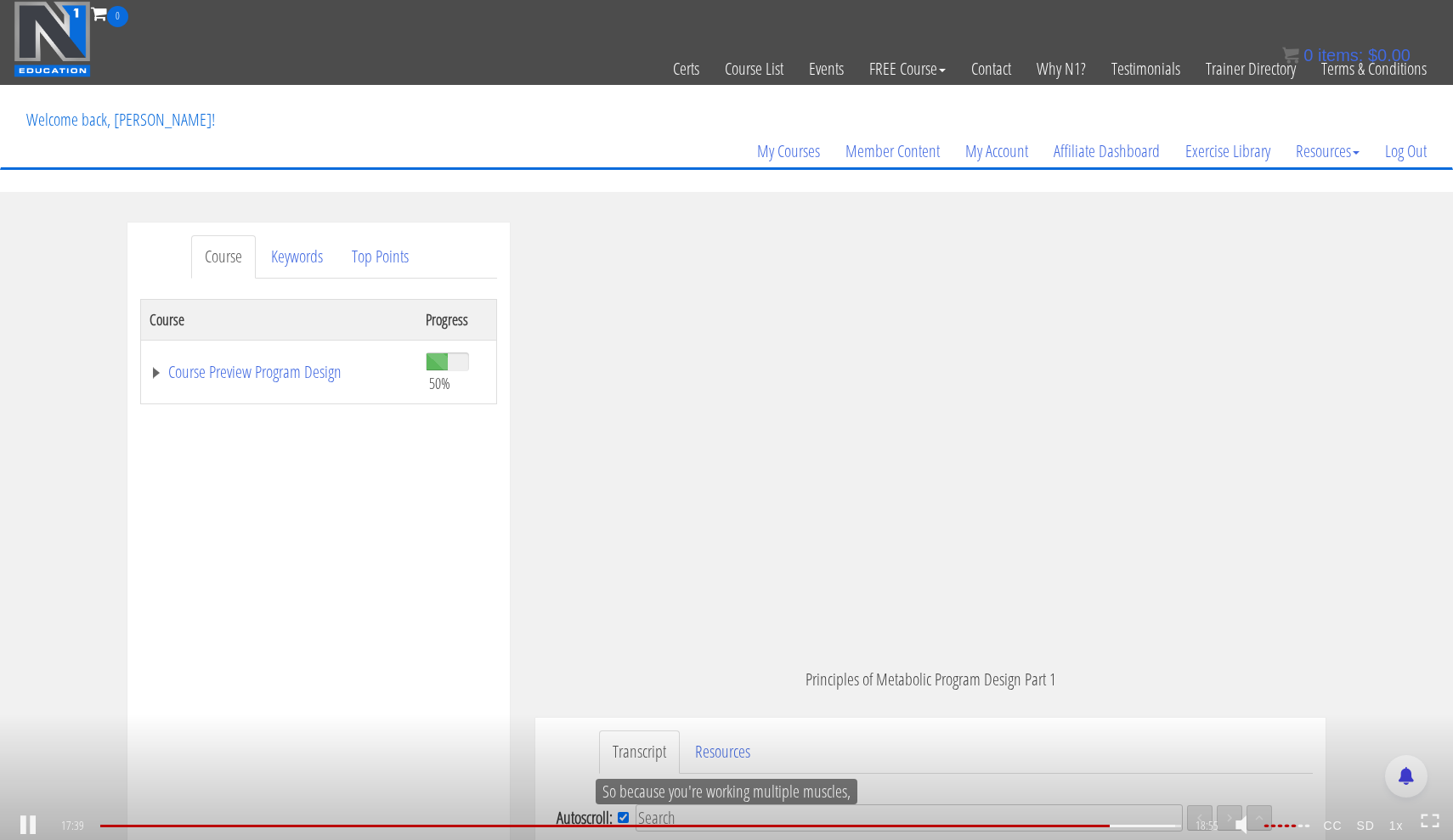
scroll to position [3236, 0]
